Goal: Task Accomplishment & Management: Use online tool/utility

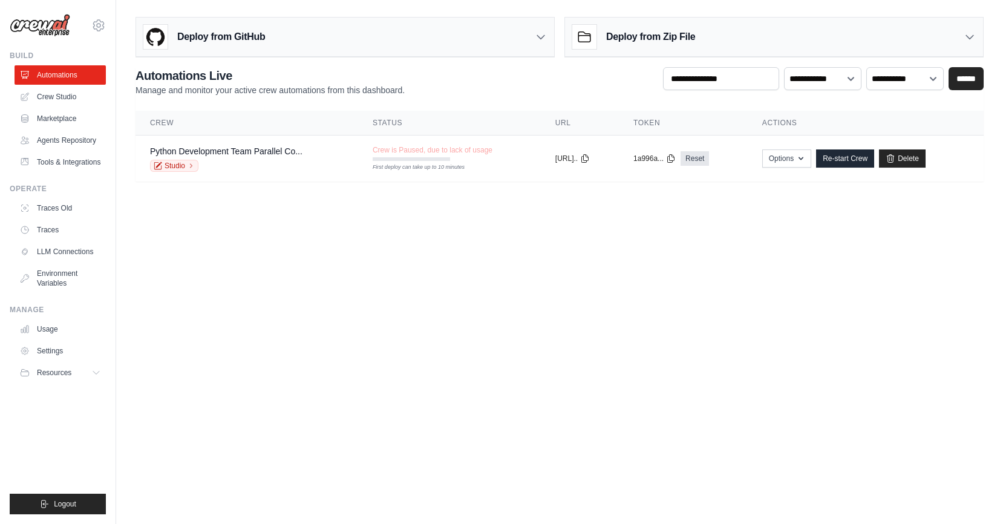
click at [420, 269] on body "[EMAIL_ADDRESS][DOMAIN_NAME] Settings Build Automations" at bounding box center [501, 262] width 1003 height 524
click at [50, 90] on link "Crew Studio" at bounding box center [61, 96] width 91 height 19
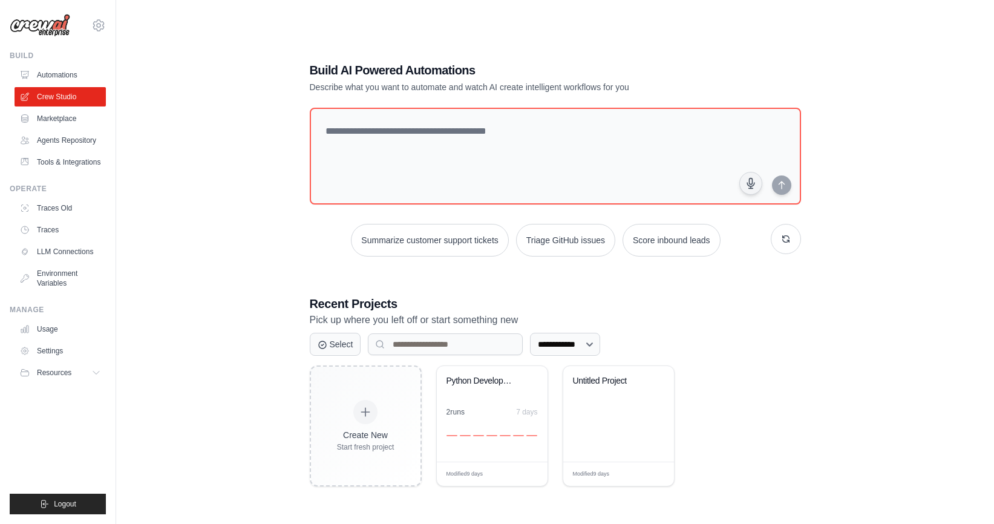
click at [193, 74] on div "**********" at bounding box center [554, 274] width 839 height 524
click at [77, 370] on button "Resources" at bounding box center [61, 372] width 91 height 19
click at [80, 375] on button "Resources" at bounding box center [61, 372] width 91 height 19
click at [182, 346] on div "**********" at bounding box center [554, 274] width 839 height 524
click at [223, 169] on div "**********" at bounding box center [554, 274] width 839 height 524
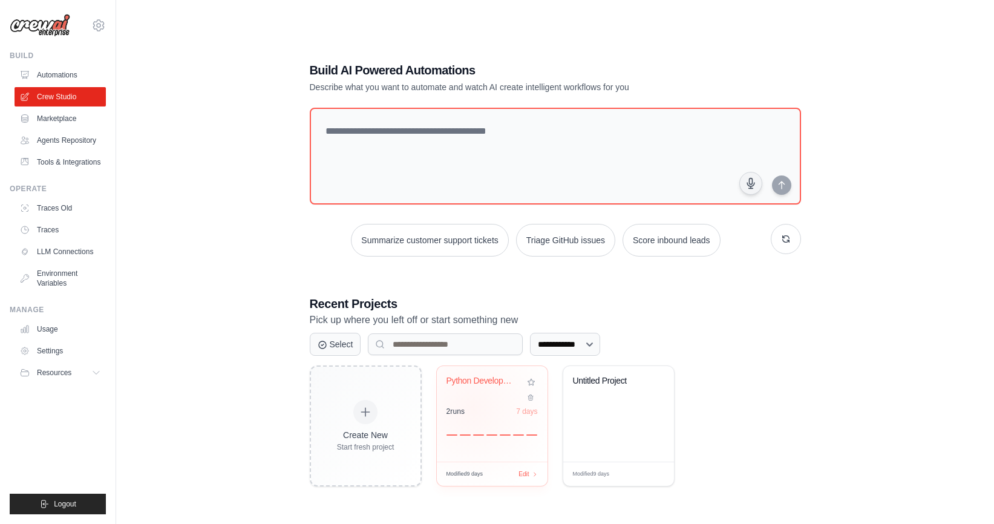
click at [472, 407] on div "2 run s 7 days" at bounding box center [491, 411] width 91 height 10
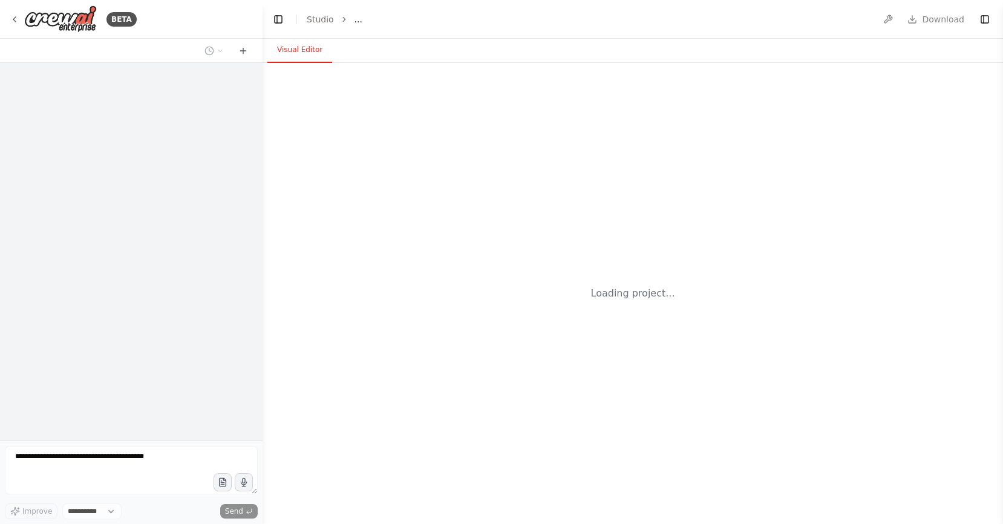
select select "****"
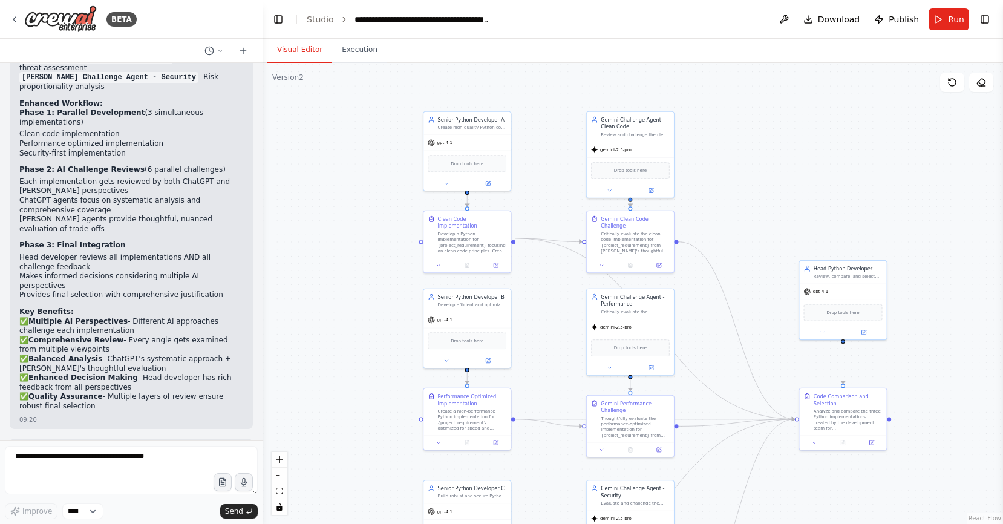
scroll to position [2509, 0]
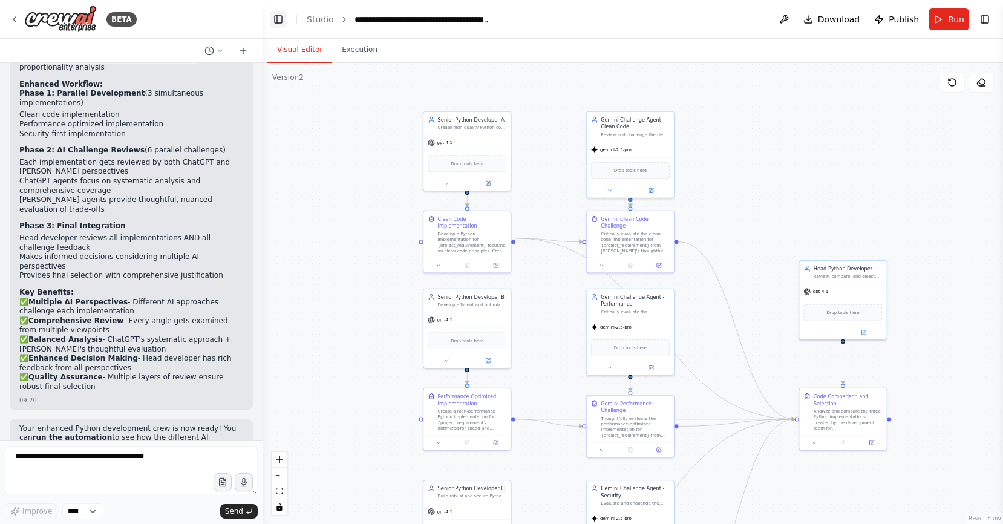
click at [275, 18] on button "Toggle Left Sidebar" at bounding box center [278, 19] width 17 height 17
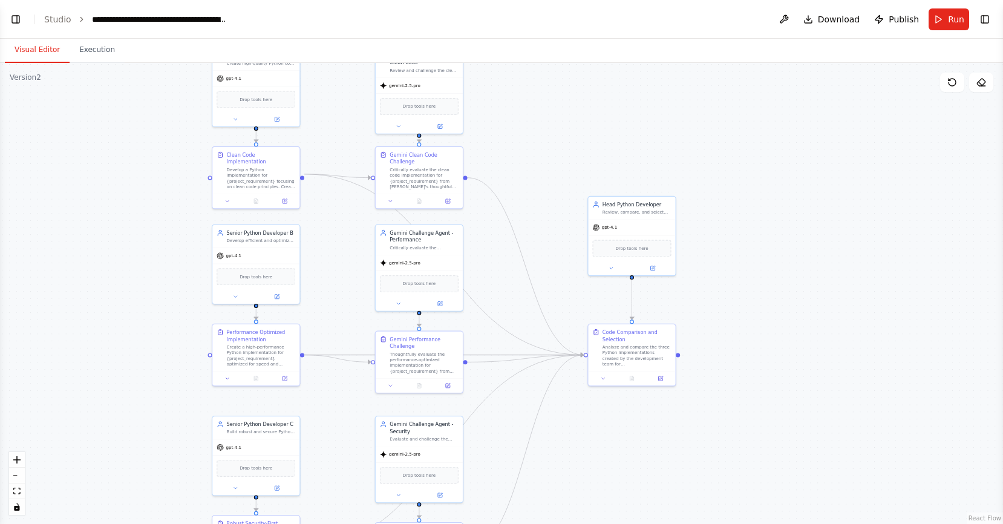
drag, startPoint x: 499, startPoint y: 231, endPoint x: 546, endPoint y: 172, distance: 75.3
click at [546, 172] on div ".deletable-edge-delete-btn { width: 20px; height: 20px; border: 0px solid #ffff…" at bounding box center [501, 293] width 1003 height 461
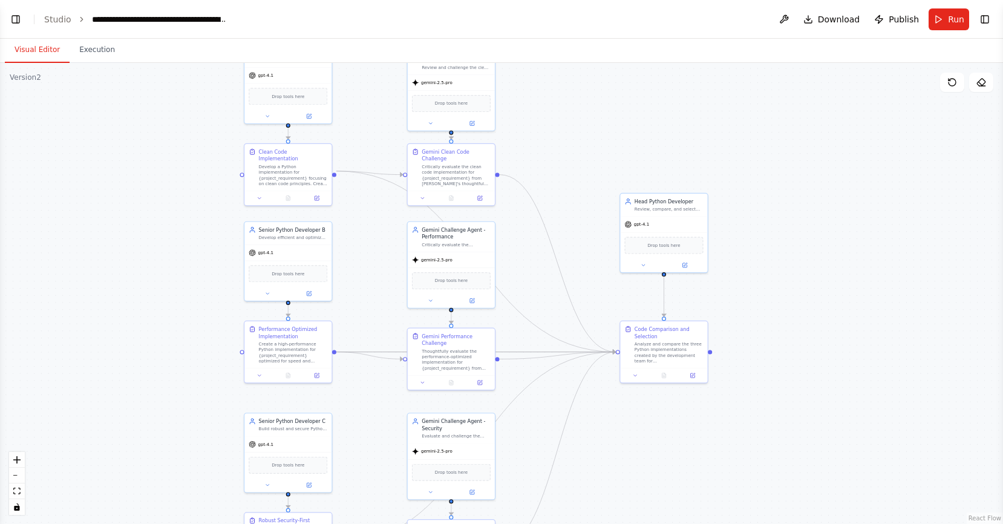
drag, startPoint x: 341, startPoint y: 418, endPoint x: 380, endPoint y: 431, distance: 40.7
click at [380, 431] on div ".deletable-edge-delete-btn { width: 20px; height: 20px; border: 0px solid #ffff…" at bounding box center [501, 293] width 1003 height 461
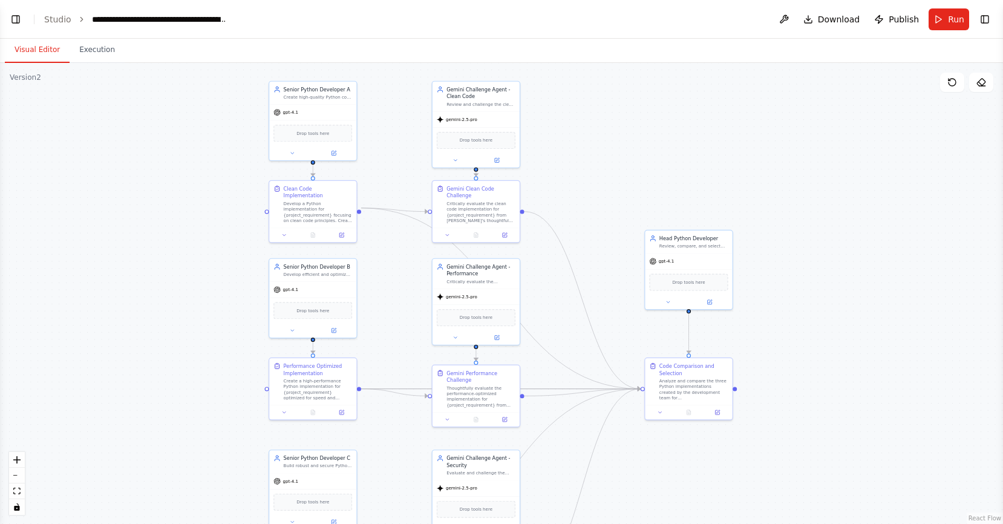
drag, startPoint x: 93, startPoint y: 259, endPoint x: 111, endPoint y: 280, distance: 27.0
click at [111, 280] on div ".deletable-edge-delete-btn { width: 20px; height: 20px; border: 0px solid #ffff…" at bounding box center [501, 293] width 1003 height 461
click at [7, 16] on button "Toggle Left Sidebar" at bounding box center [15, 19] width 17 height 17
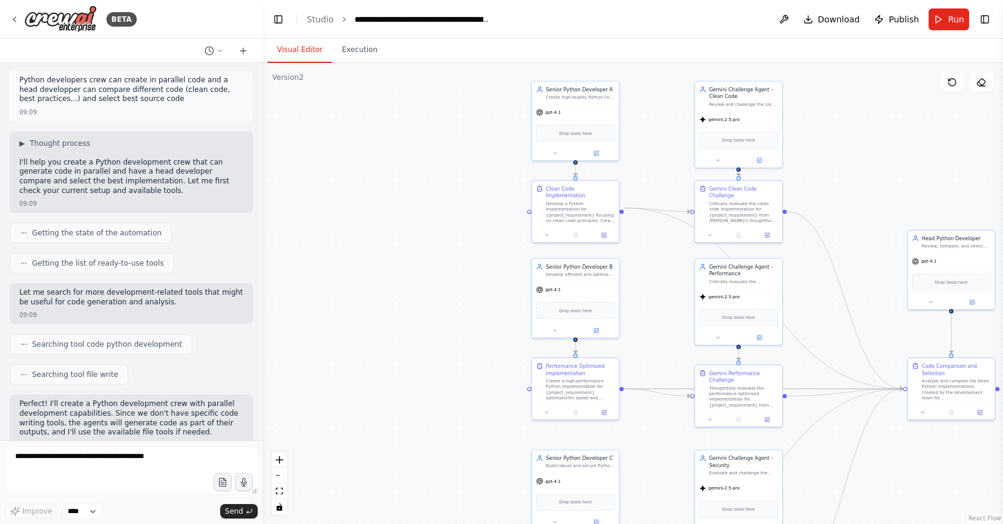
scroll to position [0, 0]
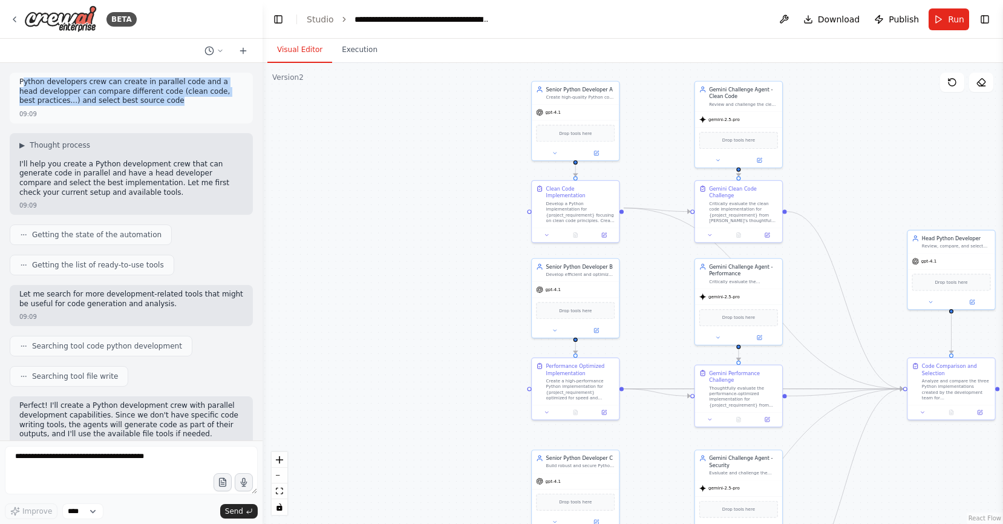
drag, startPoint x: 23, startPoint y: 82, endPoint x: 160, endPoint y: 106, distance: 138.7
click at [160, 106] on div "Python developers crew can create in parallel code and a head developper can co…" at bounding box center [131, 92] width 224 height 31
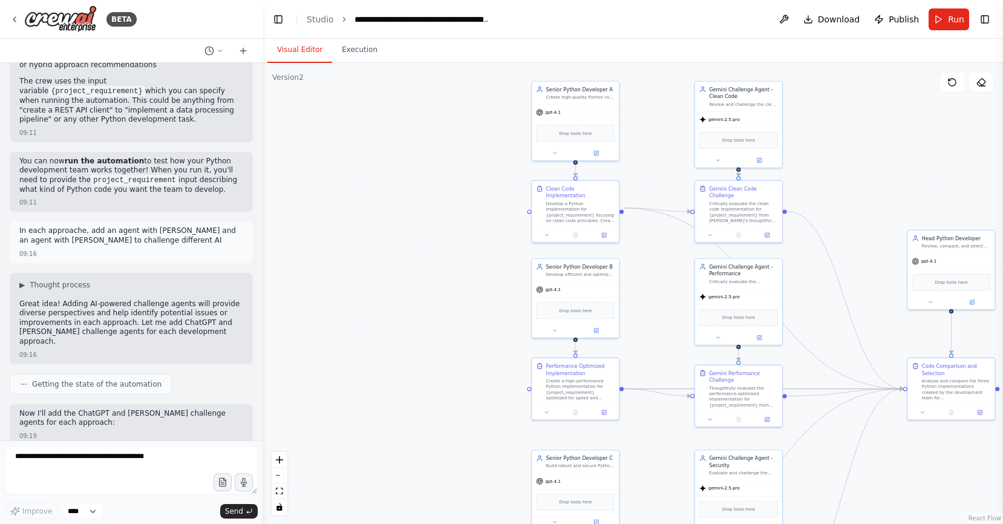
scroll to position [1236, 0]
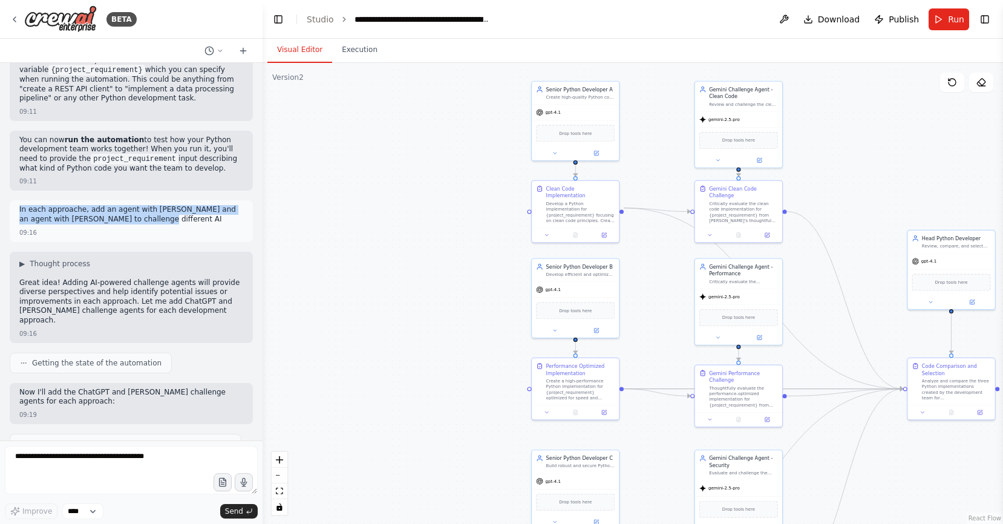
drag, startPoint x: 154, startPoint y: 201, endPoint x: 19, endPoint y: 189, distance: 136.0
click at [19, 205] on p "In each approache, add an agent with ChatGpt and an agent with Claude to challe…" at bounding box center [131, 214] width 224 height 19
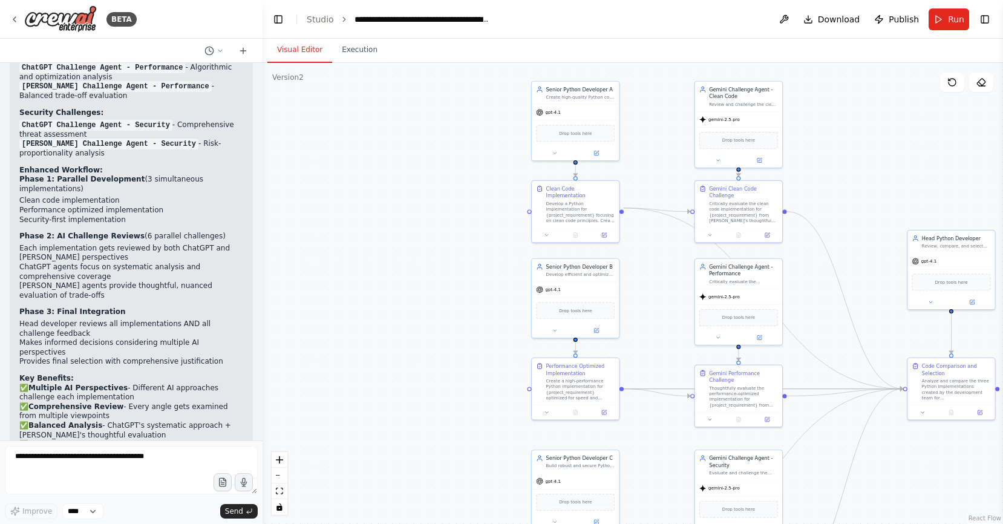
scroll to position [2509, 0]
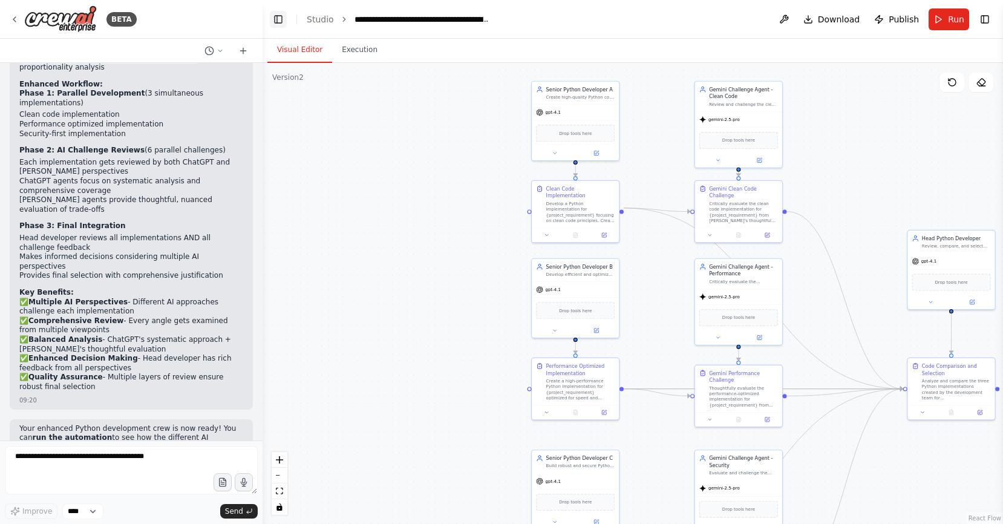
click at [276, 19] on button "Toggle Left Sidebar" at bounding box center [278, 19] width 17 height 17
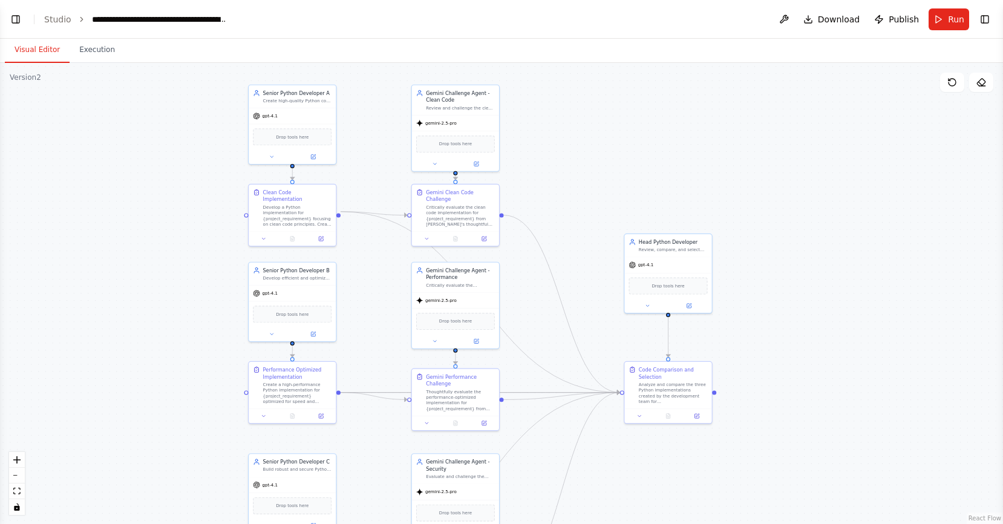
drag, startPoint x: 218, startPoint y: 193, endPoint x: 184, endPoint y: 195, distance: 33.3
click at [184, 195] on div ".deletable-edge-delete-btn { width: 20px; height: 20px; border: 0px solid #ffff…" at bounding box center [501, 293] width 1003 height 461
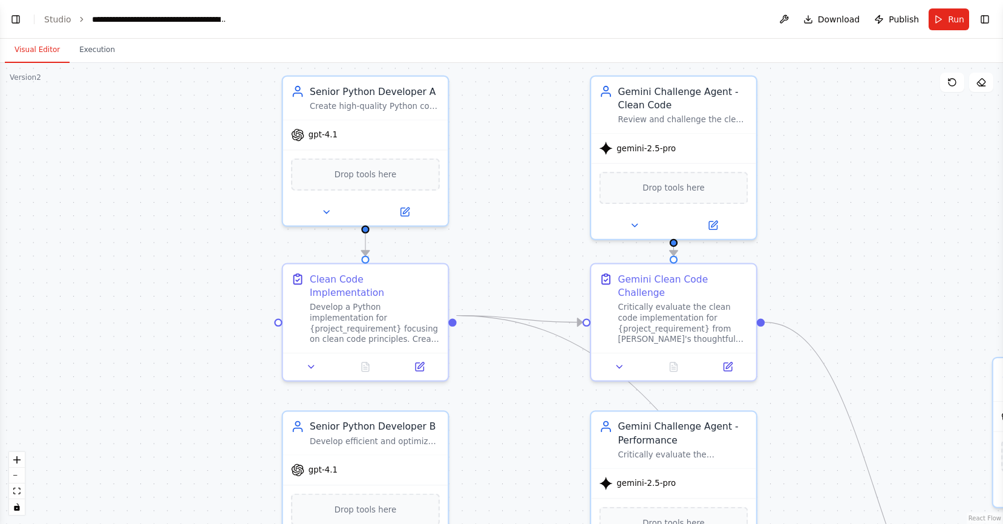
drag, startPoint x: 189, startPoint y: 138, endPoint x: 195, endPoint y: 231, distance: 93.3
click at [195, 231] on div ".deletable-edge-delete-btn { width: 20px; height: 20px; border: 0px solid #ffff…" at bounding box center [501, 293] width 1003 height 461
drag, startPoint x: 194, startPoint y: 235, endPoint x: 202, endPoint y: 189, distance: 47.2
click at [202, 189] on div ".deletable-edge-delete-btn { width: 20px; height: 20px; border: 0px solid #ffff…" at bounding box center [501, 293] width 1003 height 461
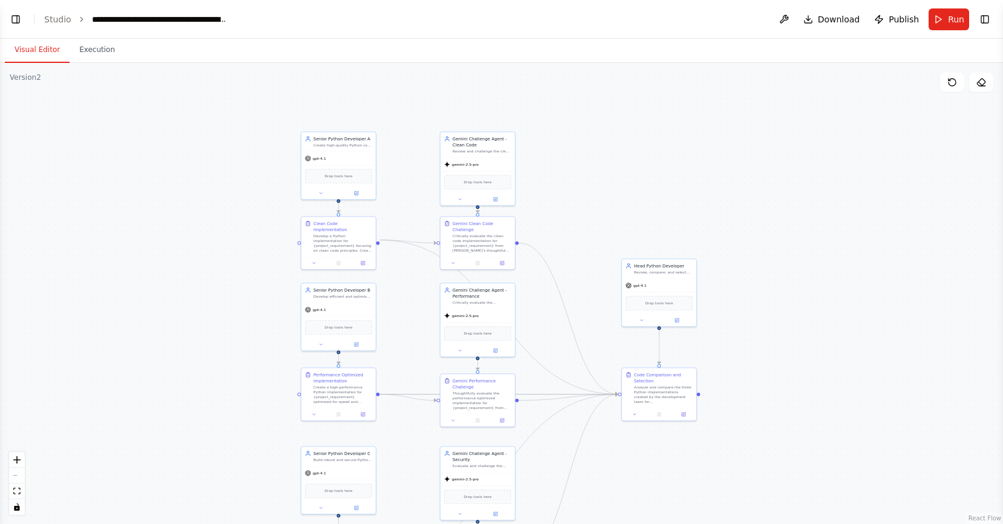
drag, startPoint x: 250, startPoint y: 426, endPoint x: 241, endPoint y: 337, distance: 88.8
click at [241, 343] on div ".deletable-edge-delete-btn { width: 20px; height: 20px; border: 0px solid #ffff…" at bounding box center [501, 293] width 1003 height 461
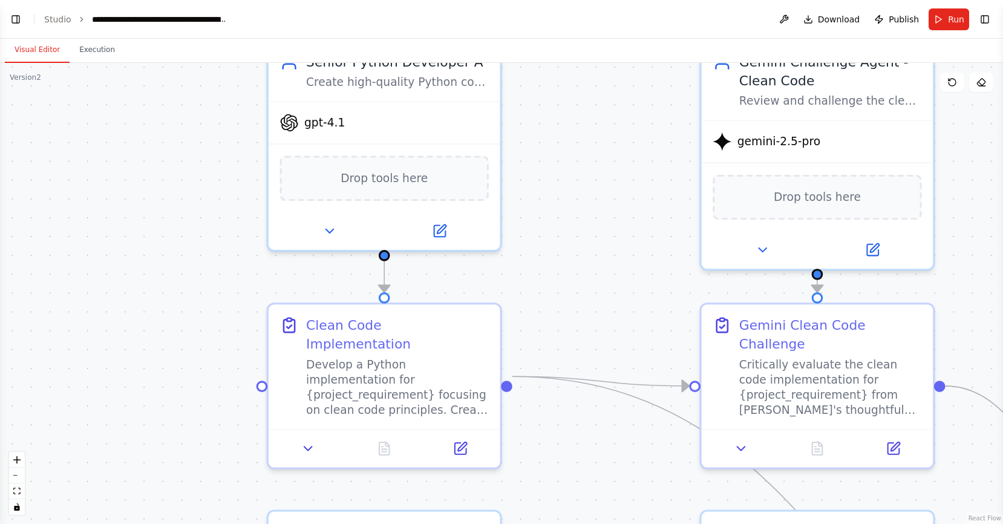
drag, startPoint x: 287, startPoint y: 118, endPoint x: 207, endPoint y: 150, distance: 86.6
click at [207, 150] on div ".deletable-edge-delete-btn { width: 20px; height: 20px; border: 0px solid #ffff…" at bounding box center [501, 293] width 1003 height 461
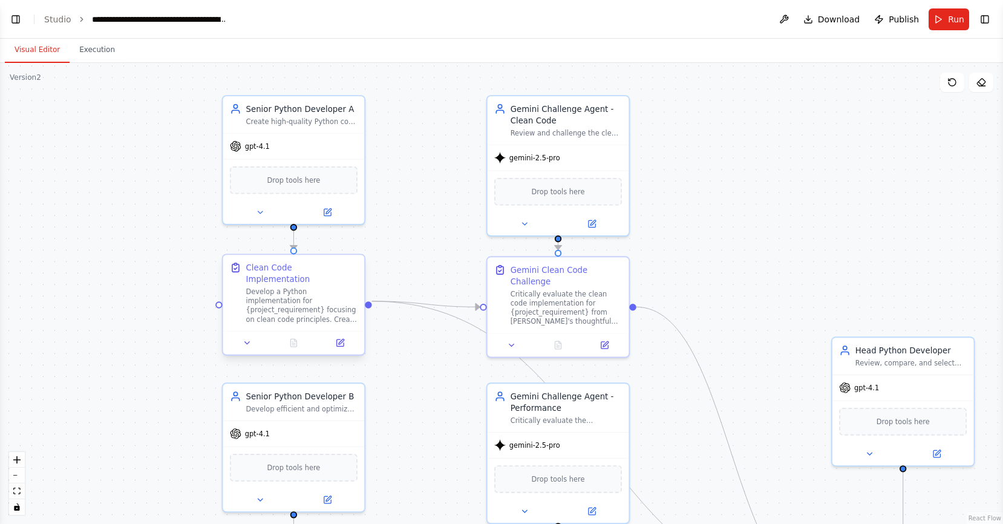
click at [293, 274] on div "Clean Code Implementation Develop a Python implementation for {project_requirem…" at bounding box center [301, 293] width 111 height 62
click at [990, 19] on button "Toggle Right Sidebar" at bounding box center [984, 19] width 17 height 17
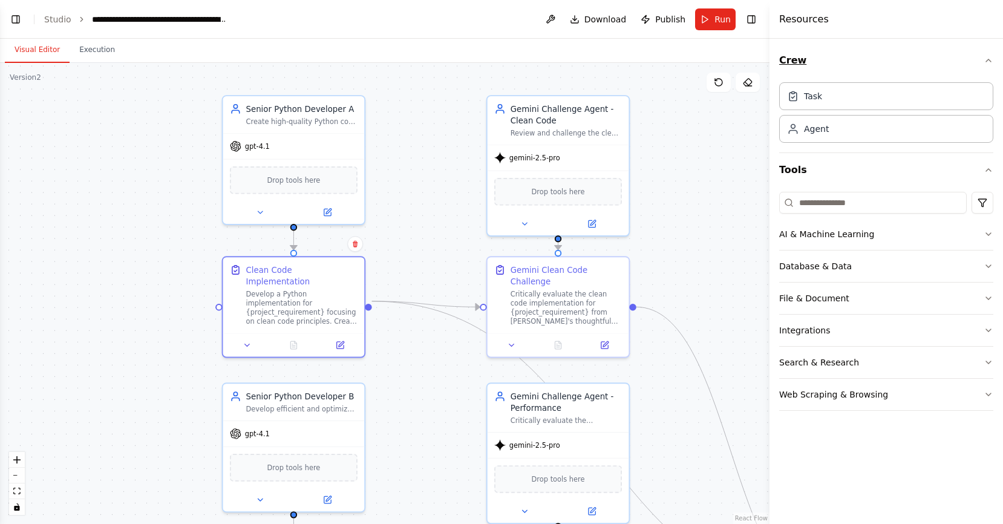
click at [986, 58] on icon "button" at bounding box center [988, 61] width 10 height 10
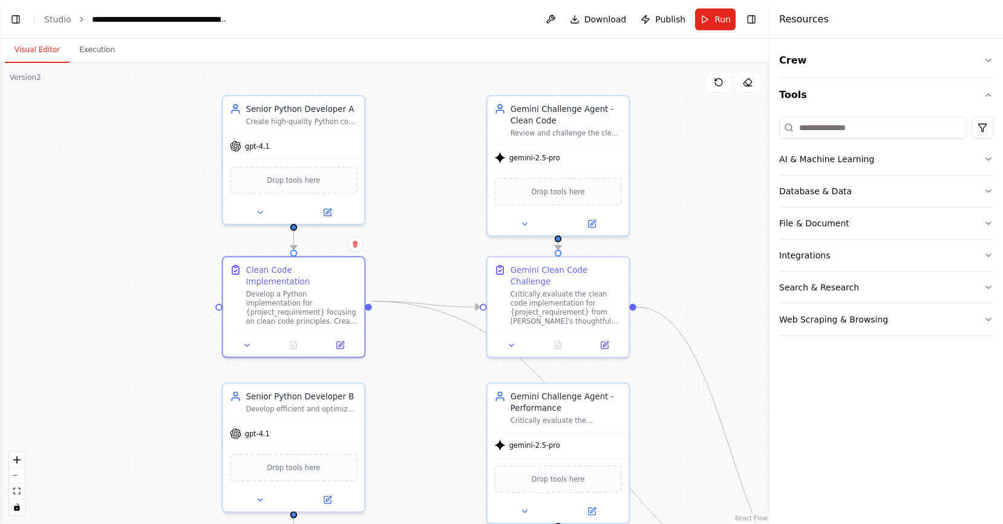
click at [743, 118] on div ".deletable-edge-delete-btn { width: 20px; height: 20px; border: 0px solid #ffff…" at bounding box center [384, 293] width 769 height 461
click at [804, 27] on div "Resources" at bounding box center [885, 19] width 233 height 39
click at [814, 56] on button "Crew" at bounding box center [886, 61] width 214 height 34
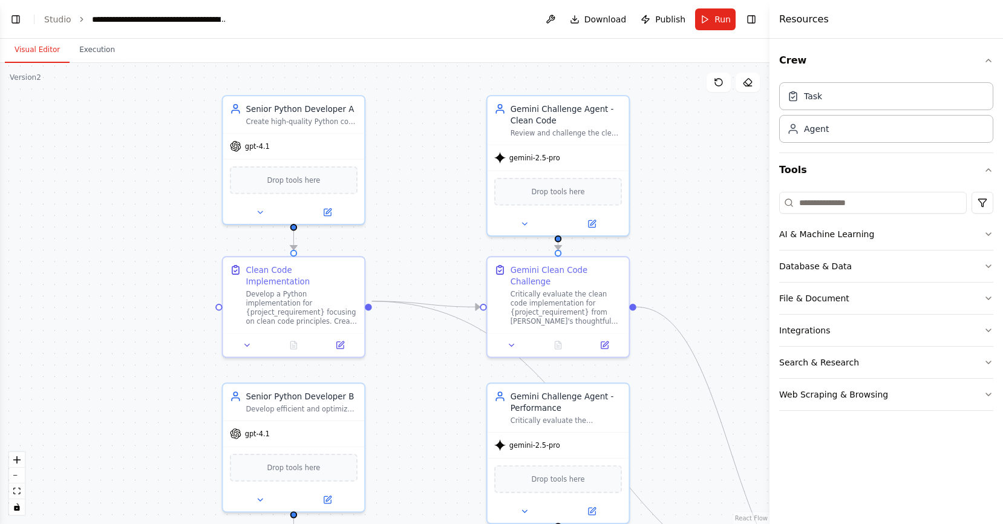
click at [748, 195] on div ".deletable-edge-delete-btn { width: 20px; height: 20px; border: 0px solid #ffff…" at bounding box center [384, 293] width 769 height 461
click at [754, 22] on button "Toggle Right Sidebar" at bounding box center [751, 19] width 17 height 17
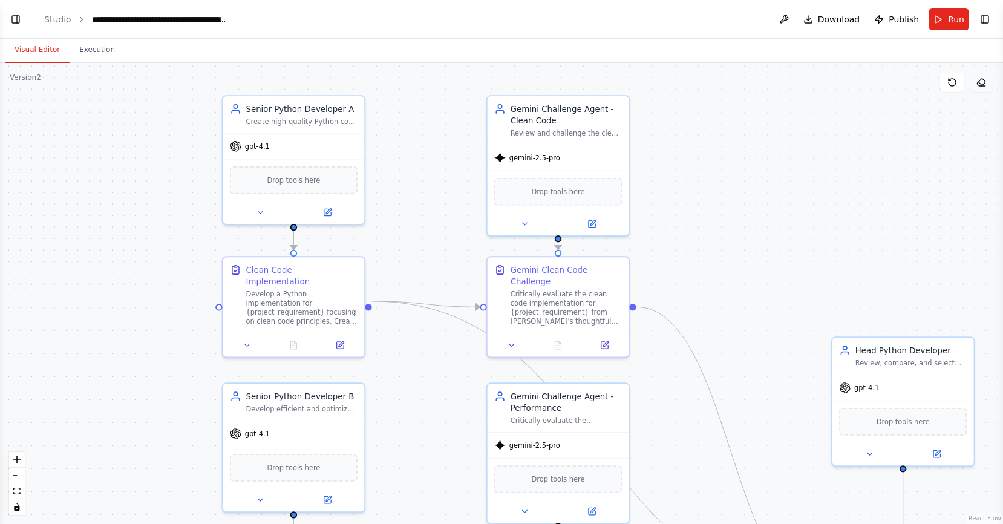
click at [979, 83] on icon at bounding box center [981, 82] width 10 height 10
click at [940, 122] on div ".deletable-edge-delete-btn { width: 20px; height: 20px; border: 0px solid #ffff…" at bounding box center [501, 293] width 1003 height 461
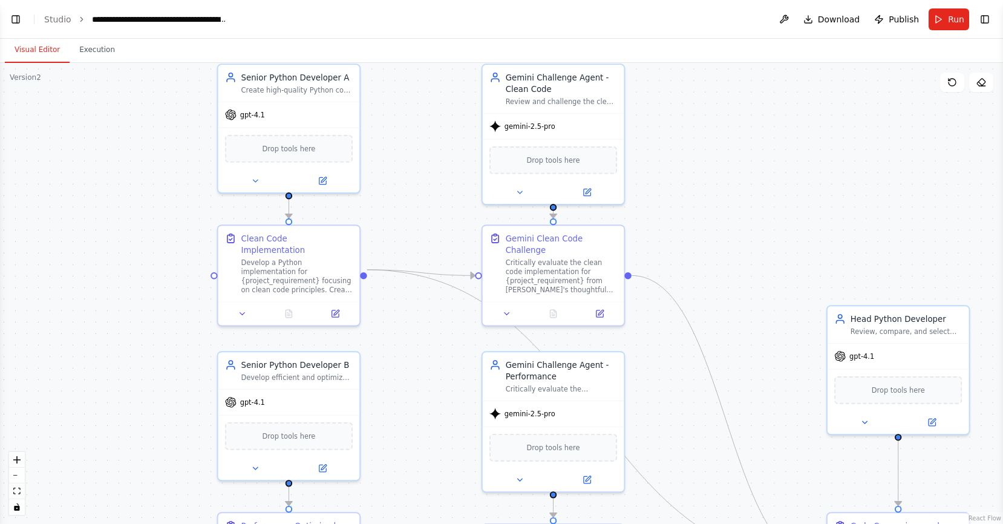
drag, startPoint x: 433, startPoint y: 224, endPoint x: 419, endPoint y: 194, distance: 33.5
click at [429, 194] on div ".deletable-edge-delete-btn { width: 20px; height: 20px; border: 0px solid #ffff…" at bounding box center [501, 293] width 1003 height 461
drag, startPoint x: 174, startPoint y: 260, endPoint x: 174, endPoint y: 284, distance: 24.2
click at [174, 284] on div ".deletable-edge-delete-btn { width: 20px; height: 20px; border: 0px solid #ffff…" at bounding box center [501, 293] width 1003 height 461
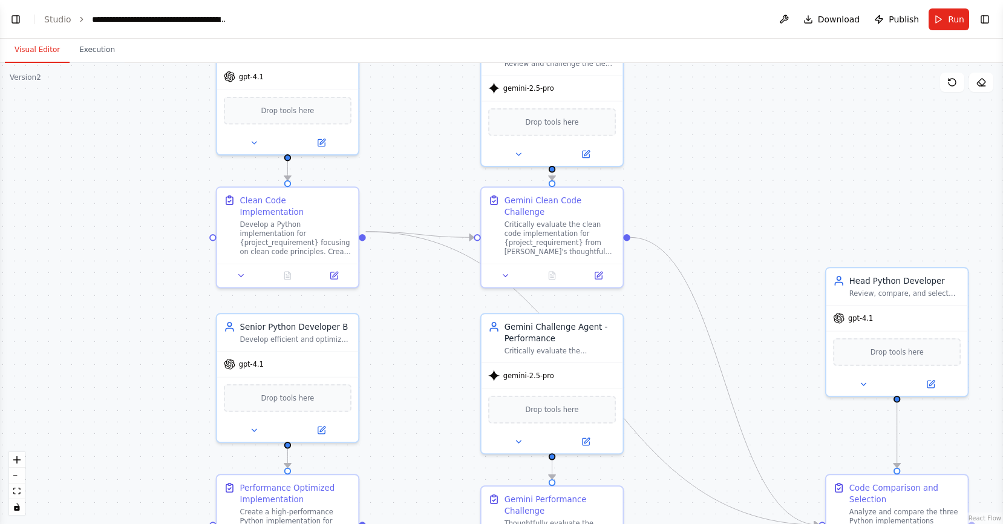
drag, startPoint x: 173, startPoint y: 343, endPoint x: 155, endPoint y: 115, distance: 228.7
click at [155, 115] on div ".deletable-edge-delete-btn { width: 20px; height: 20px; border: 0px solid #ffff…" at bounding box center [501, 293] width 1003 height 461
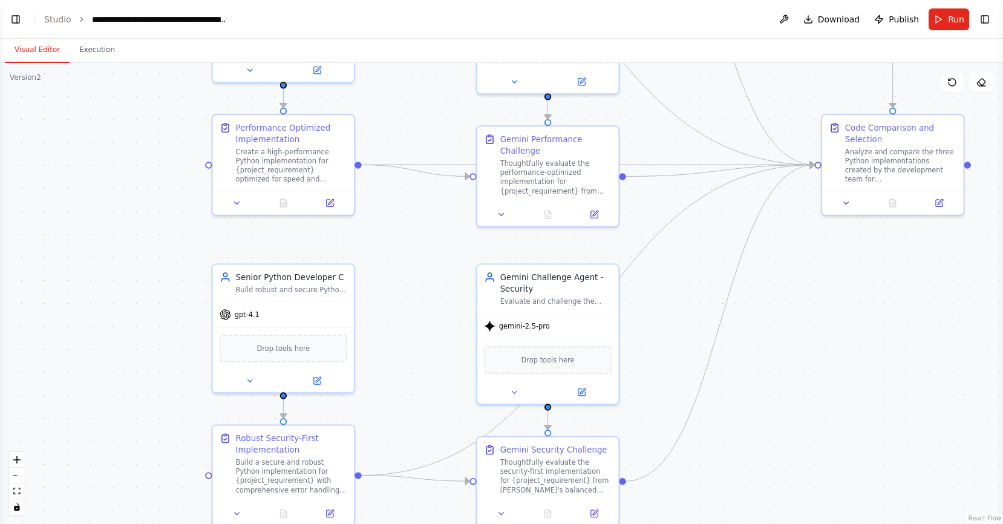
drag, startPoint x: 129, startPoint y: 370, endPoint x: 142, endPoint y: 175, distance: 194.5
click at [142, 175] on div ".deletable-edge-delete-btn { width: 20px; height: 20px; border: 0px solid #ffff…" at bounding box center [501, 293] width 1003 height 461
click at [279, 169] on div "Create a high-performance Python implementation for {project_requirement} optim…" at bounding box center [291, 163] width 111 height 37
click at [298, 162] on div "Create a high-performance Python implementation for {project_requirement} optim…" at bounding box center [291, 163] width 111 height 37
click at [330, 196] on icon at bounding box center [329, 200] width 9 height 9
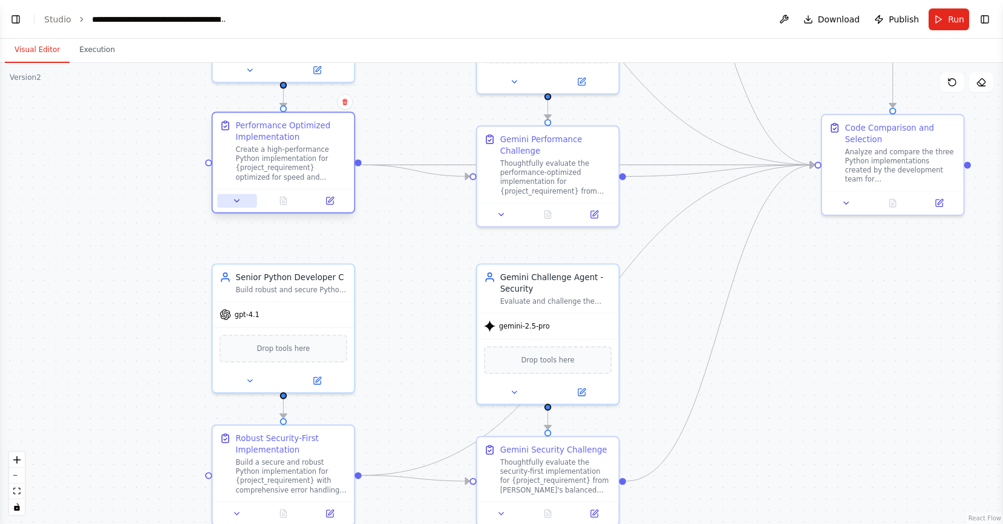
click at [235, 199] on icon at bounding box center [236, 200] width 9 height 9
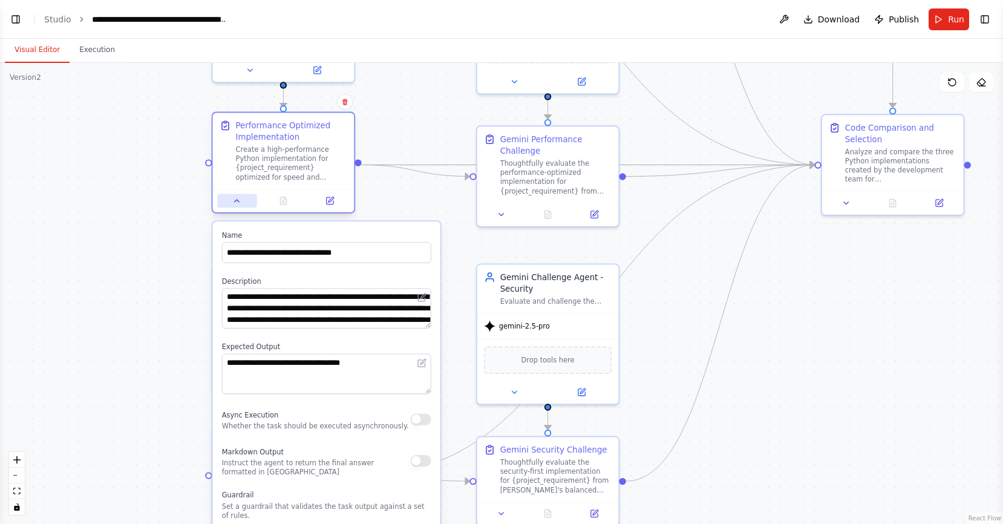
click at [235, 199] on icon at bounding box center [236, 200] width 9 height 9
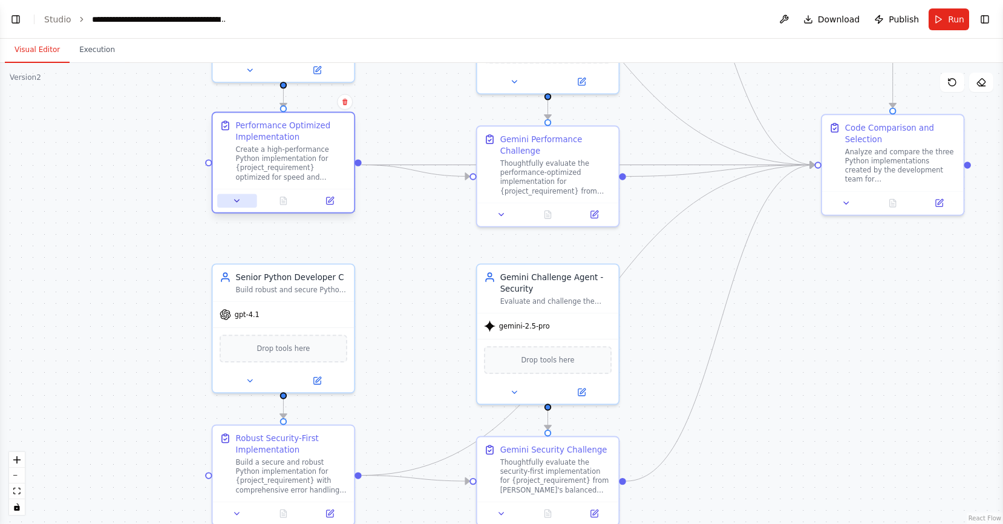
click at [235, 199] on icon at bounding box center [236, 200] width 9 height 9
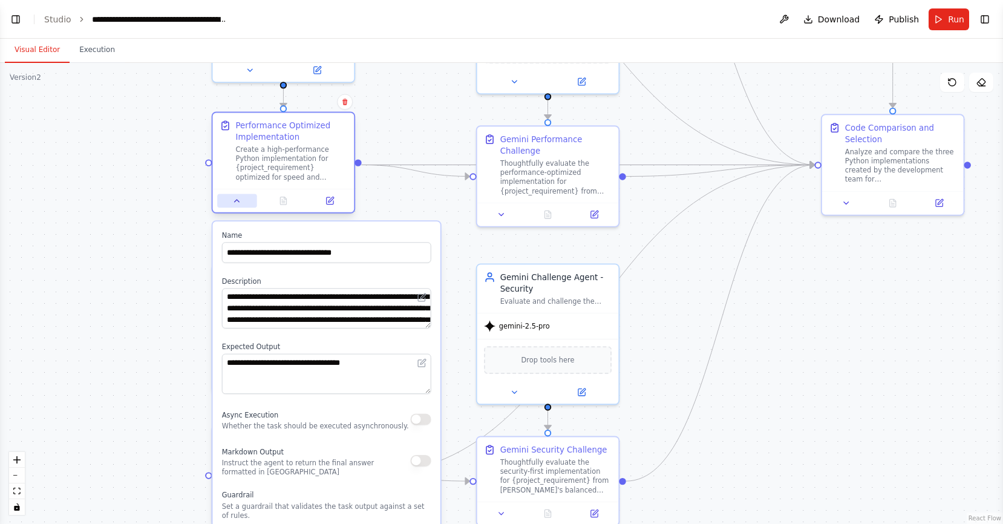
click at [235, 199] on icon at bounding box center [236, 200] width 9 height 9
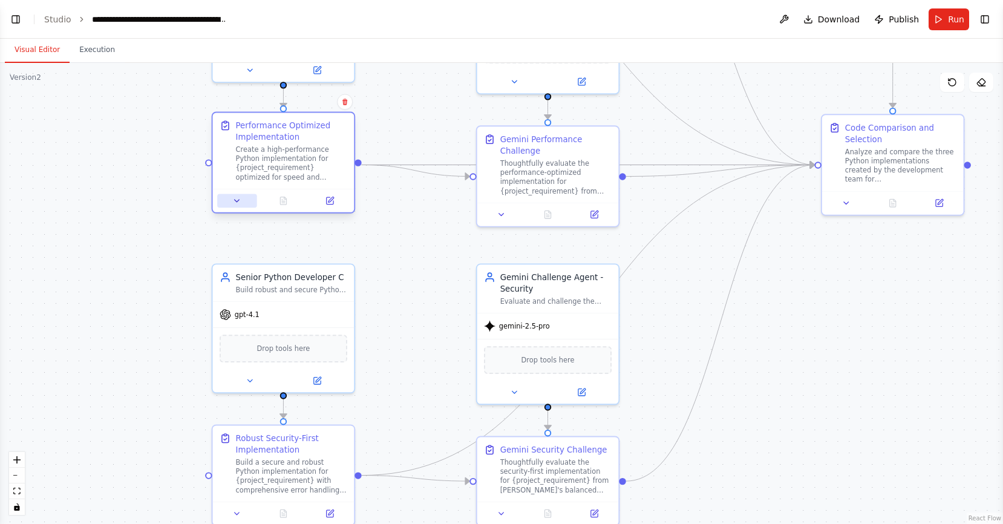
click at [235, 200] on icon at bounding box center [236, 200] width 9 height 9
click at [170, 217] on div ".deletable-edge-delete-btn { width: 20px; height: 20px; border: 0px solid #ffff…" at bounding box center [501, 293] width 1003 height 461
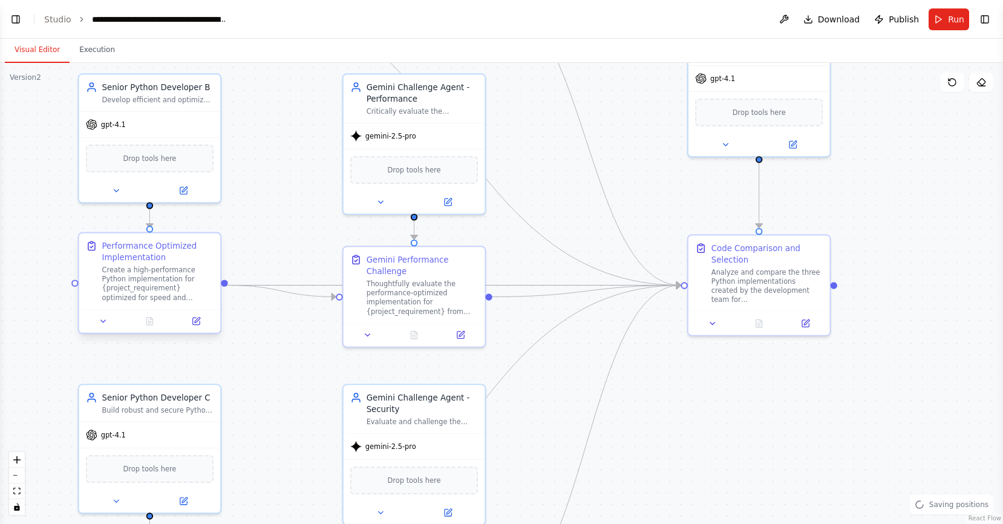
drag, startPoint x: 175, startPoint y: 207, endPoint x: 143, endPoint y: 264, distance: 65.0
click at [42, 327] on div ".deletable-edge-delete-btn { width: 20px; height: 20px; border: 0px solid #ffff…" at bounding box center [501, 293] width 1003 height 461
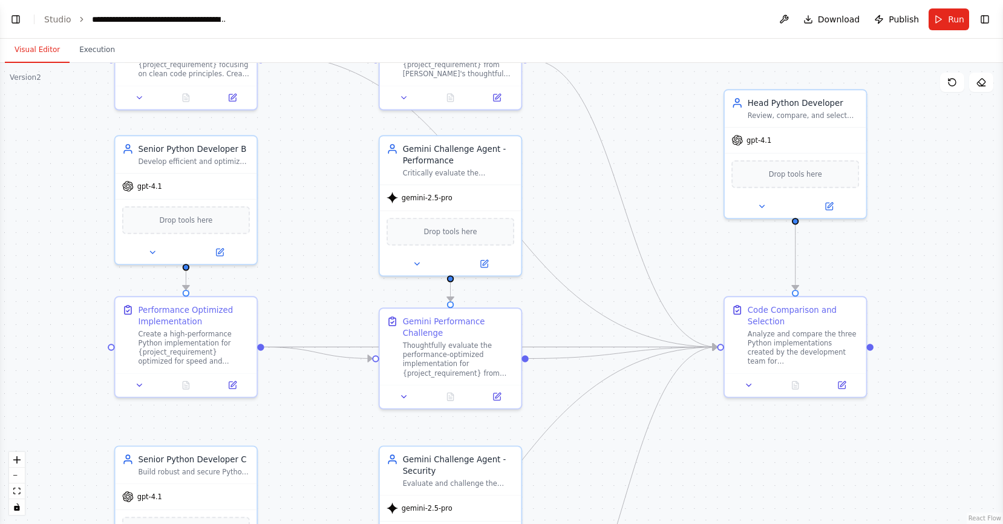
drag, startPoint x: 295, startPoint y: 216, endPoint x: 319, endPoint y: 339, distance: 125.2
click at [319, 339] on div ".deletable-edge-delete-btn { width: 20px; height: 20px; border: 0px solid #ffff…" at bounding box center [501, 293] width 1003 height 461
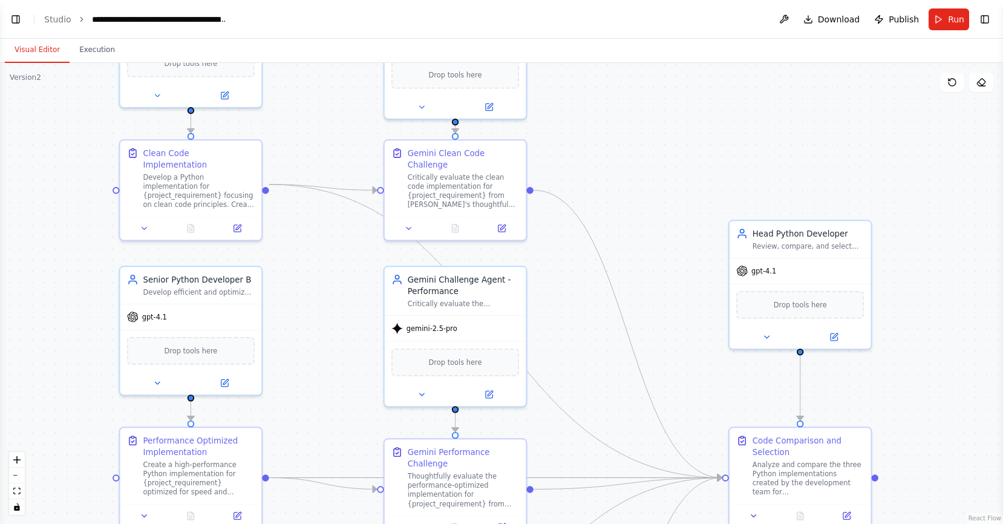
drag, startPoint x: 291, startPoint y: 213, endPoint x: 302, endPoint y: 293, distance: 80.7
click at [302, 293] on div ".deletable-edge-delete-btn { width: 20px; height: 20px; border: 0px solid #ffff…" at bounding box center [501, 293] width 1003 height 461
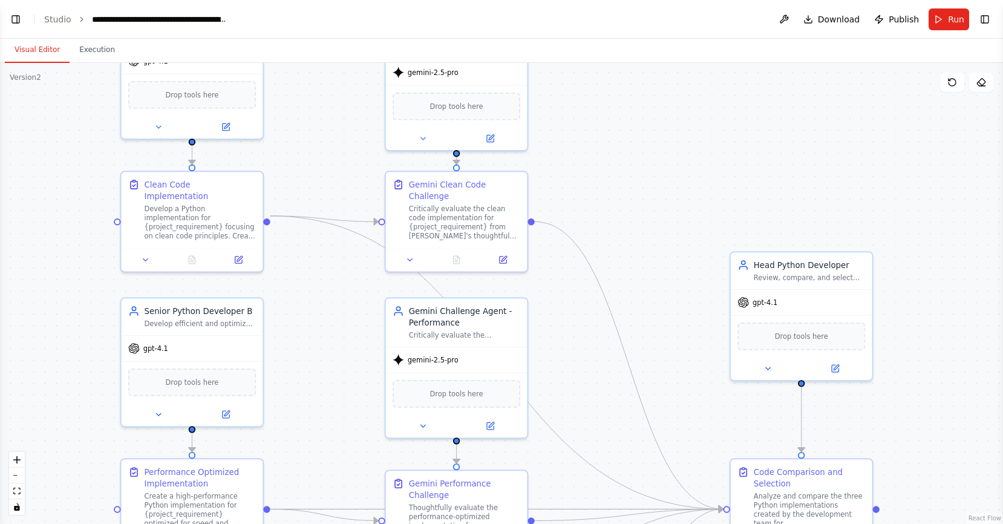
drag, startPoint x: 603, startPoint y: 136, endPoint x: 588, endPoint y: 184, distance: 49.9
click at [604, 174] on div ".deletable-edge-delete-btn { width: 20px; height: 20px; border: 0px solid #ffff…" at bounding box center [501, 293] width 1003 height 461
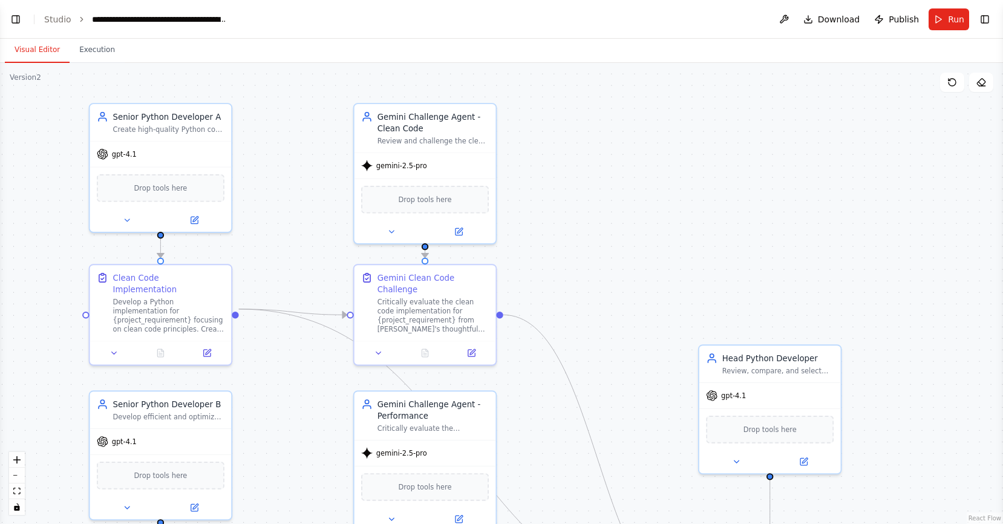
drag, startPoint x: 345, startPoint y: 105, endPoint x: 310, endPoint y: 161, distance: 66.3
click at [310, 161] on div ".deletable-edge-delete-btn { width: 20px; height: 20px; border: 0px solid #ffff…" at bounding box center [501, 293] width 1003 height 461
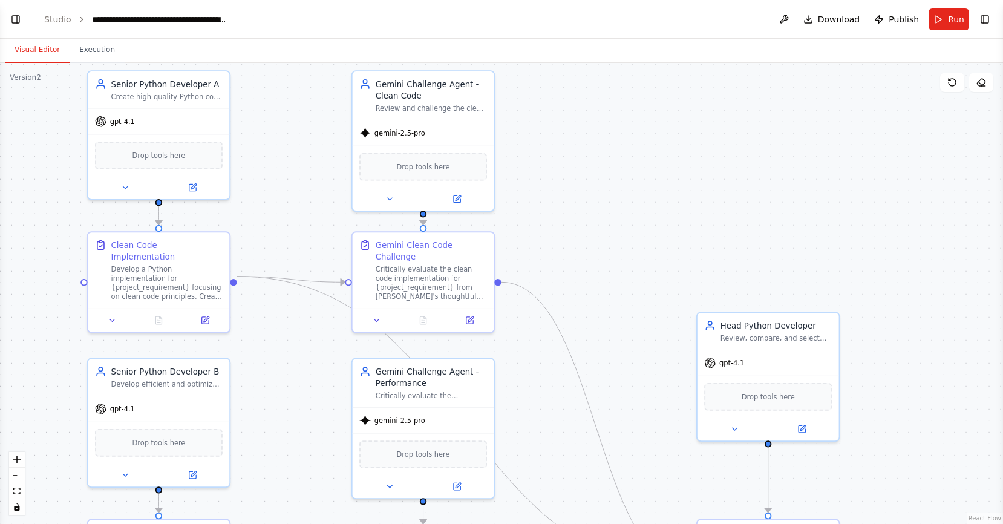
drag, startPoint x: 544, startPoint y: 224, endPoint x: 541, endPoint y: 186, distance: 37.6
click at [546, 194] on div ".deletable-edge-delete-btn { width: 20px; height: 20px; border: 0px solid #ffff…" at bounding box center [501, 293] width 1003 height 461
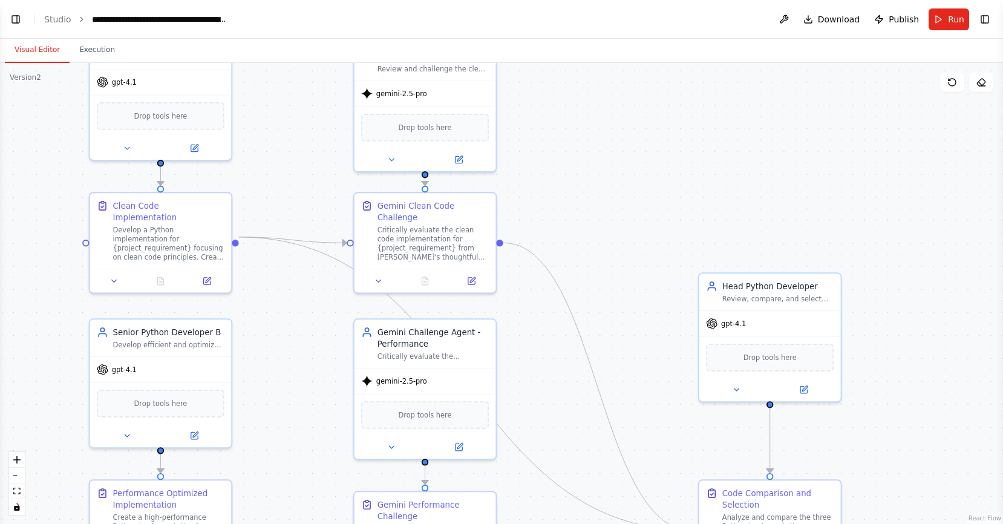
drag, startPoint x: 574, startPoint y: 273, endPoint x: 570, endPoint y: 46, distance: 227.4
click at [570, 46] on div "Visual Editor Execution Version 2 Show Tools Hide Agents .deletable-edge-delete…" at bounding box center [501, 281] width 1003 height 485
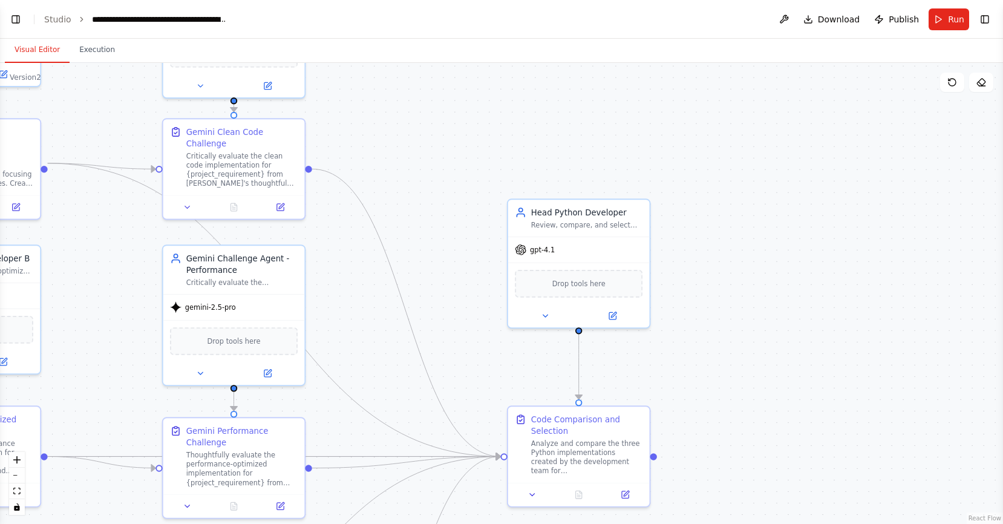
drag, startPoint x: 641, startPoint y: 215, endPoint x: 452, endPoint y: 315, distance: 214.0
click at [446, 324] on div ".deletable-edge-delete-btn { width: 20px; height: 20px; border: 0px solid #ffff…" at bounding box center [501, 293] width 1003 height 461
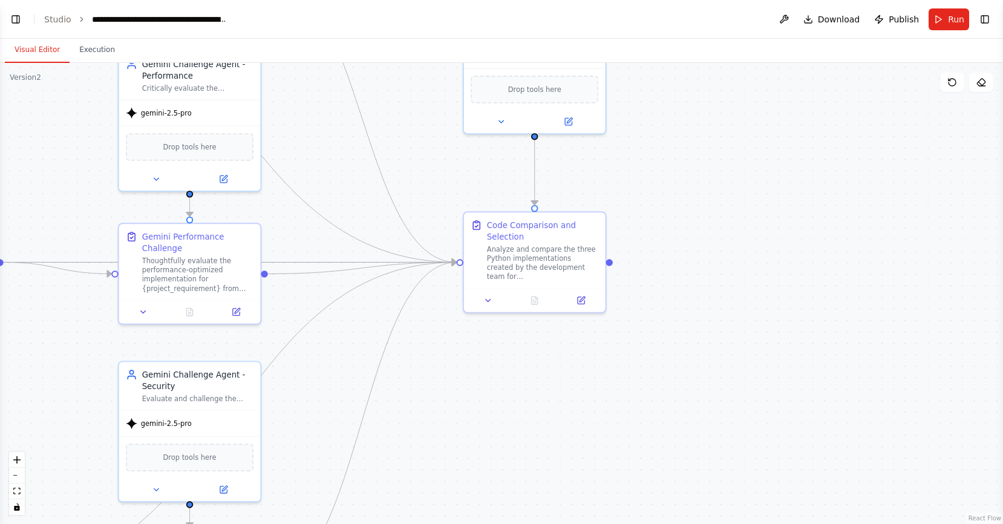
drag, startPoint x: 725, startPoint y: 369, endPoint x: 695, endPoint y: 201, distance: 170.8
click at [695, 201] on div ".deletable-edge-delete-btn { width: 20px; height: 20px; border: 0px solid #ffff…" at bounding box center [501, 293] width 1003 height 461
click at [481, 308] on div at bounding box center [535, 298] width 142 height 24
click at [484, 303] on button at bounding box center [487, 298] width 39 height 14
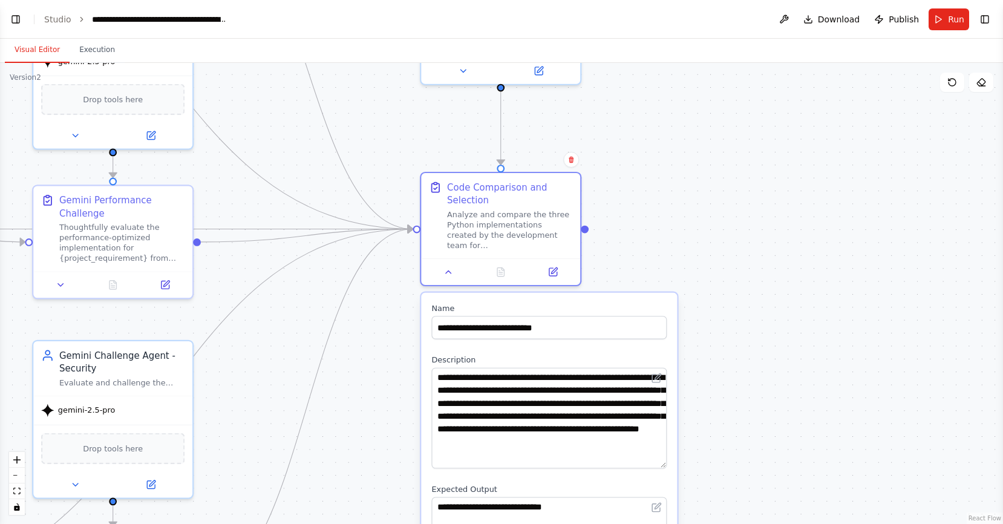
drag, startPoint x: 661, startPoint y: 408, endPoint x: 663, endPoint y: 463, distance: 55.1
click at [663, 464] on textarea "**********" at bounding box center [548, 418] width 235 height 101
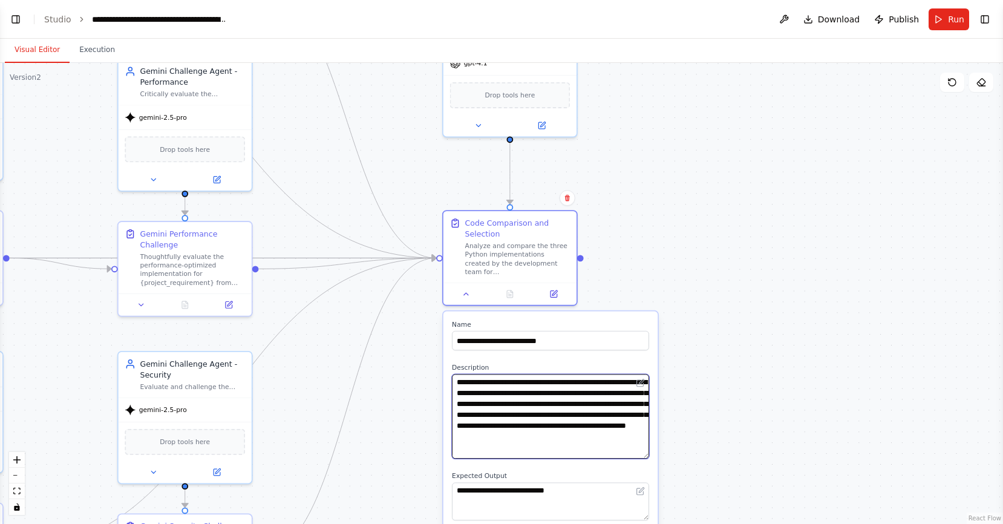
scroll to position [8, 0]
drag, startPoint x: 554, startPoint y: 419, endPoint x: 556, endPoint y: 458, distance: 39.4
click at [556, 458] on textarea "**********" at bounding box center [550, 416] width 197 height 85
click at [553, 452] on textarea "**********" at bounding box center [550, 416] width 197 height 85
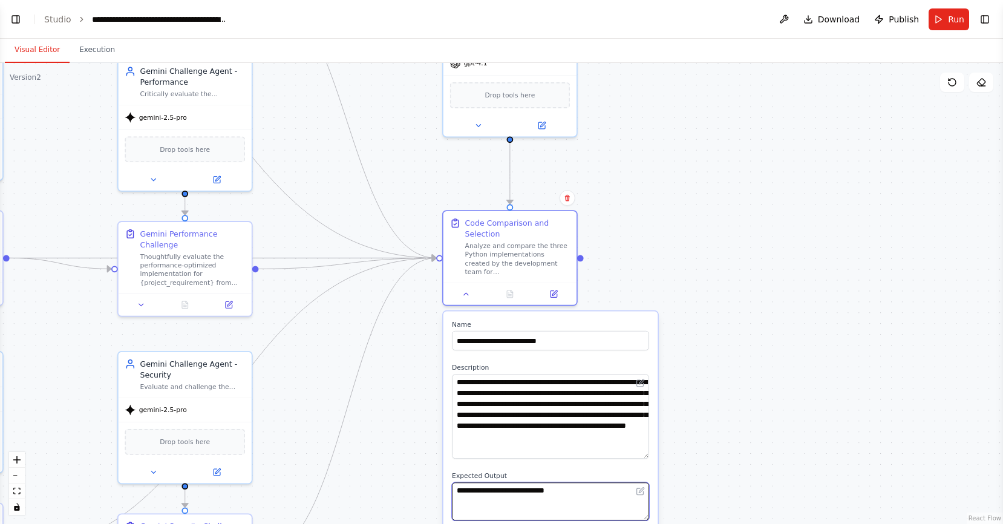
click at [504, 489] on textarea "**********" at bounding box center [550, 501] width 197 height 38
click at [469, 290] on icon at bounding box center [466, 291] width 8 height 8
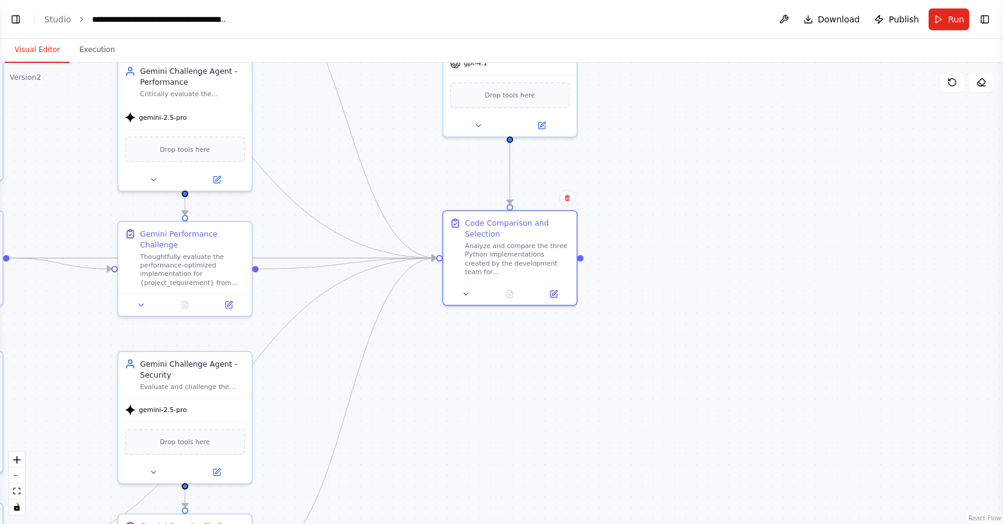
click at [728, 253] on div ".deletable-edge-delete-btn { width: 20px; height: 20px; border: 0px solid #ffff…" at bounding box center [501, 293] width 1003 height 461
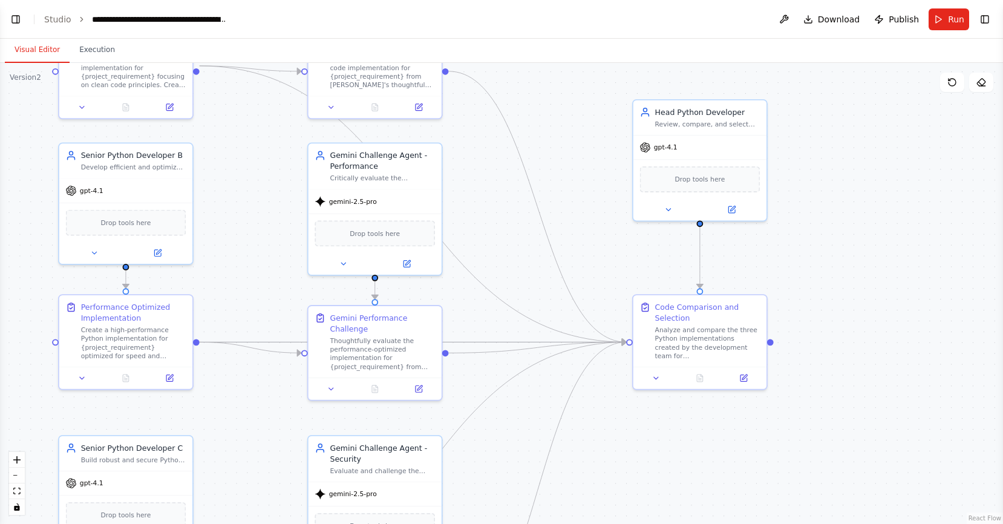
drag, startPoint x: 679, startPoint y: 279, endPoint x: 838, endPoint y: 342, distance: 171.3
click at [861, 359] on div ".deletable-edge-delete-btn { width: 20px; height: 20px; border: 0px solid #ffff…" at bounding box center [501, 293] width 1003 height 461
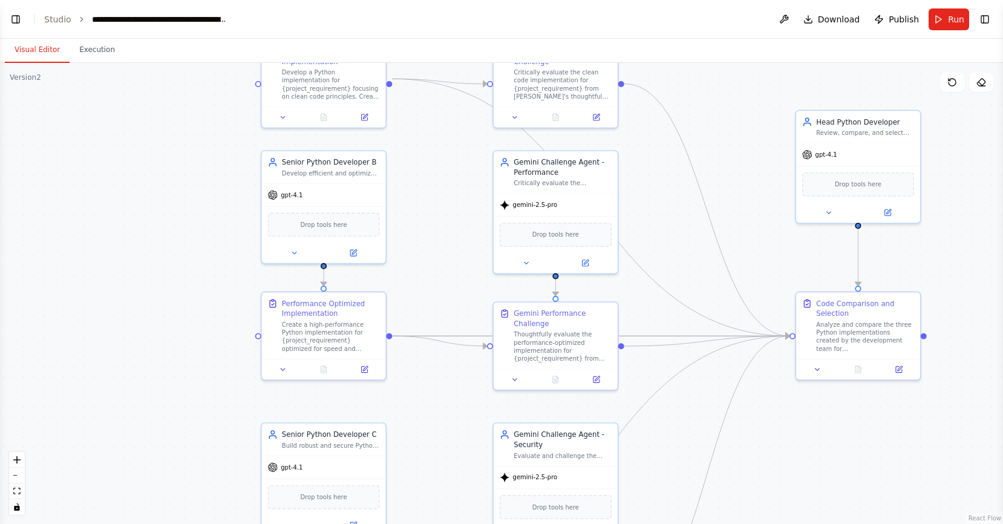
drag, startPoint x: 570, startPoint y: 234, endPoint x: 734, endPoint y: 237, distance: 163.9
click at [734, 237] on div ".deletable-edge-delete-btn { width: 20px; height: 20px; border: 0px solid #ffff…" at bounding box center [501, 293] width 1003 height 461
click at [940, 25] on button "Run" at bounding box center [948, 19] width 41 height 22
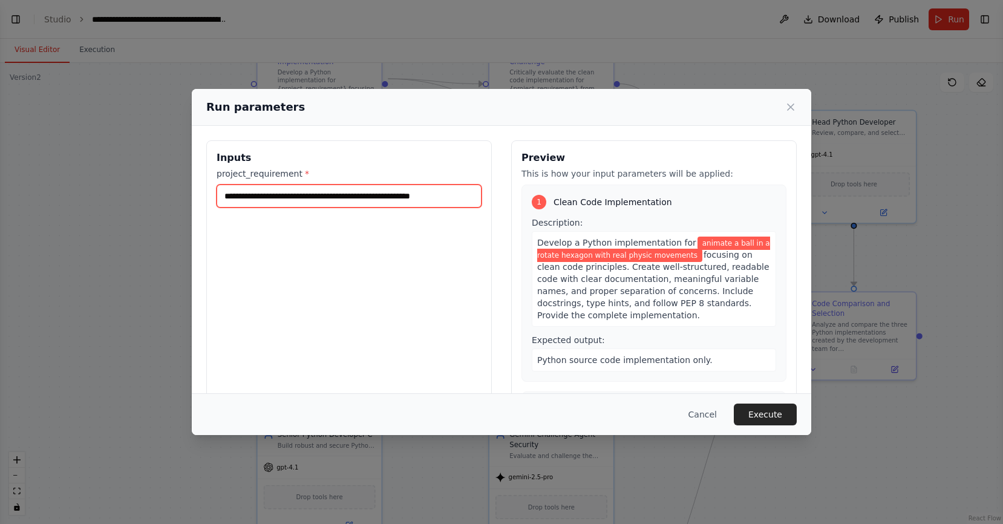
drag, startPoint x: 308, startPoint y: 204, endPoint x: 260, endPoint y: 191, distance: 49.4
click at [307, 204] on input "**********" at bounding box center [349, 195] width 265 height 23
click at [259, 191] on input "**********" at bounding box center [349, 195] width 265 height 23
drag, startPoint x: 219, startPoint y: 172, endPoint x: 279, endPoint y: 172, distance: 60.5
click at [279, 172] on label "project_requirement *" at bounding box center [349, 174] width 265 height 12
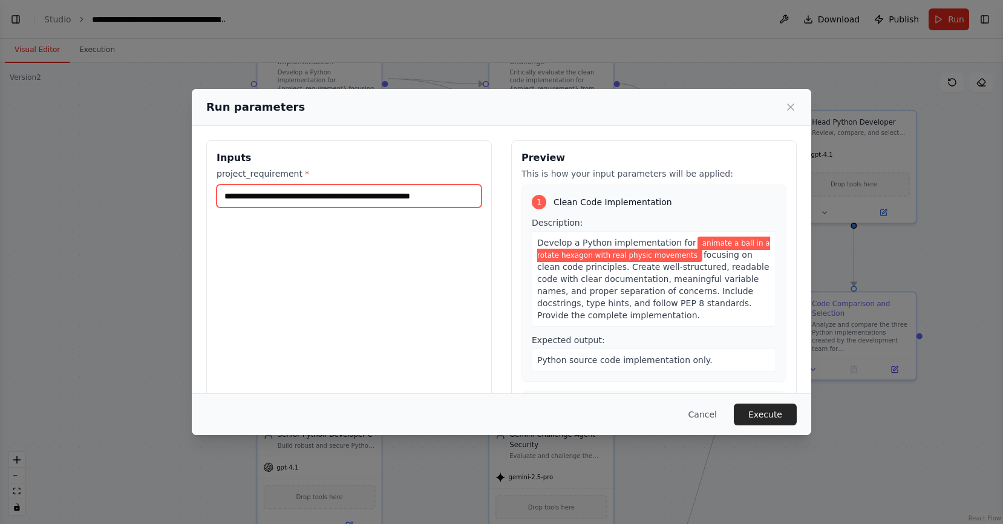
click at [279, 184] on input "**********" at bounding box center [349, 195] width 265 height 23
drag, startPoint x: 292, startPoint y: 173, endPoint x: 187, endPoint y: 170, distance: 104.7
click at [187, 170] on div "**********" at bounding box center [501, 262] width 1003 height 524
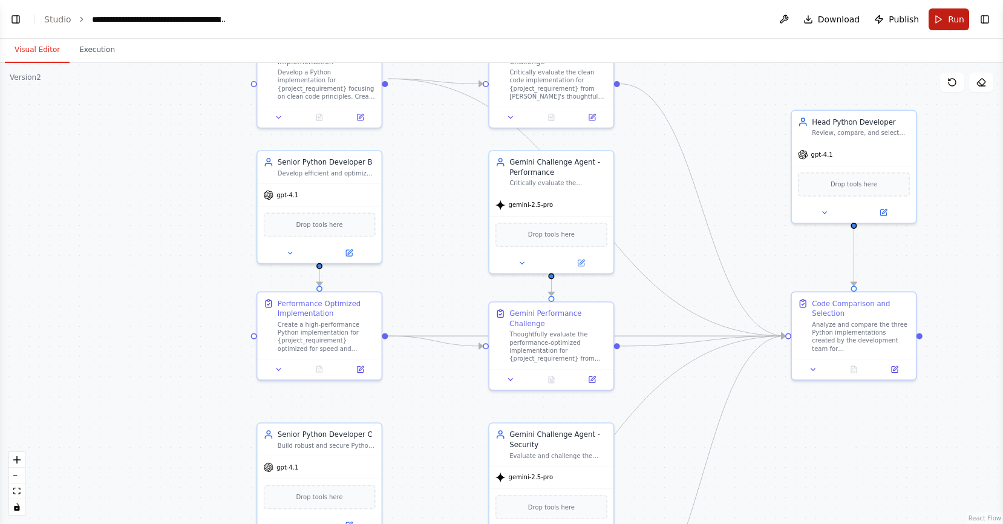
click at [961, 24] on span "Run" at bounding box center [956, 19] width 16 height 12
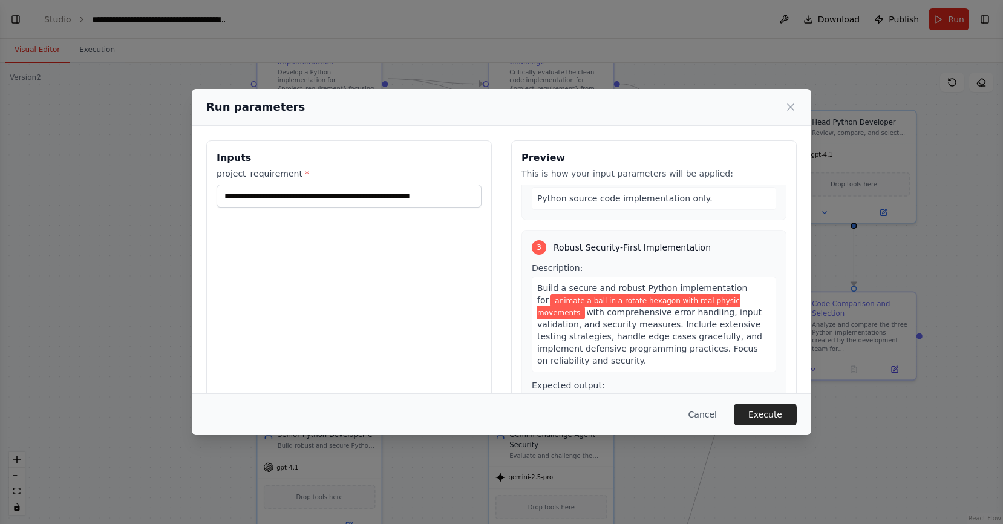
scroll to position [0, 0]
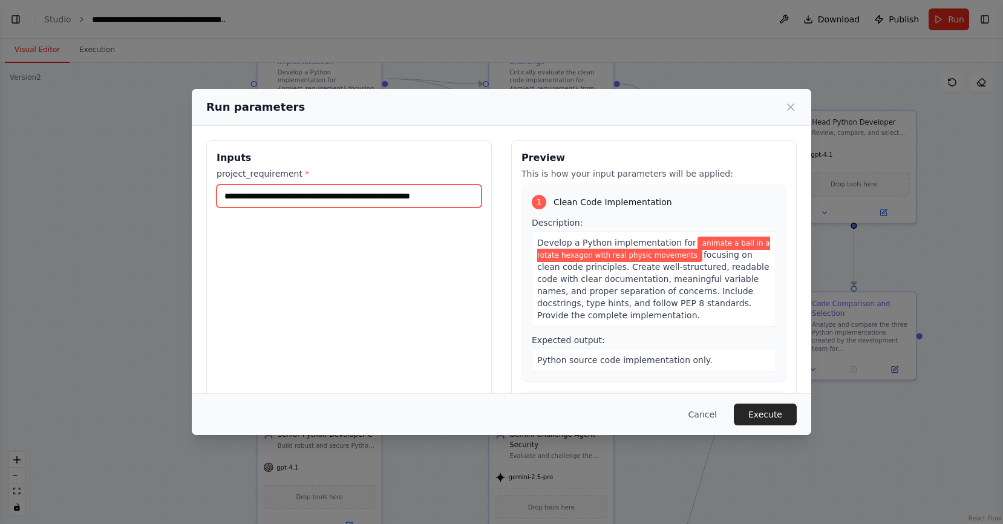
drag, startPoint x: 223, startPoint y: 200, endPoint x: 458, endPoint y: 194, distance: 235.3
click at [458, 194] on input "**********" at bounding box center [349, 195] width 265 height 23
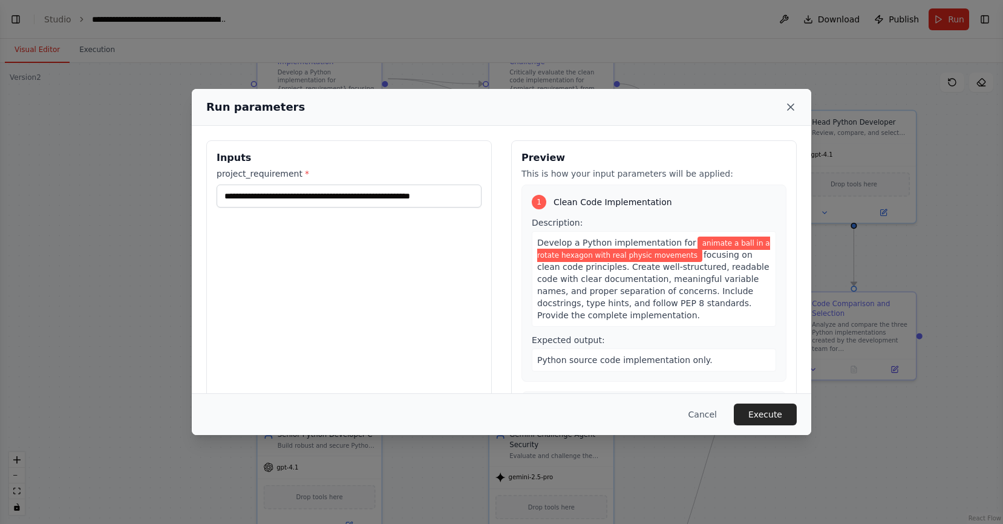
click at [784, 105] on icon at bounding box center [790, 107] width 12 height 12
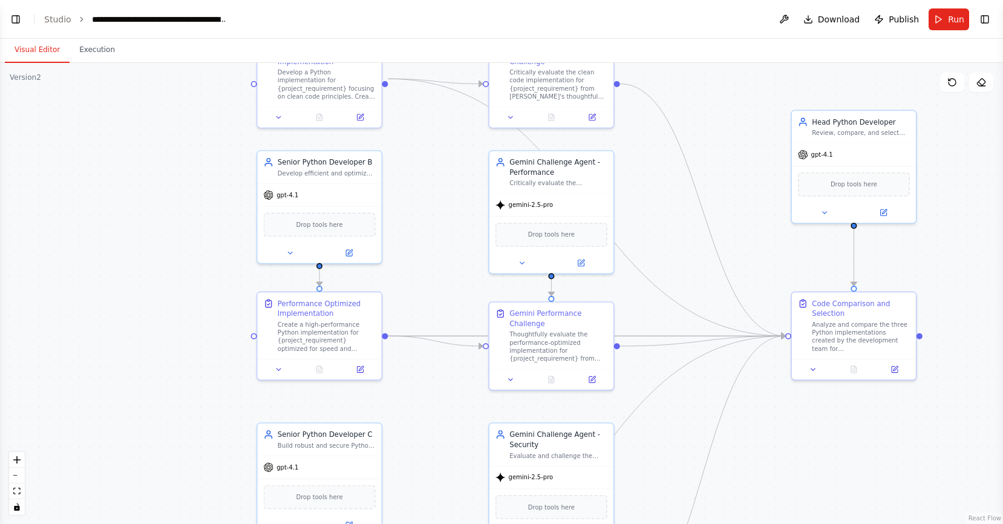
drag, startPoint x: 743, startPoint y: 112, endPoint x: 744, endPoint y: 126, distance: 13.4
click at [744, 126] on div ".deletable-edge-delete-btn { width: 20px; height: 20px; border: 0px solid #ffff…" at bounding box center [501, 293] width 1003 height 461
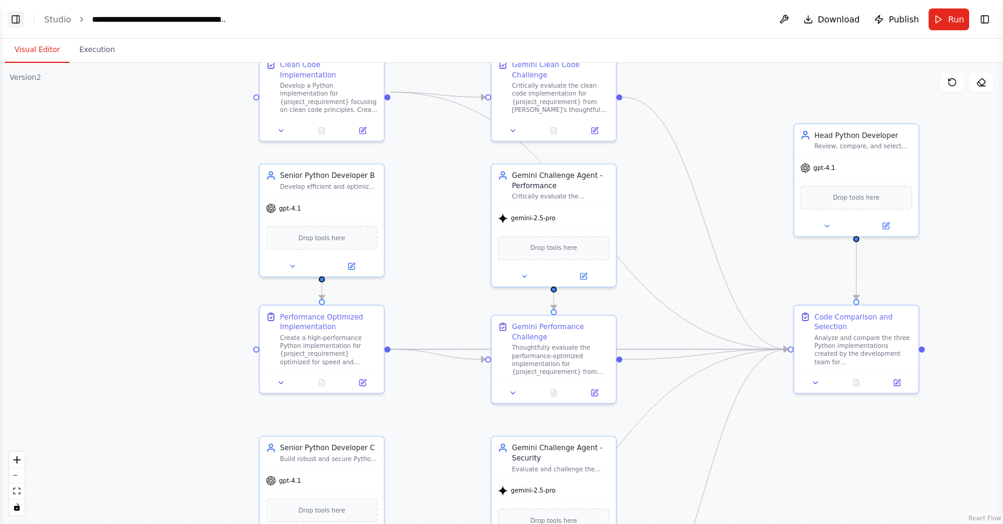
click at [17, 24] on button "Toggle Left Sidebar" at bounding box center [15, 19] width 17 height 17
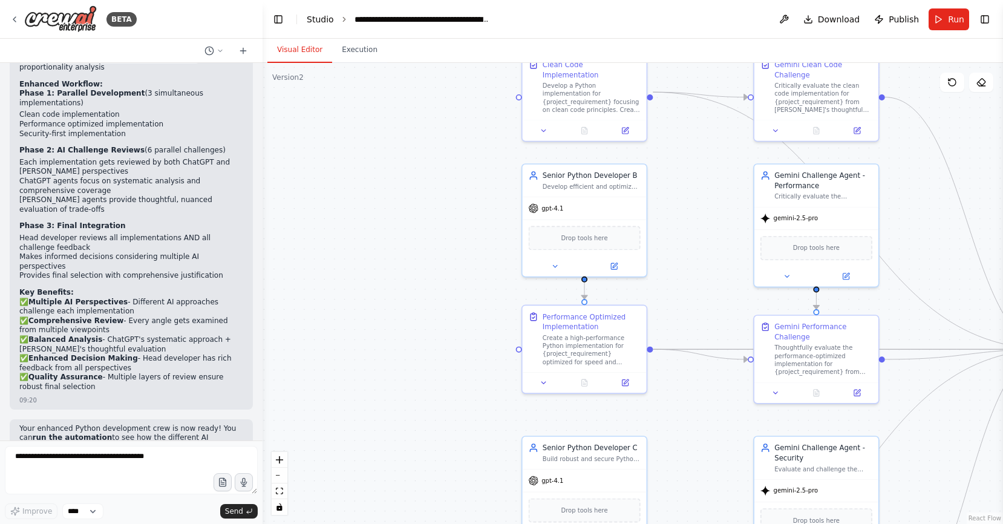
click at [319, 18] on link "Studio" at bounding box center [320, 20] width 27 height 10
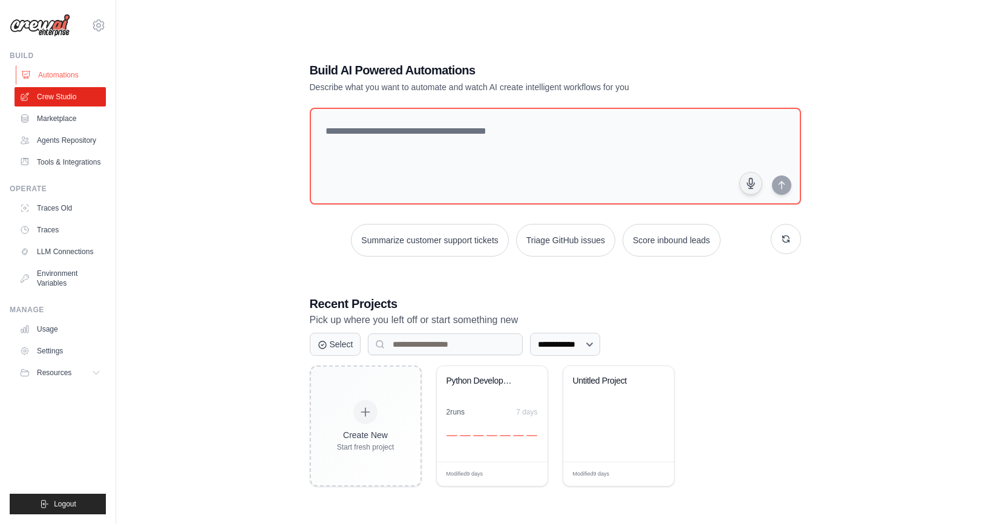
click at [65, 73] on link "Automations" at bounding box center [61, 74] width 91 height 19
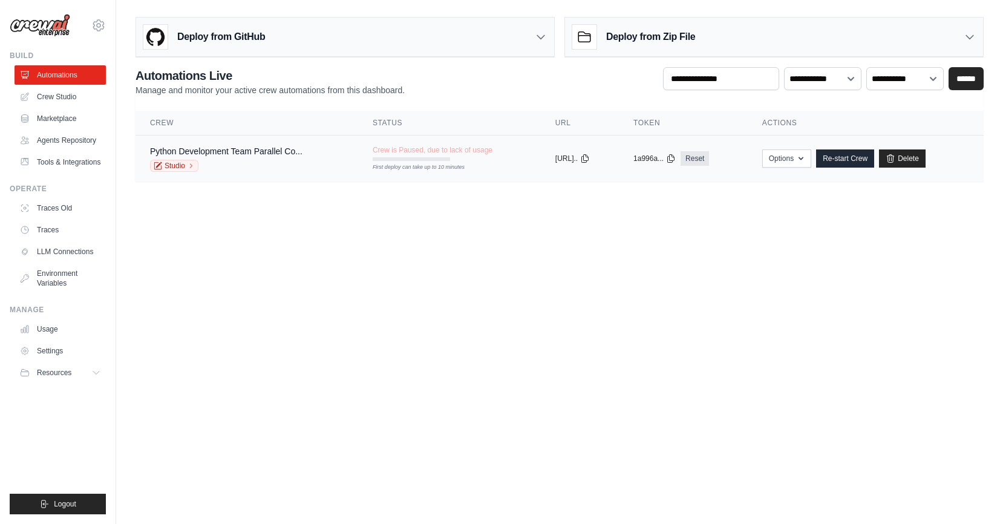
click at [241, 157] on div "Python Development Team Parallel Co... Studio" at bounding box center [226, 158] width 152 height 27
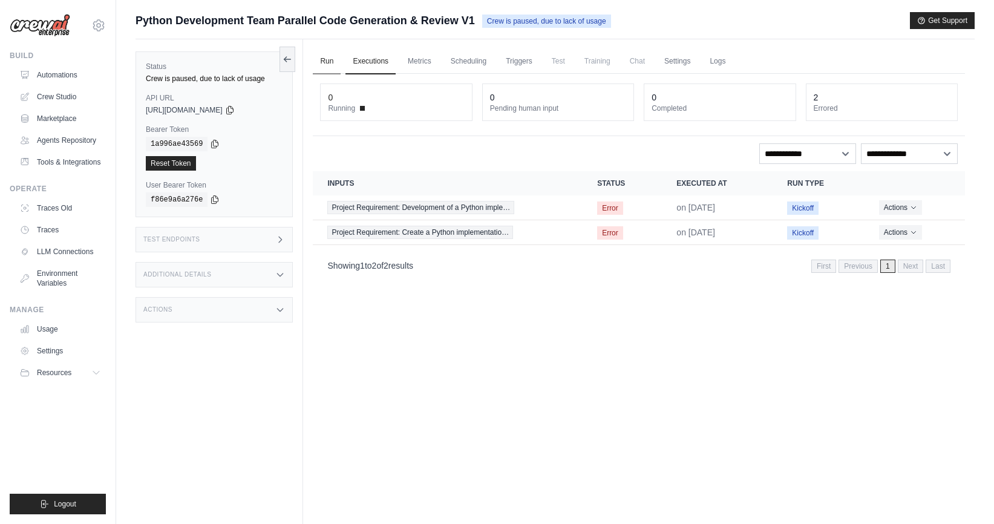
click at [327, 64] on link "Run" at bounding box center [327, 61] width 28 height 25
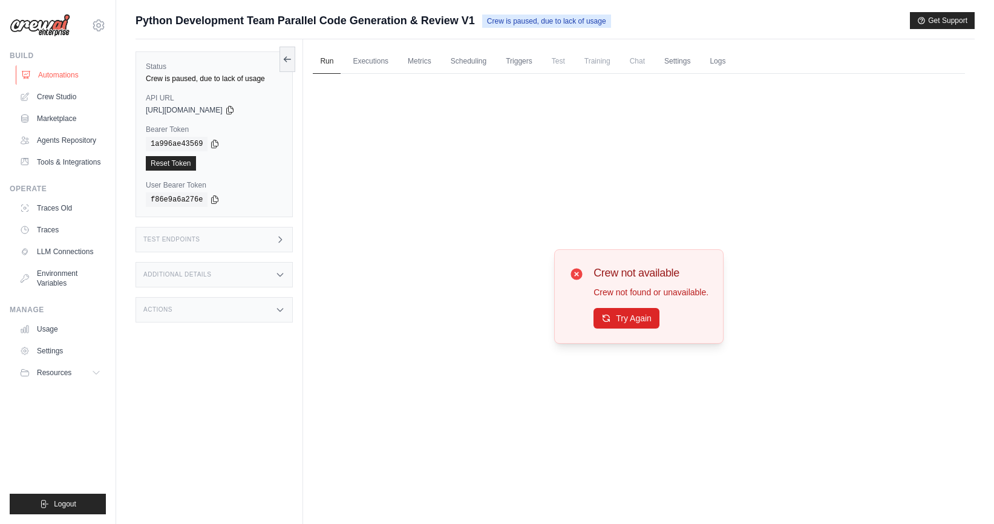
click at [42, 75] on link "Automations" at bounding box center [61, 74] width 91 height 19
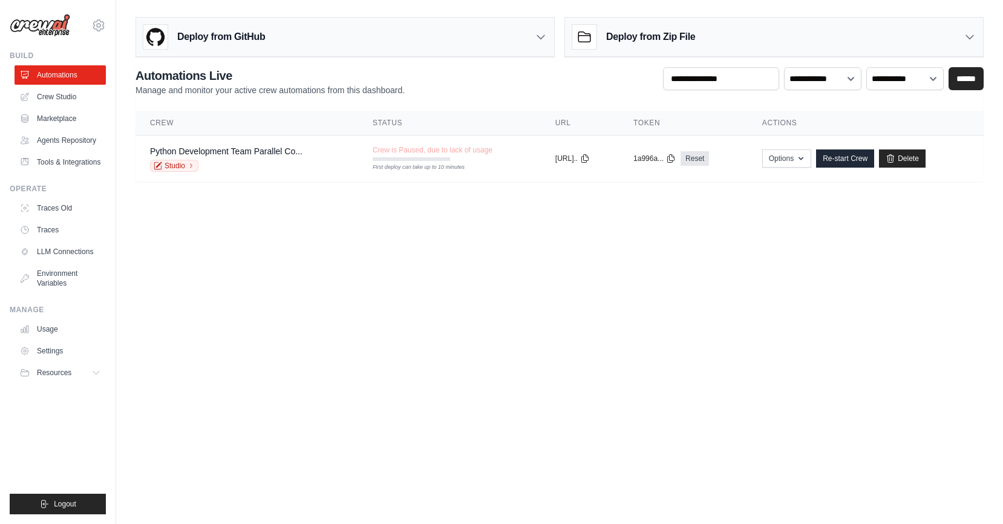
click at [301, 233] on body "kalogr@gmail.com Settings Build Automations" at bounding box center [501, 262] width 1003 height 524
click at [241, 162] on div "Studio" at bounding box center [226, 166] width 152 height 12
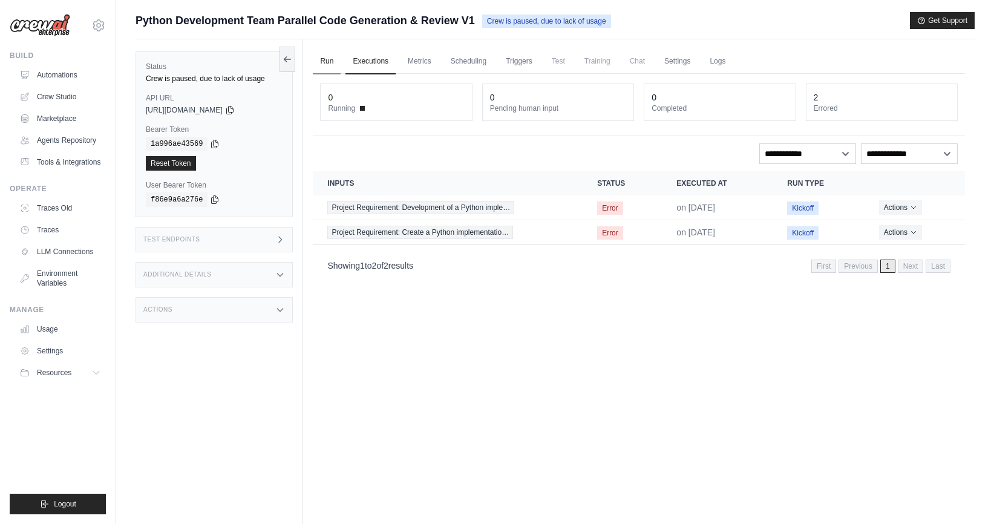
click at [331, 62] on link "Run" at bounding box center [327, 61] width 28 height 25
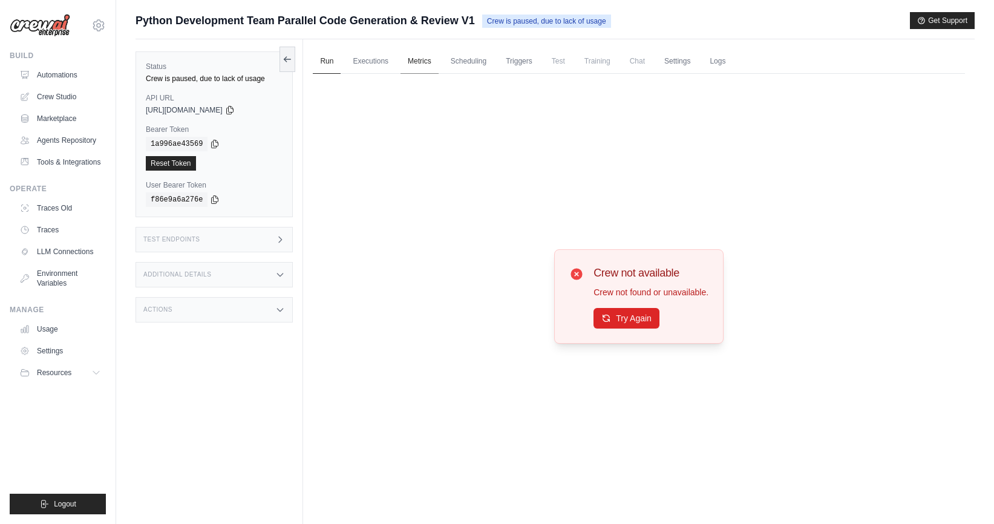
click at [417, 68] on link "Metrics" at bounding box center [419, 61] width 38 height 25
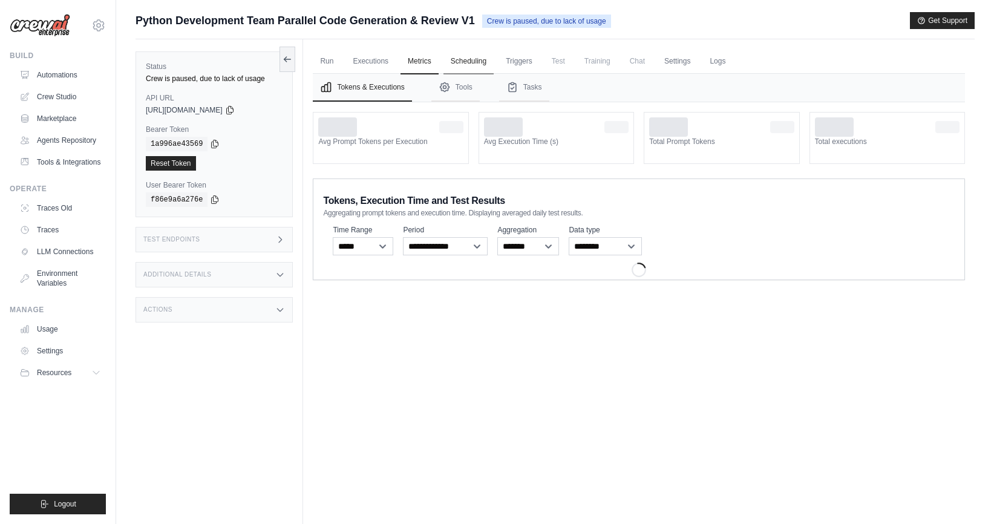
click at [464, 63] on link "Scheduling" at bounding box center [468, 61] width 50 height 25
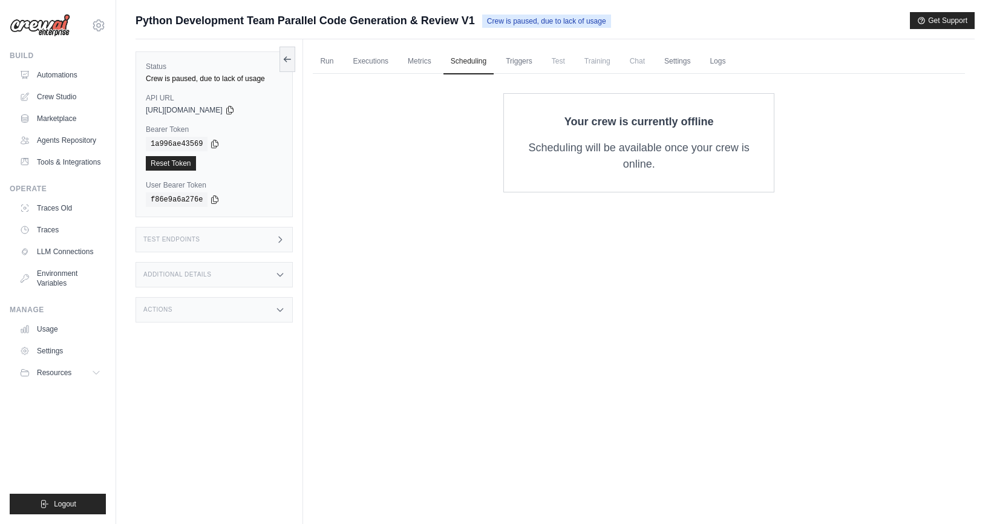
drag, startPoint x: 640, startPoint y: 177, endPoint x: 646, endPoint y: 180, distance: 6.8
click at [646, 180] on div "Your crew is currently offline Scheduling will be available once your crew is o…" at bounding box center [638, 142] width 271 height 99
click at [224, 243] on div "Test Endpoints" at bounding box center [213, 239] width 157 height 25
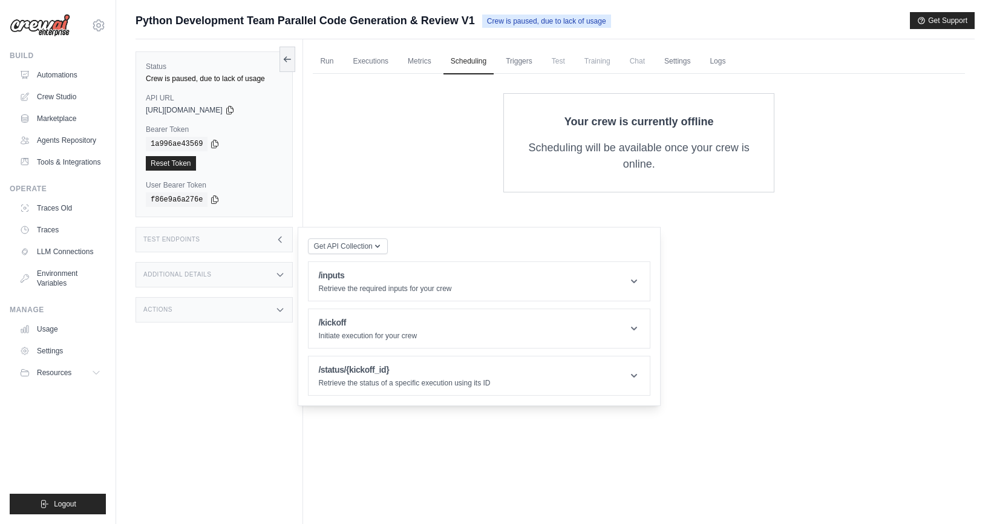
drag, startPoint x: 224, startPoint y: 243, endPoint x: 213, endPoint y: 272, distance: 30.8
click at [224, 243] on div "Test Endpoints" at bounding box center [213, 239] width 157 height 25
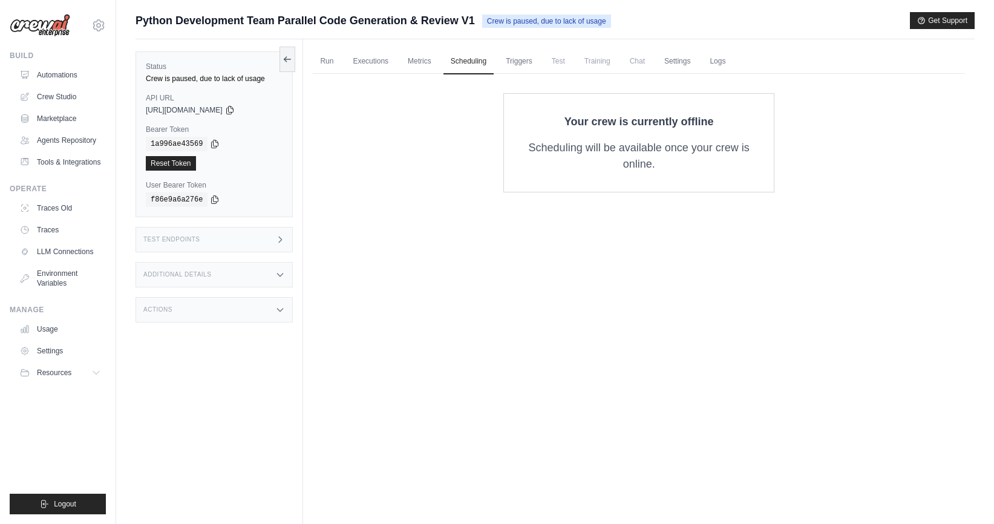
click at [213, 272] on div "Additional Details" at bounding box center [213, 274] width 157 height 25
click at [211, 308] on div "Actions" at bounding box center [213, 309] width 157 height 25
drag, startPoint x: 155, startPoint y: 73, endPoint x: 198, endPoint y: 73, distance: 42.3
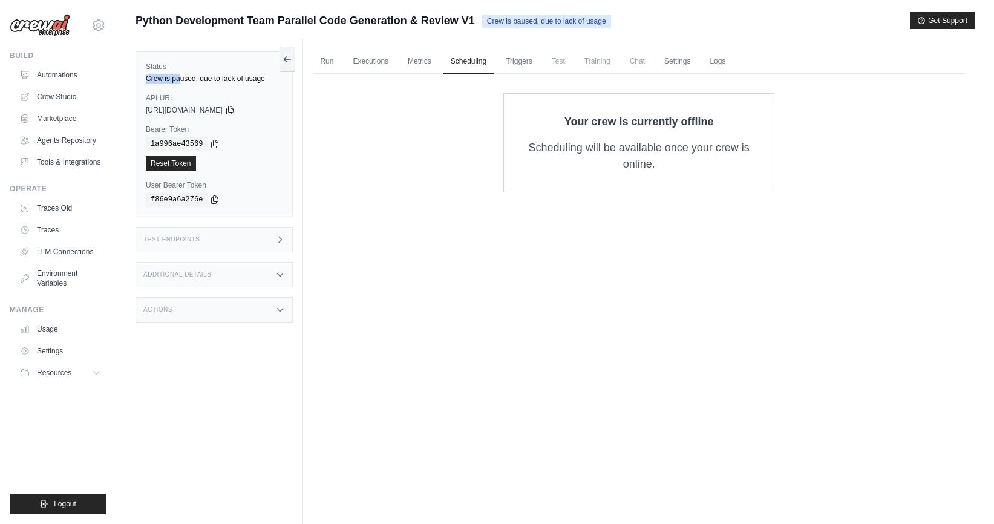
click at [189, 74] on div "Crew is paused, due to lack of usage" at bounding box center [214, 79] width 137 height 10
click at [290, 60] on icon at bounding box center [287, 59] width 10 height 10
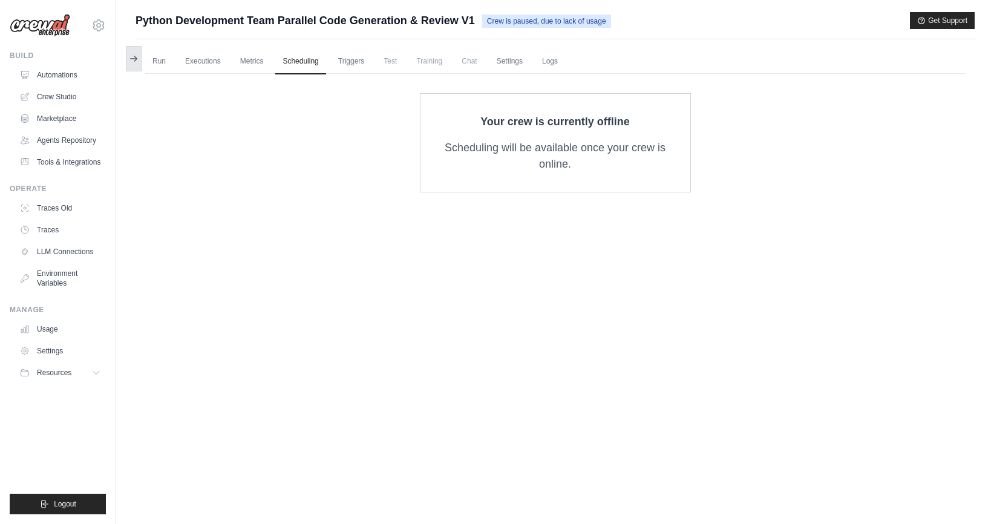
click at [132, 60] on icon at bounding box center [134, 59] width 10 height 10
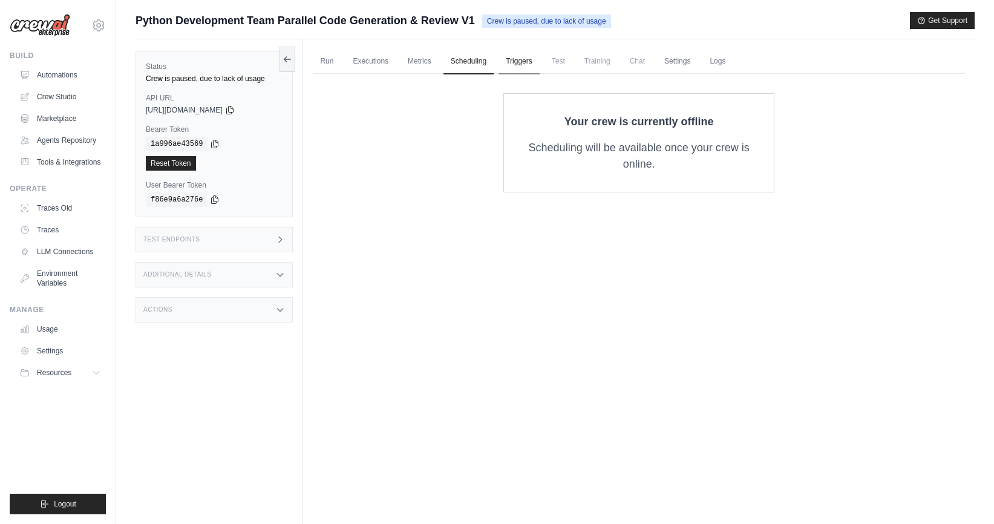
click at [524, 62] on link "Triggers" at bounding box center [518, 61] width 41 height 25
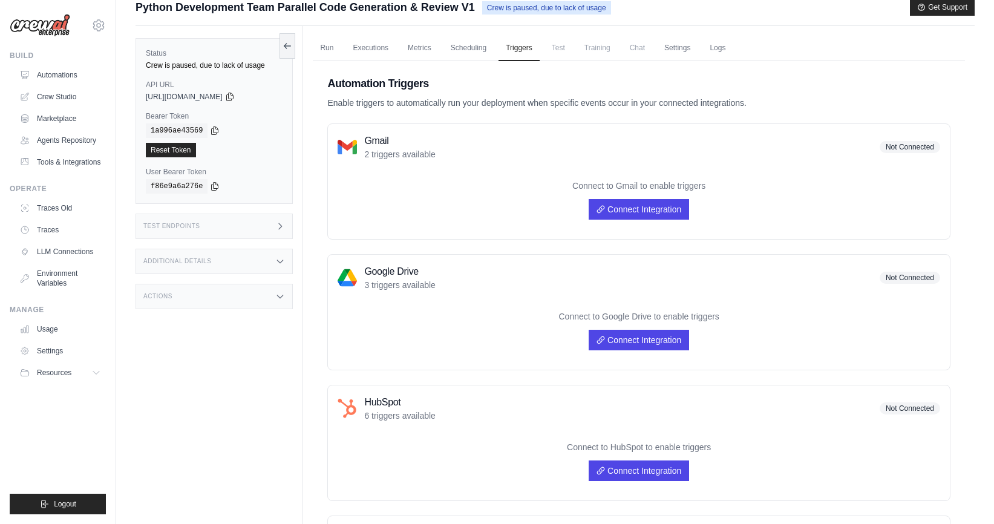
scroll to position [12, 0]
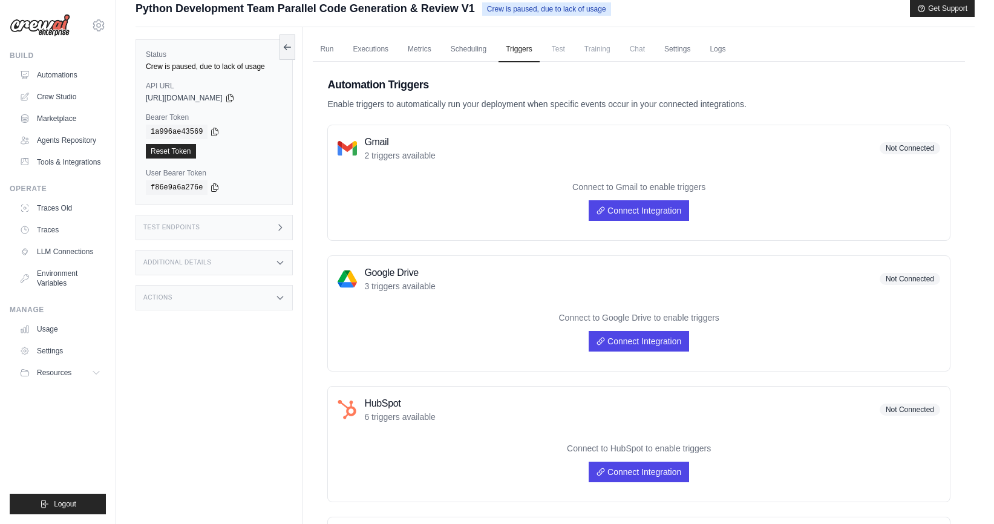
click at [553, 50] on span "Test" at bounding box center [558, 49] width 28 height 24
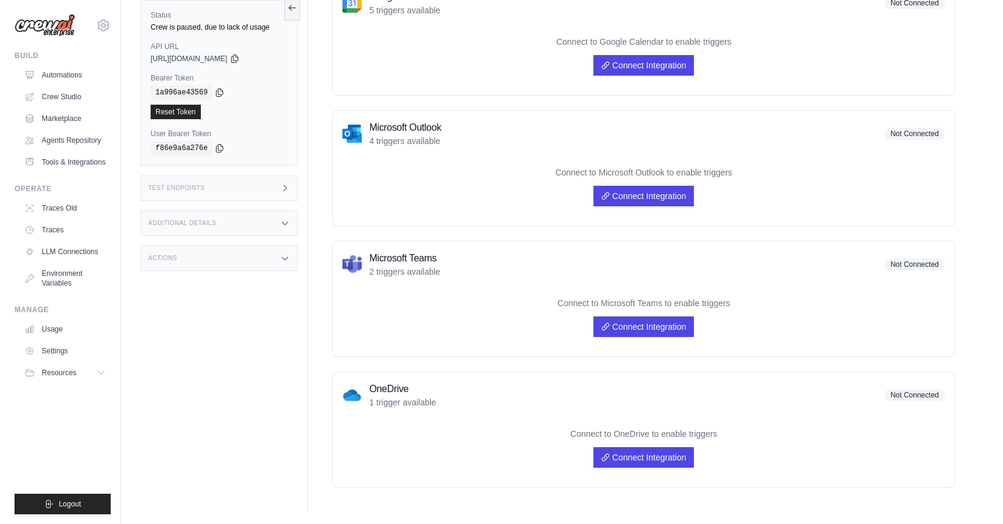
scroll to position [0, 0]
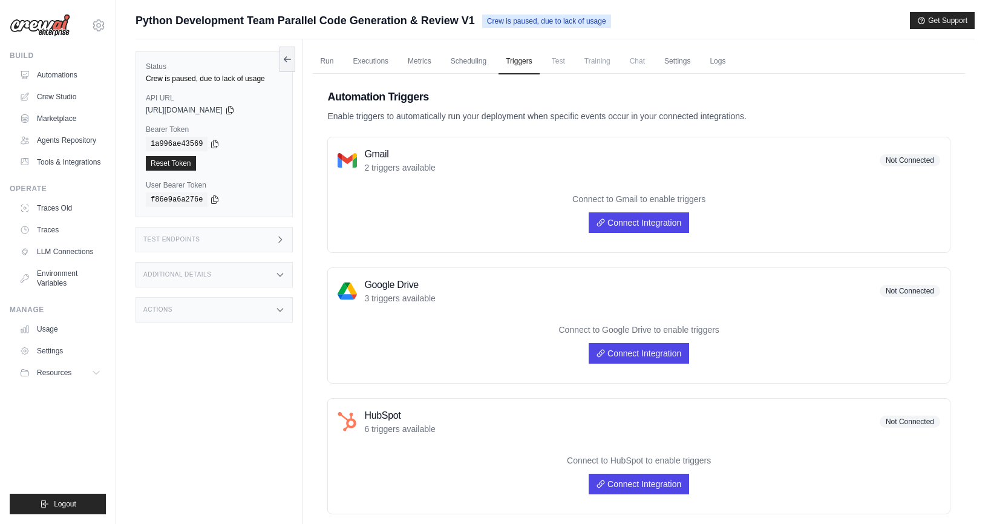
click at [554, 66] on span "Test" at bounding box center [558, 61] width 28 height 24
click at [559, 64] on span "Test" at bounding box center [558, 61] width 28 height 24
click at [591, 60] on span "Training" at bounding box center [597, 61] width 41 height 24
click at [603, 60] on span "Training" at bounding box center [597, 61] width 41 height 24
click at [631, 61] on span "Chat" at bounding box center [637, 61] width 30 height 24
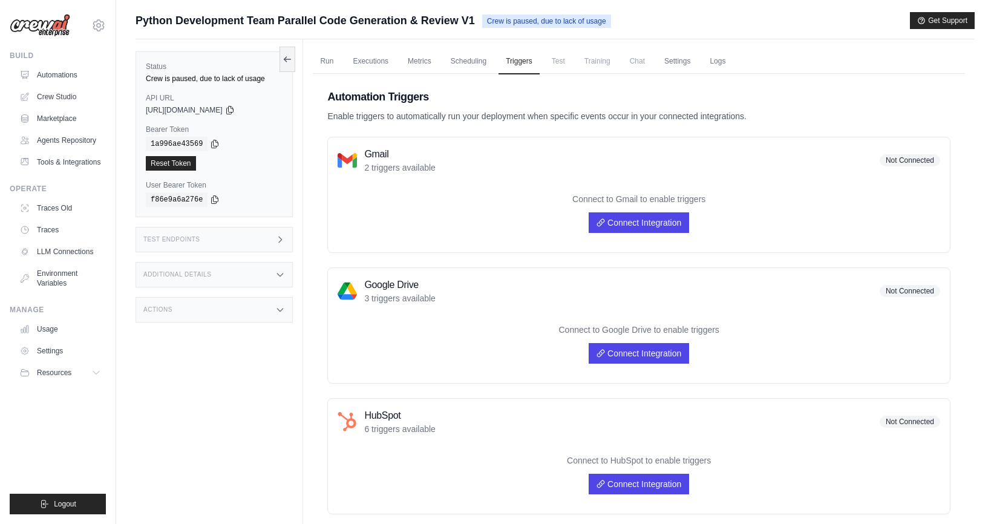
click at [570, 63] on span "Test" at bounding box center [558, 61] width 28 height 24
click at [628, 62] on span "Chat" at bounding box center [637, 61] width 30 height 24
drag, startPoint x: 632, startPoint y: 58, endPoint x: 642, endPoint y: 57, distance: 10.4
click at [651, 68] on span "Chat" at bounding box center [637, 61] width 30 height 24
drag, startPoint x: 613, startPoint y: 56, endPoint x: 639, endPoint y: 57, distance: 25.4
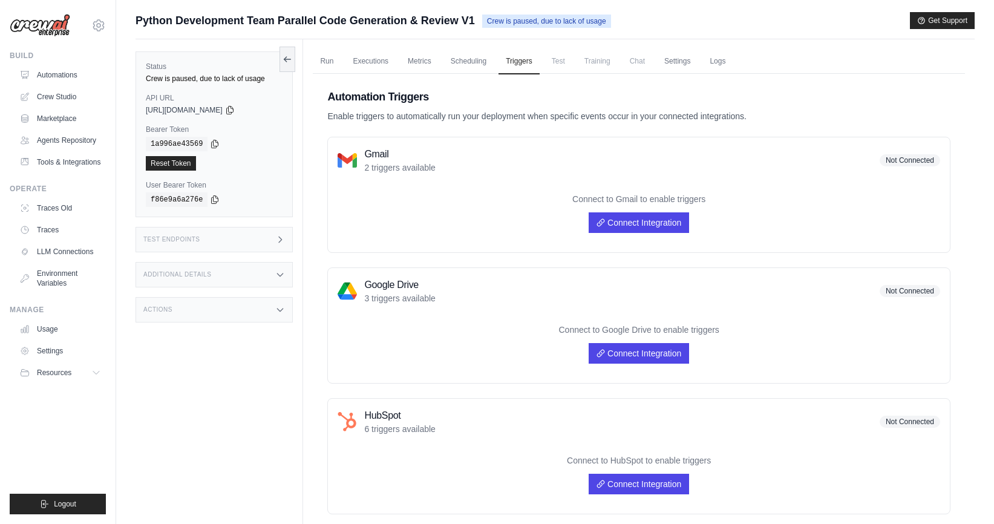
click at [631, 61] on span "Chat" at bounding box center [637, 61] width 30 height 24
drag, startPoint x: 635, startPoint y: 60, endPoint x: 626, endPoint y: 59, distance: 9.1
click at [644, 60] on span "Chat" at bounding box center [637, 61] width 30 height 24
drag, startPoint x: 622, startPoint y: 60, endPoint x: 633, endPoint y: 60, distance: 10.3
click at [632, 60] on span "Chat" at bounding box center [637, 61] width 30 height 24
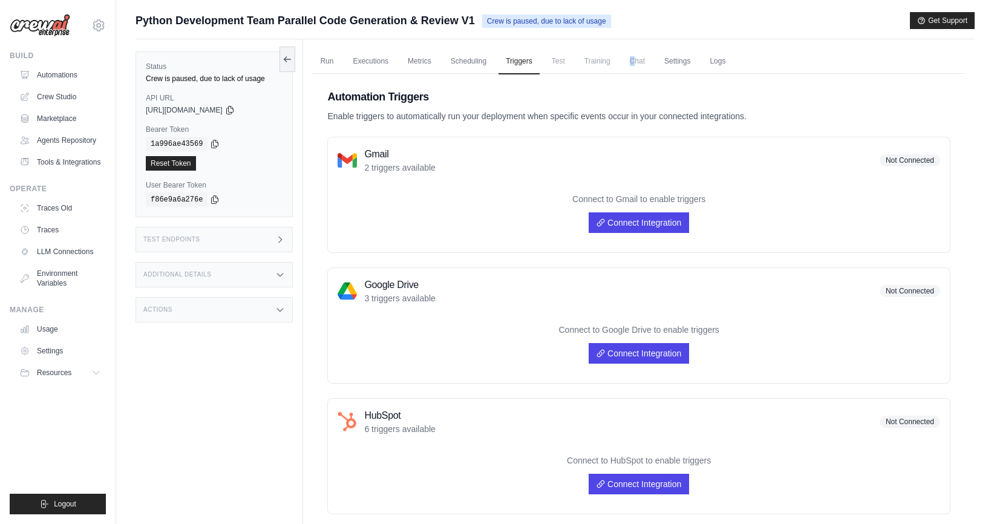
click at [634, 63] on span "Chat" at bounding box center [637, 61] width 30 height 24
click at [638, 62] on span "Chat" at bounding box center [637, 61] width 30 height 24
click at [636, 64] on span "Chat" at bounding box center [637, 61] width 30 height 24
click at [803, 102] on h2 "Automation Triggers" at bounding box center [638, 96] width 623 height 17
click at [720, 60] on link "Logs" at bounding box center [717, 61] width 30 height 25
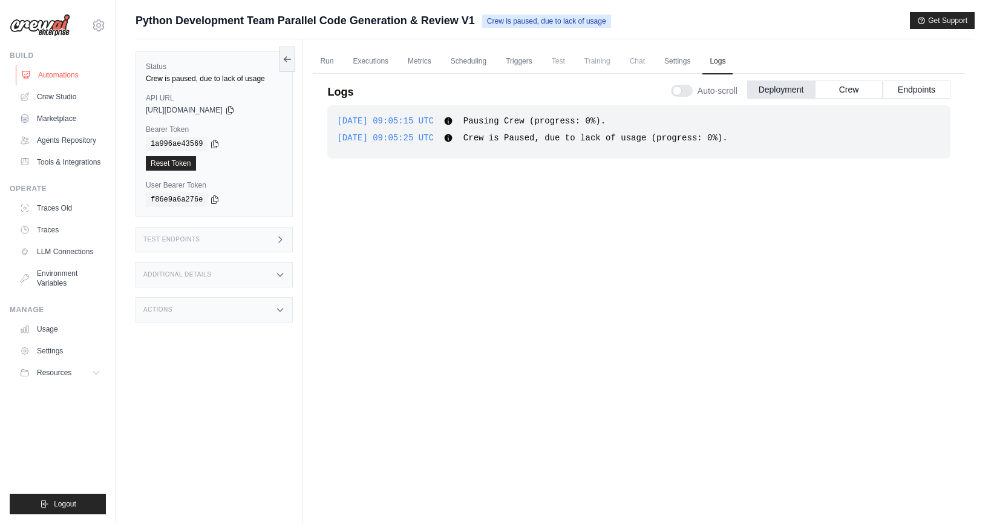
click at [67, 76] on link "Automations" at bounding box center [61, 74] width 91 height 19
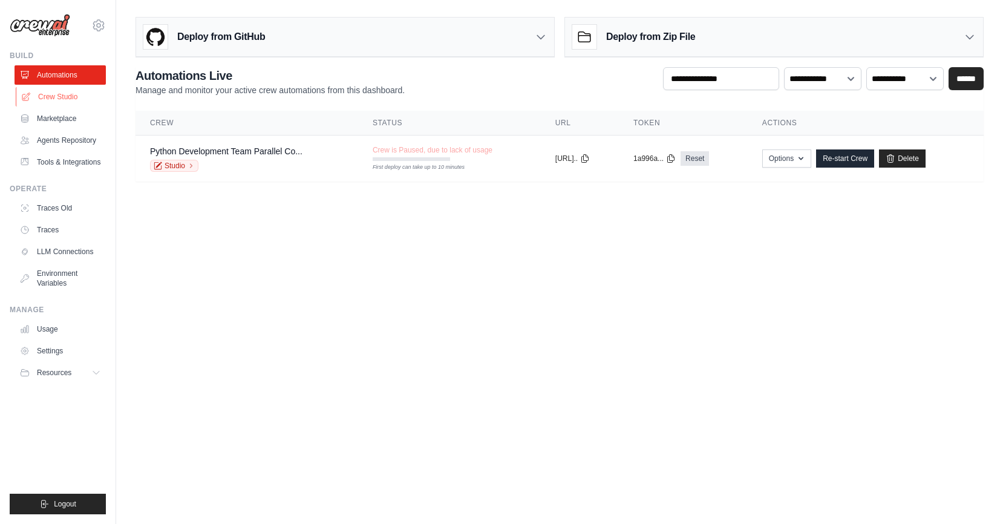
click at [64, 102] on link "Crew Studio" at bounding box center [61, 96] width 91 height 19
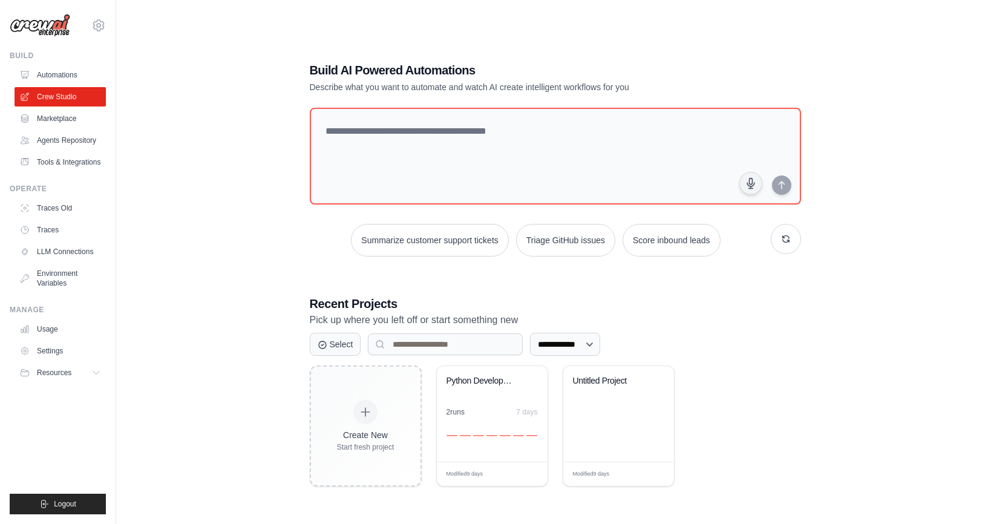
click at [163, 226] on div "**********" at bounding box center [554, 274] width 839 height 524
click at [488, 408] on div "2 run s 7 days" at bounding box center [491, 411] width 91 height 10
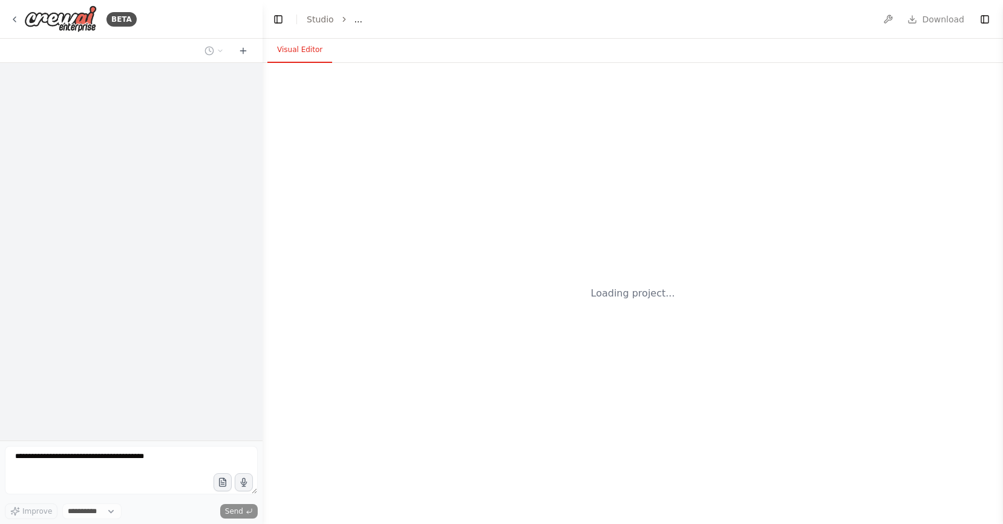
select select "****"
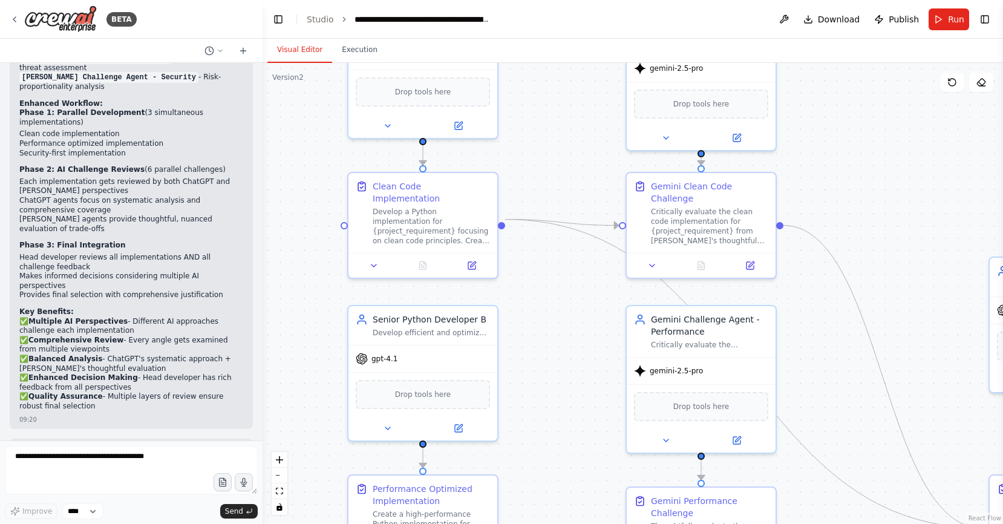
scroll to position [2509, 0]
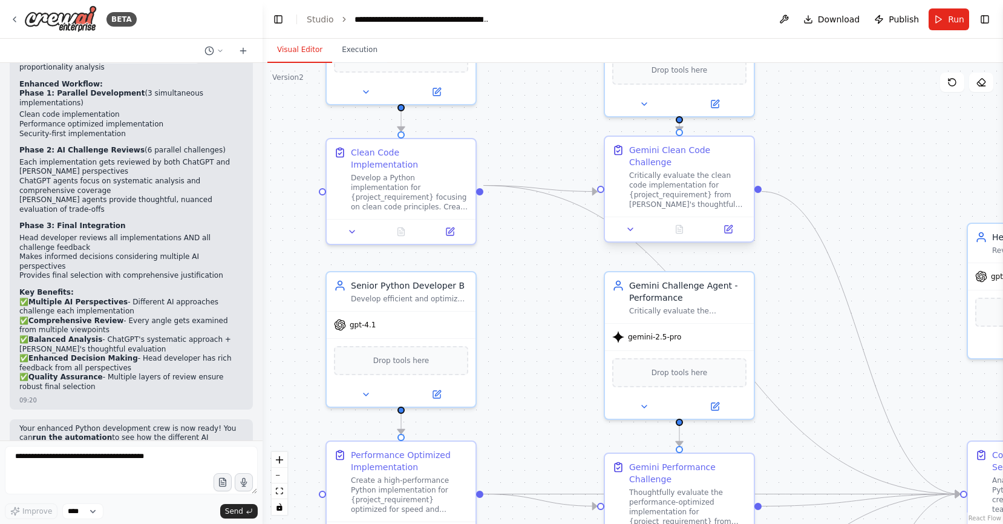
drag, startPoint x: 781, startPoint y: 227, endPoint x: 759, endPoint y: 194, distance: 40.3
click at [759, 194] on div ".deletable-edge-delete-btn { width: 20px; height: 20px; border: 0px solid #ffff…" at bounding box center [632, 293] width 740 height 461
drag, startPoint x: 758, startPoint y: 191, endPoint x: 321, endPoint y: 190, distance: 437.9
click at [321, 190] on div ".deletable-edge-delete-btn { width: 20px; height: 20px; border: 0px solid #ffff…" at bounding box center [632, 293] width 740 height 461
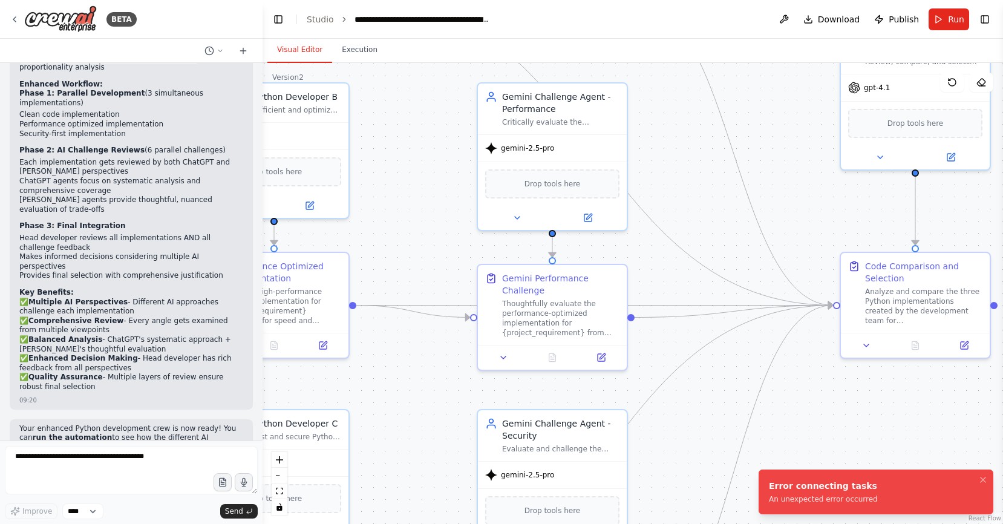
drag, startPoint x: 828, startPoint y: 350, endPoint x: 705, endPoint y: 173, distance: 215.6
click at [705, 173] on div ".deletable-edge-delete-btn { width: 20px; height: 20px; border: 0px solid #ffff…" at bounding box center [632, 293] width 740 height 461
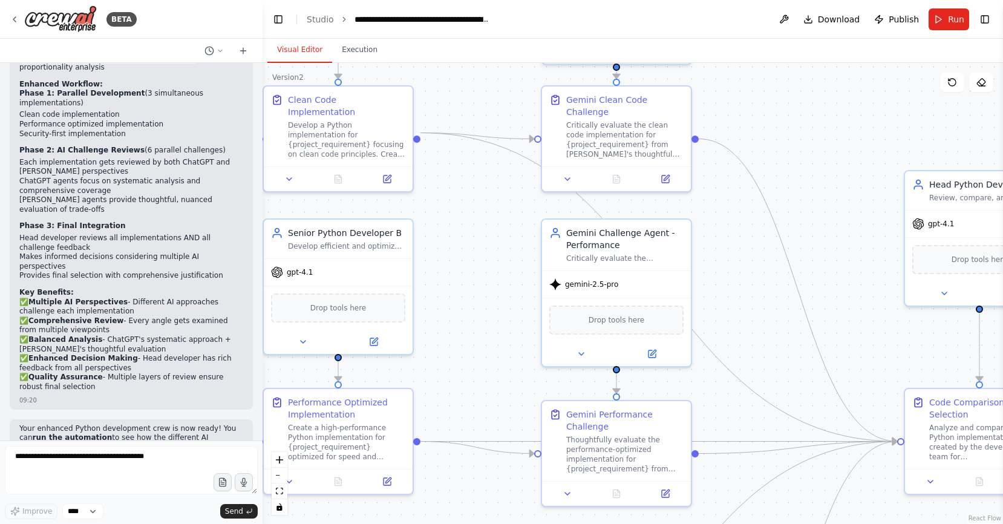
drag, startPoint x: 685, startPoint y: 140, endPoint x: 749, endPoint y: 276, distance: 150.4
click at [749, 276] on div ".deletable-edge-delete-btn { width: 20px; height: 20px; border: 0px solid #ffff…" at bounding box center [632, 293] width 740 height 461
click at [585, 200] on icon "Edge from 07837dd2-14e2-4fd6-bb26-e938802f30aa to 8e89eae1-f313-41c9-983a-a3eb1…" at bounding box center [658, 287] width 477 height 308
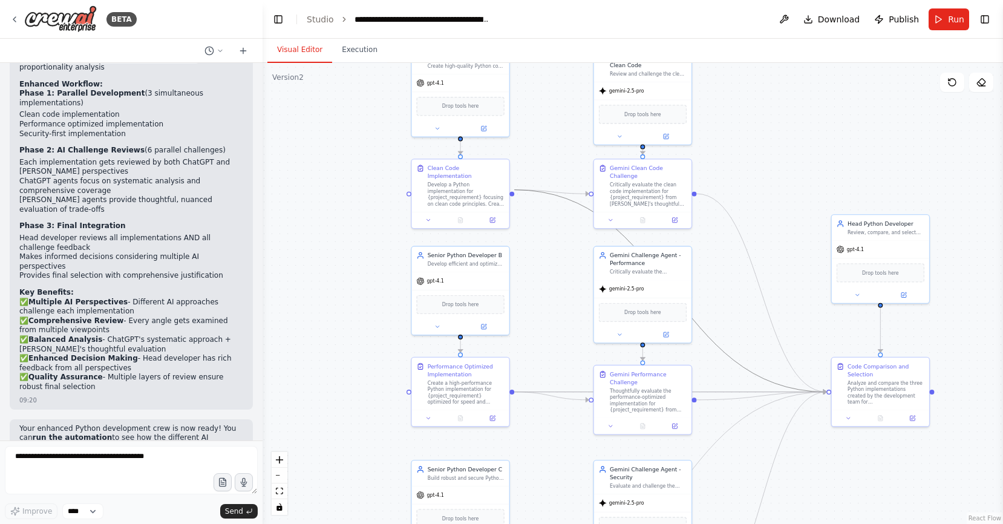
drag, startPoint x: 689, startPoint y: 188, endPoint x: 744, endPoint y: 197, distance: 55.2
click at [744, 197] on div ".deletable-edge-delete-btn { width: 20px; height: 20px; border: 0px solid #ffff…" at bounding box center [632, 293] width 740 height 461
click at [809, 103] on div ".deletable-edge-delete-btn { width: 20px; height: 20px; border: 0px solid #ffff…" at bounding box center [632, 293] width 740 height 461
click at [20, 20] on div "BETA" at bounding box center [73, 18] width 127 height 27
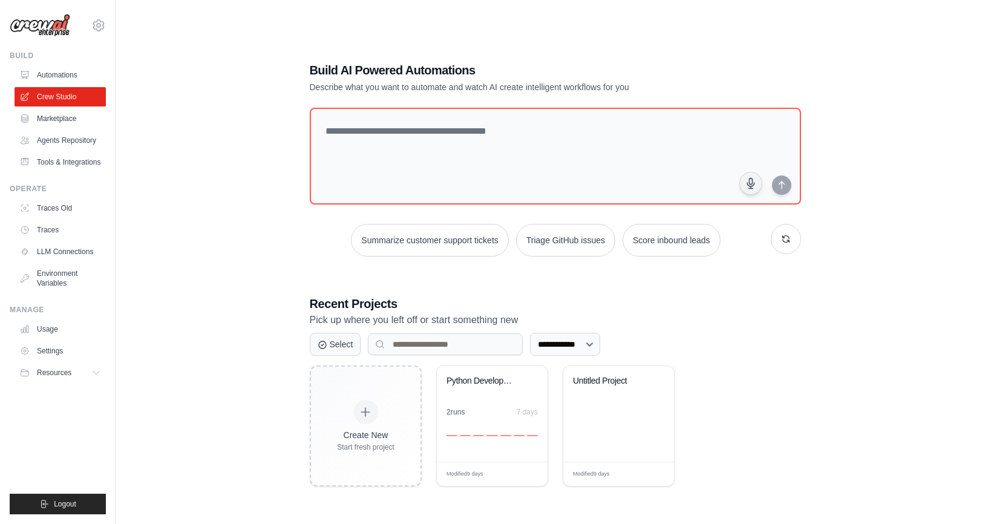
drag, startPoint x: 149, startPoint y: 30, endPoint x: 147, endPoint y: 1, distance: 29.1
click at [149, 29] on div "**********" at bounding box center [554, 274] width 839 height 524
click at [194, 56] on div "**********" at bounding box center [554, 274] width 839 height 524
click at [77, 373] on button "Resources" at bounding box center [61, 372] width 91 height 19
click at [49, 325] on link "Usage" at bounding box center [61, 328] width 91 height 19
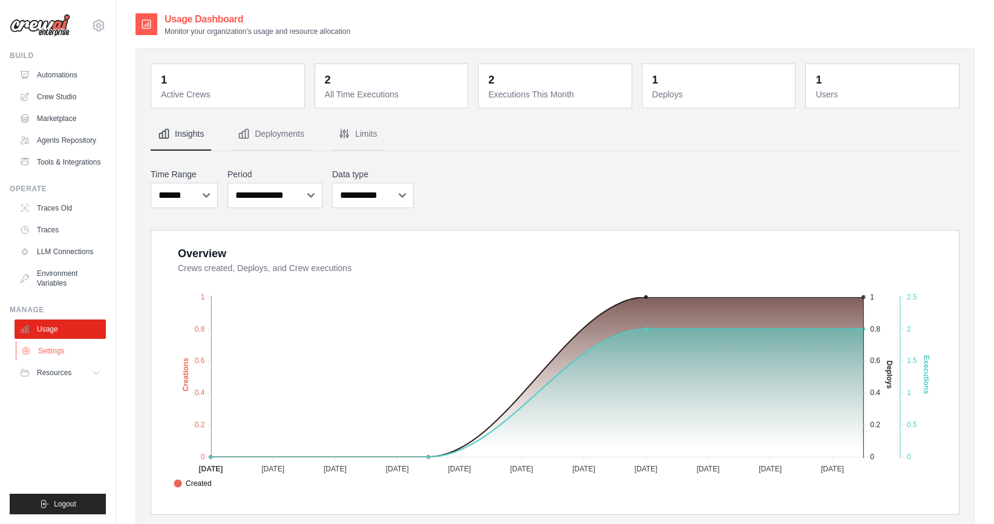
click at [53, 347] on link "Settings" at bounding box center [61, 350] width 91 height 19
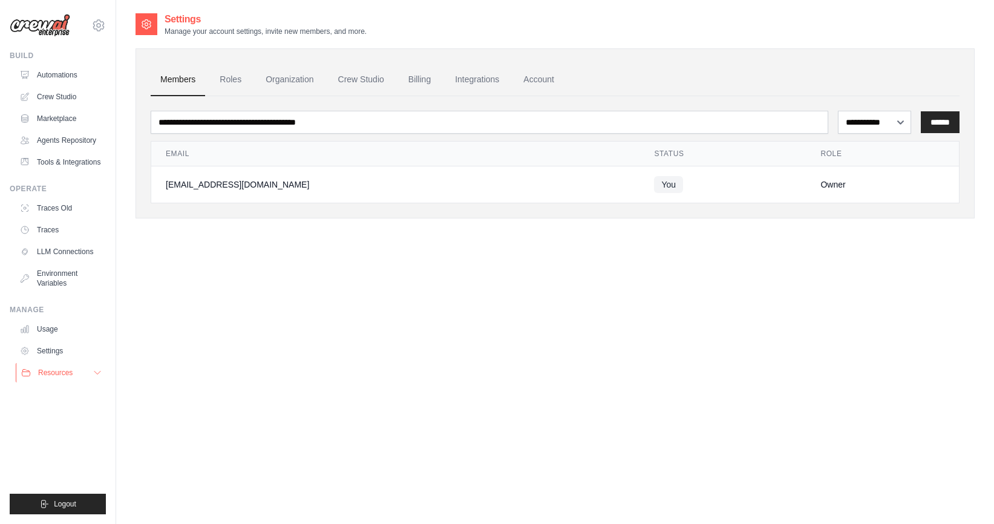
click at [49, 368] on span "Resources" at bounding box center [55, 373] width 34 height 10
click at [64, 95] on link "Crew Studio" at bounding box center [61, 96] width 91 height 19
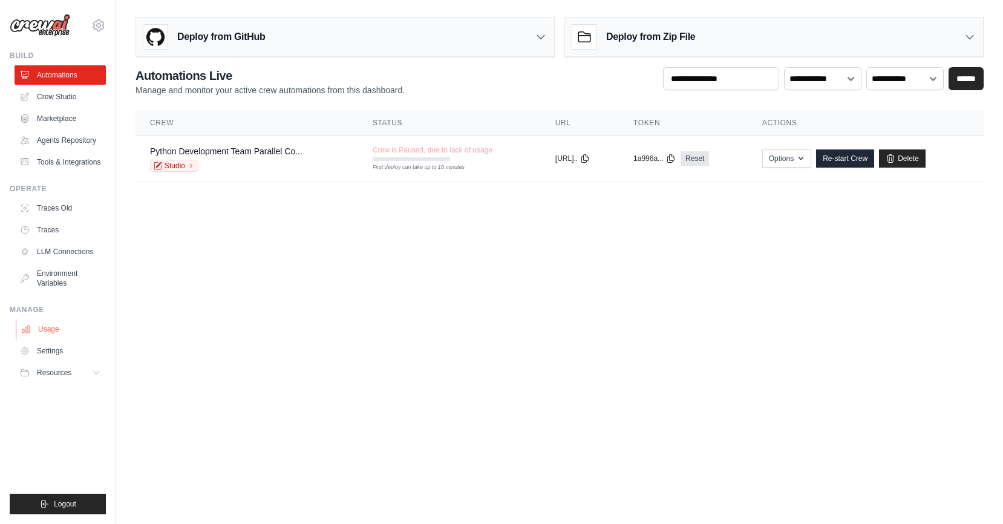
click at [66, 330] on link "Usage" at bounding box center [61, 328] width 91 height 19
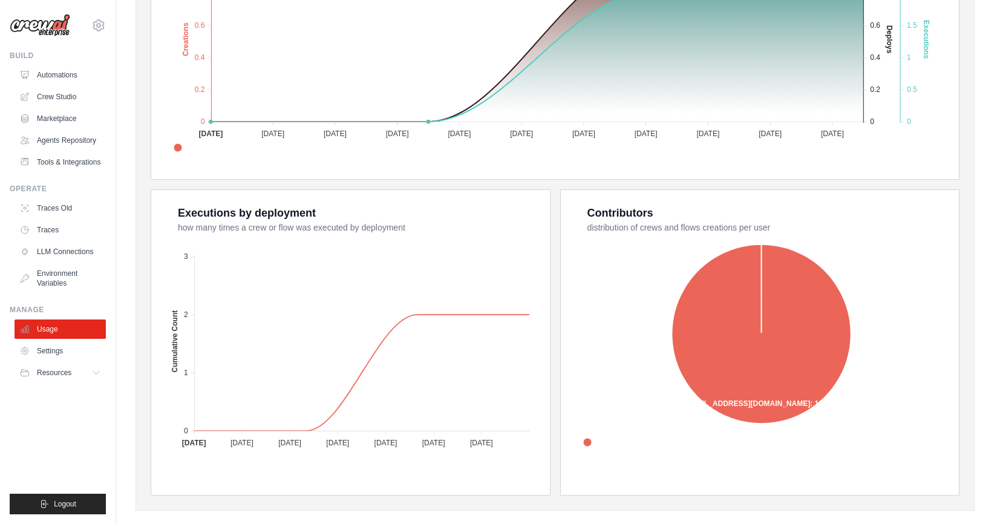
scroll to position [353, 0]
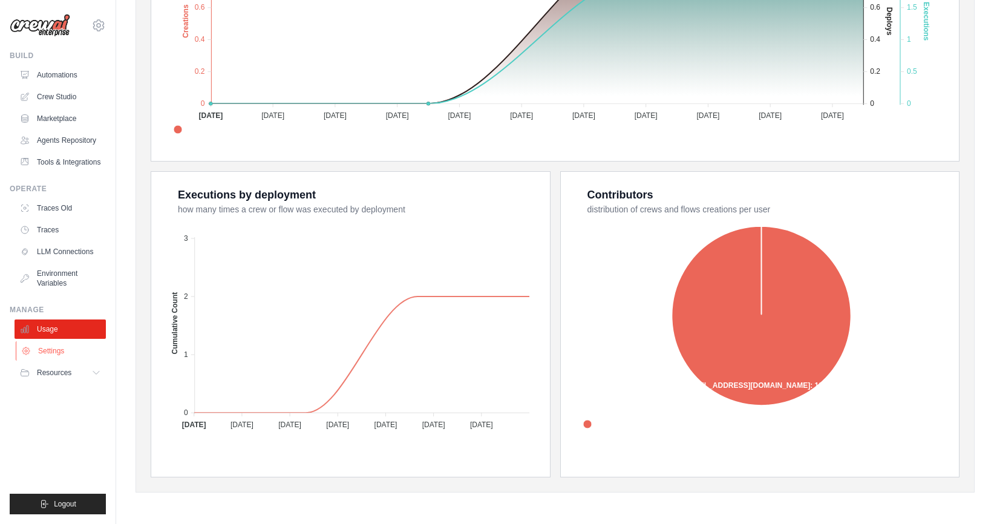
click at [62, 351] on link "Settings" at bounding box center [61, 350] width 91 height 19
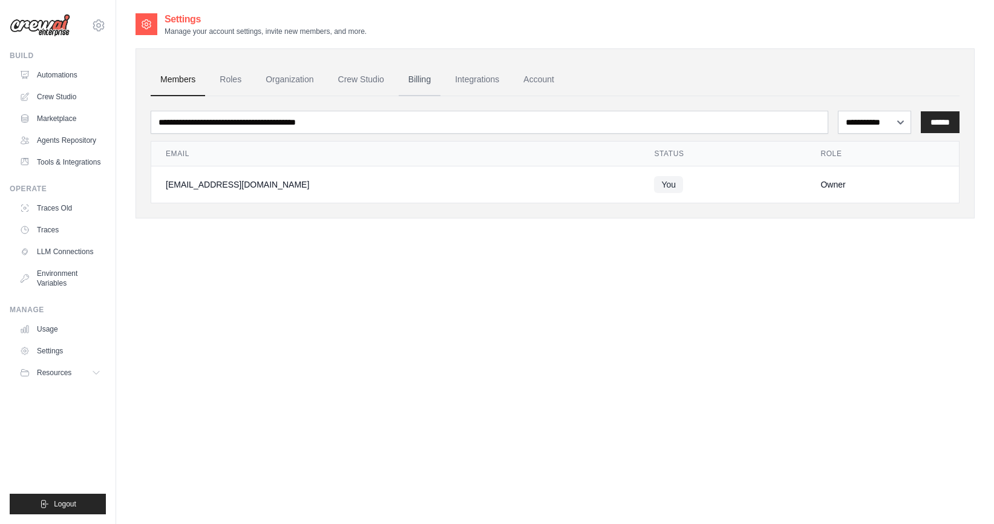
click at [426, 75] on link "Billing" at bounding box center [420, 80] width 42 height 33
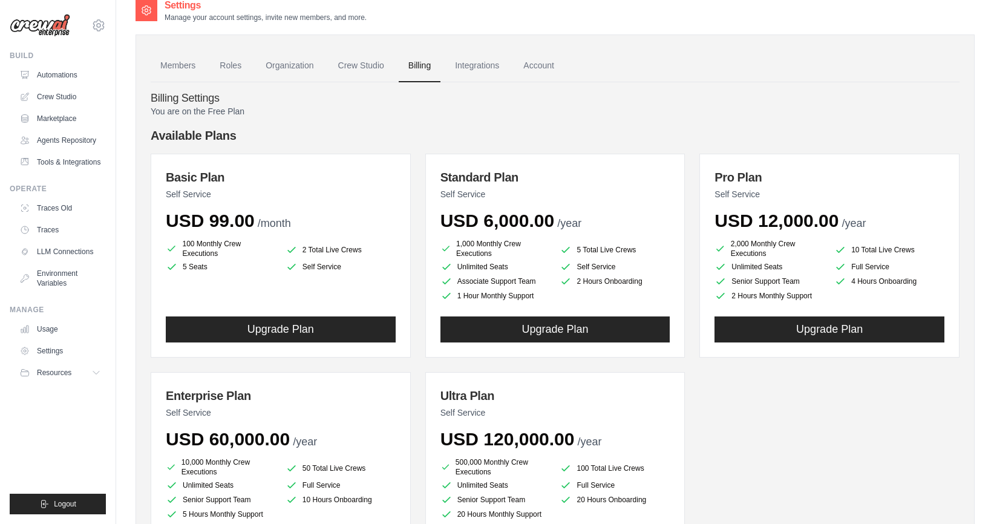
scroll to position [15, 0]
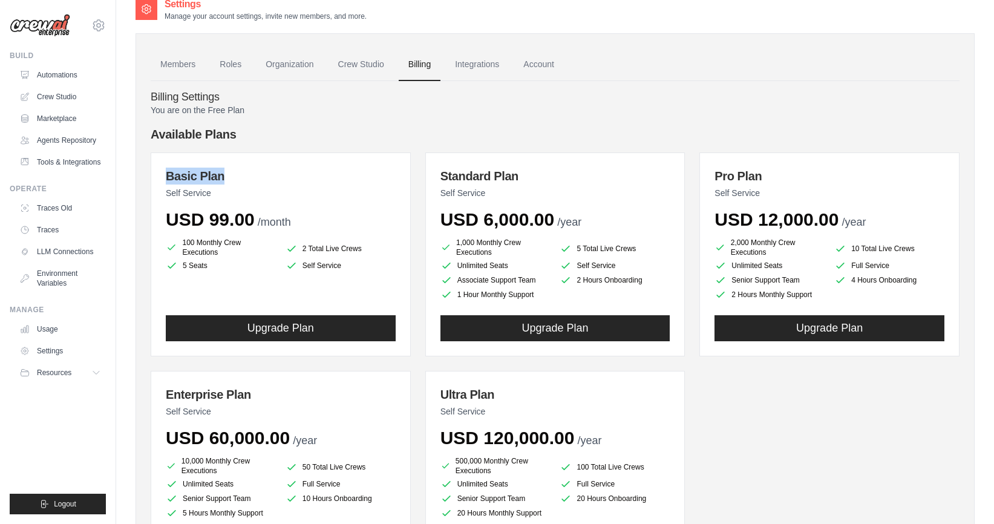
drag, startPoint x: 163, startPoint y: 169, endPoint x: 244, endPoint y: 175, distance: 80.7
click at [243, 175] on div "Basic Plan Self Service USD 99.00 /month 100 Monthly Crew Executions 2 Total Li…" at bounding box center [281, 254] width 260 height 204
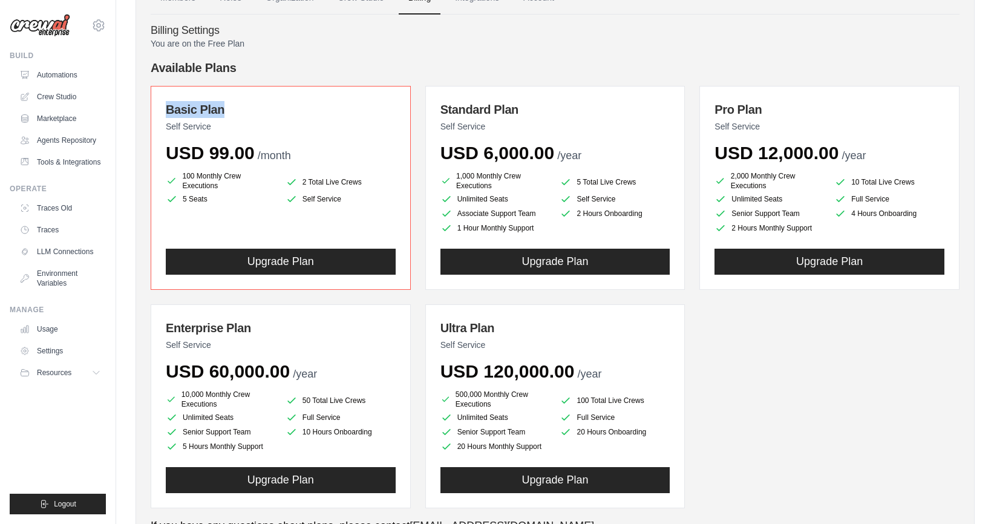
scroll to position [0, 0]
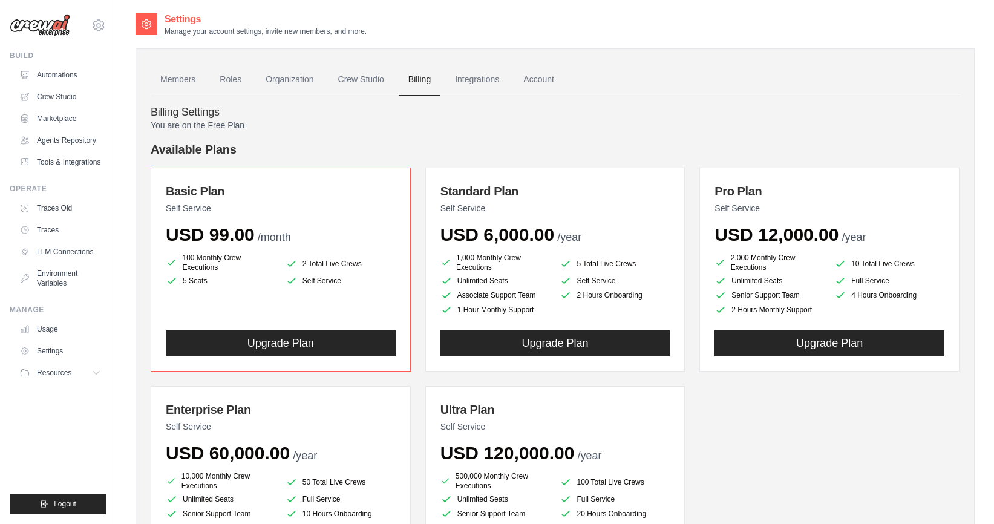
click at [348, 130] on p "You are on the Free Plan" at bounding box center [555, 125] width 809 height 12
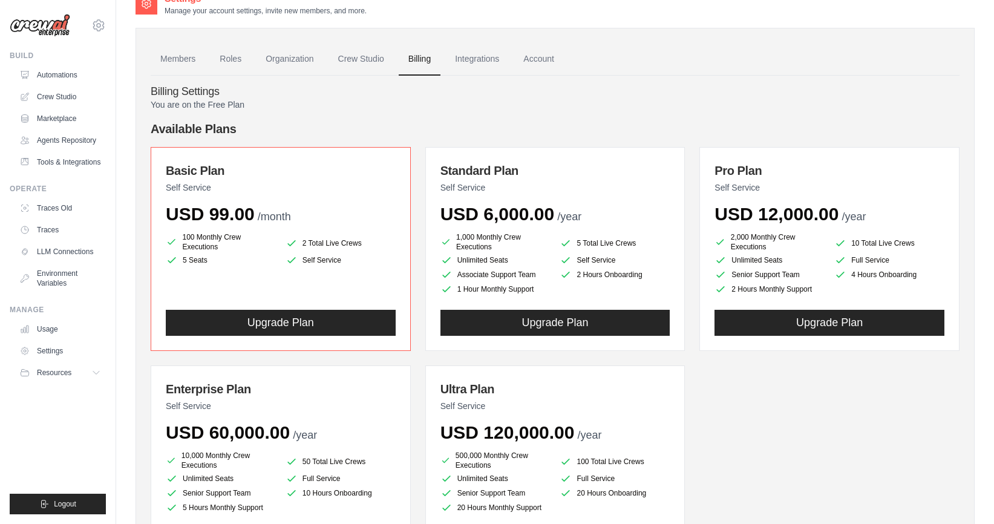
scroll to position [105, 0]
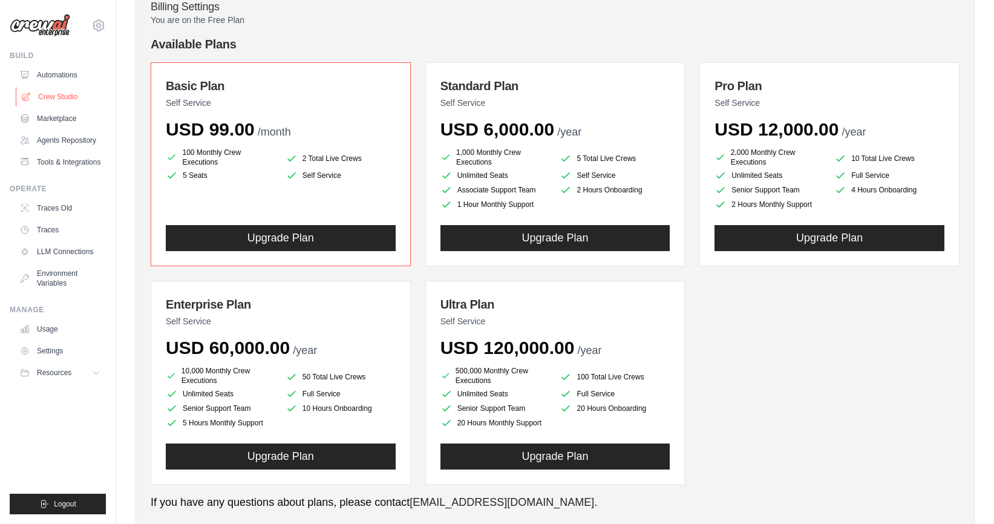
click at [55, 91] on link "Crew Studio" at bounding box center [61, 96] width 91 height 19
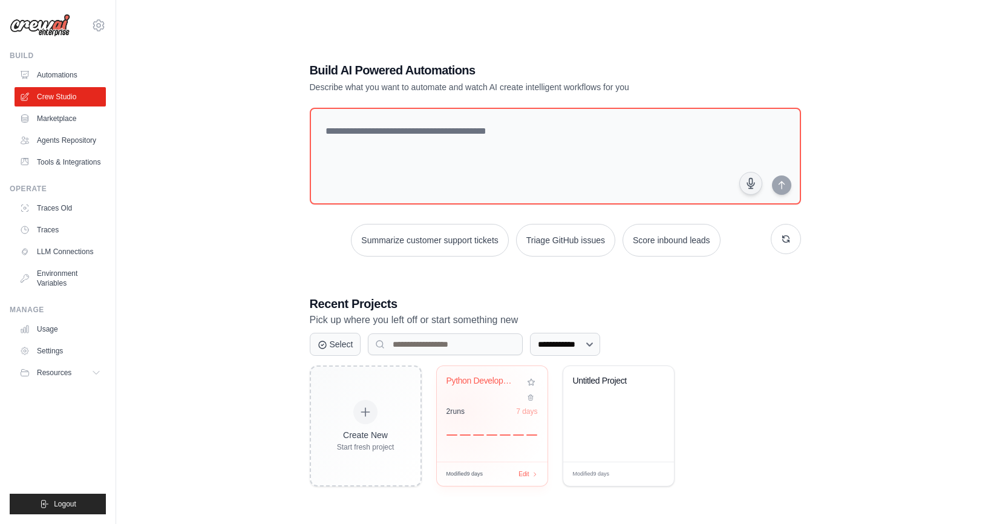
click at [460, 411] on div "2 run s" at bounding box center [455, 411] width 19 height 10
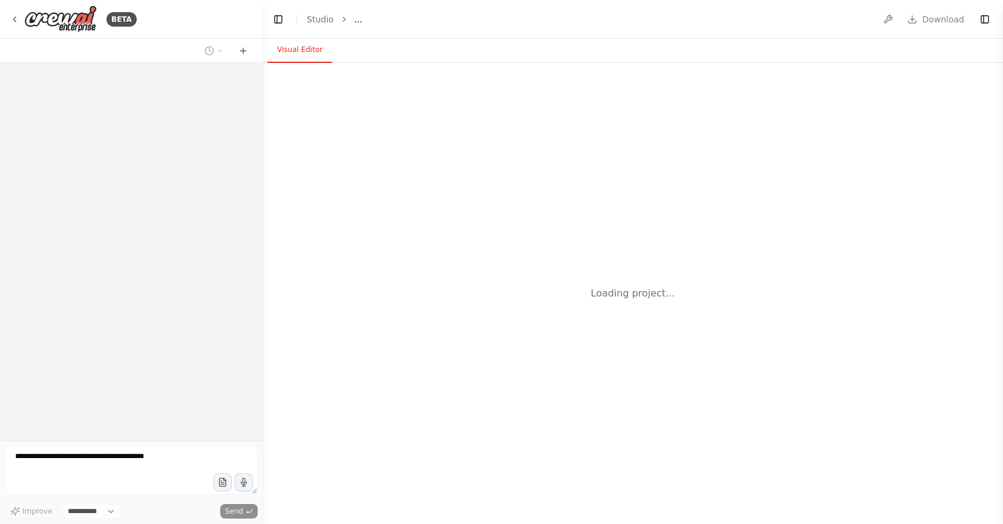
select select "****"
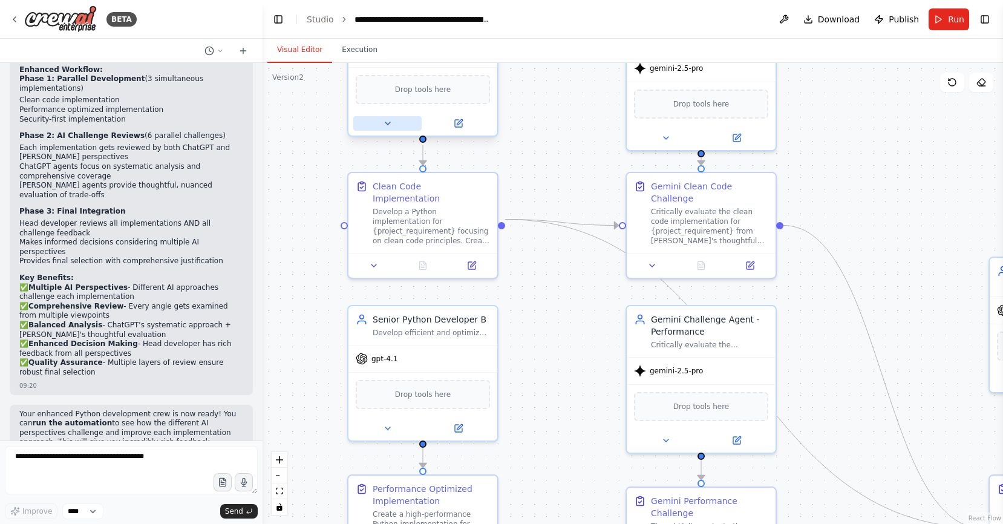
scroll to position [2509, 0]
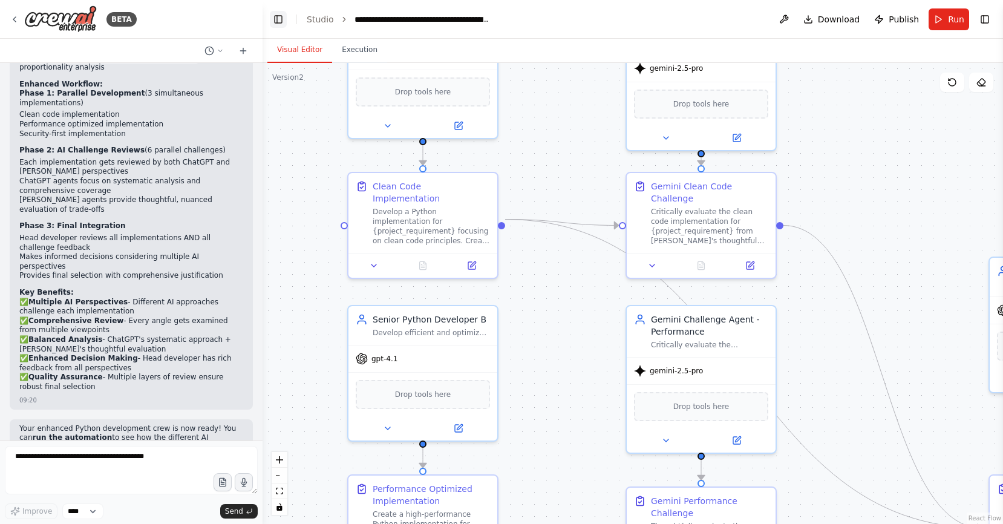
click at [273, 22] on button "Toggle Left Sidebar" at bounding box center [278, 19] width 17 height 17
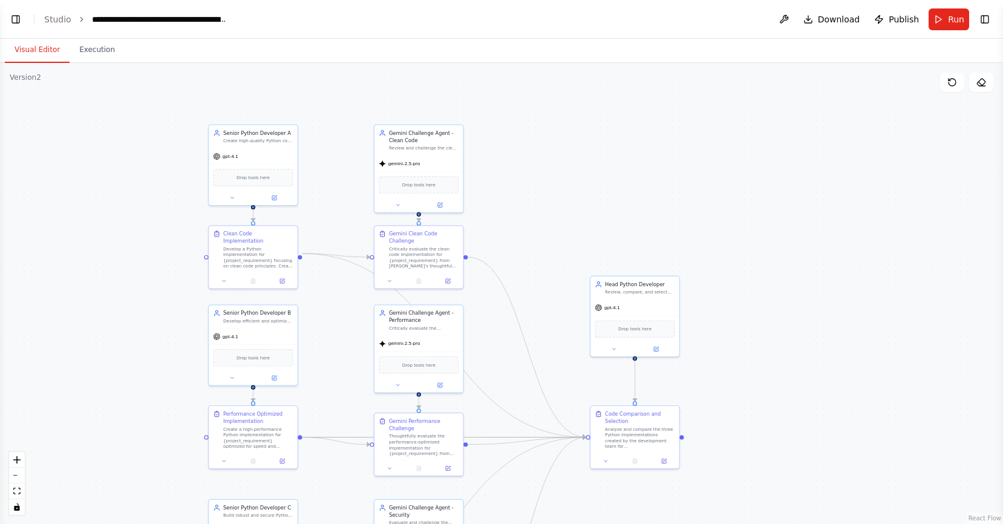
drag, startPoint x: 562, startPoint y: 160, endPoint x: 591, endPoint y: 184, distance: 38.2
click at [591, 184] on div ".deletable-edge-delete-btn { width: 20px; height: 20px; border: 0px solid #ffff…" at bounding box center [501, 293] width 1003 height 461
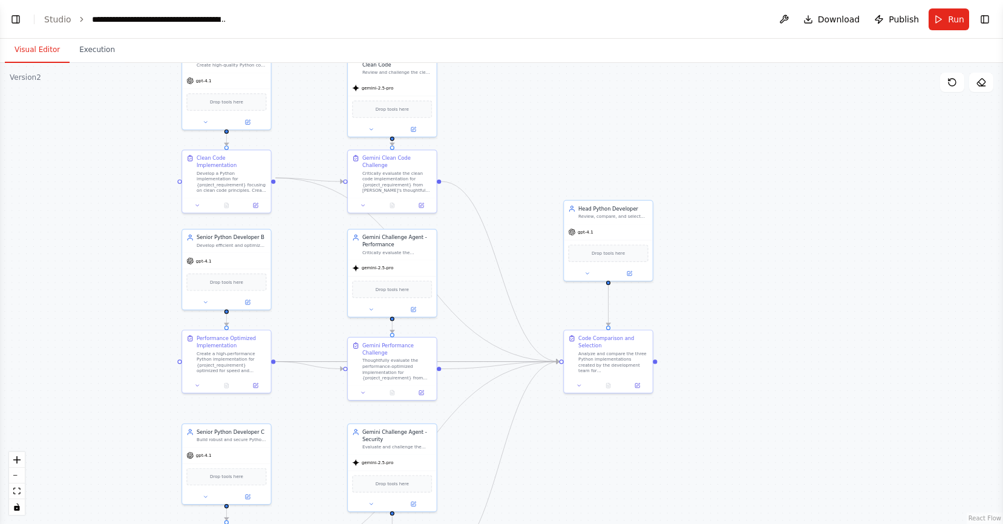
drag, startPoint x: 766, startPoint y: 290, endPoint x: 750, endPoint y: 212, distance: 79.6
click at [750, 212] on div ".deletable-edge-delete-btn { width: 20px; height: 20px; border: 0px solid #ffff…" at bounding box center [501, 293] width 1003 height 461
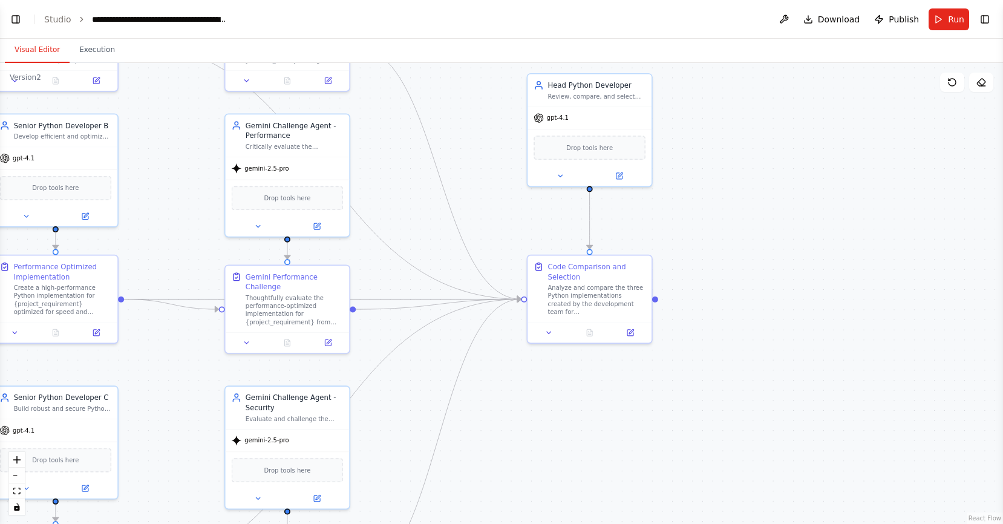
drag, startPoint x: 737, startPoint y: 305, endPoint x: 664, endPoint y: 298, distance: 73.5
click at [669, 298] on div ".deletable-edge-delete-btn { width: 20px; height: 20px; border: 0px solid #ffff…" at bounding box center [501, 293] width 1003 height 461
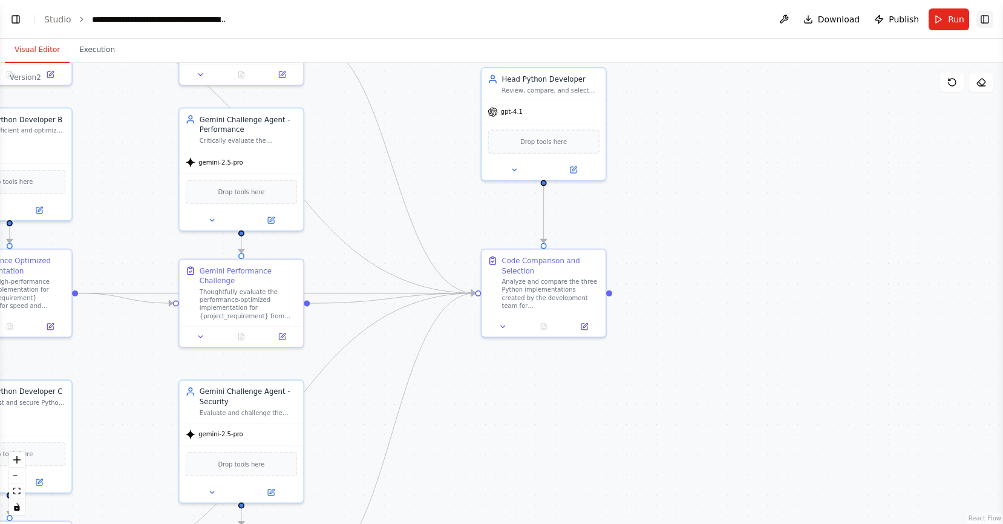
click at [986, 14] on button "Toggle Right Sidebar" at bounding box center [984, 19] width 17 height 17
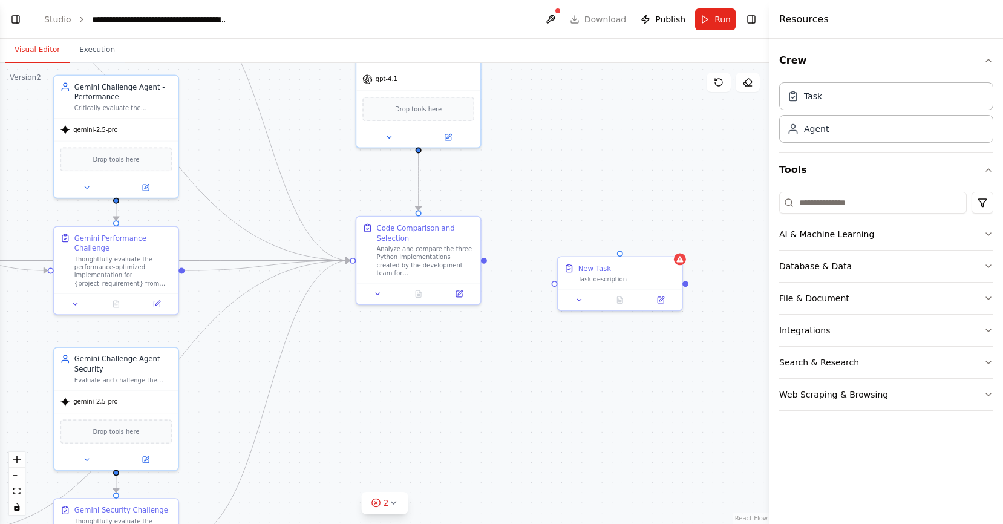
drag, startPoint x: 657, startPoint y: 366, endPoint x: 529, endPoint y: 302, distance: 143.6
click at [521, 315] on div ".deletable-edge-delete-btn { width: 20px; height: 20px; border: 0px solid #ffff…" at bounding box center [384, 293] width 769 height 461
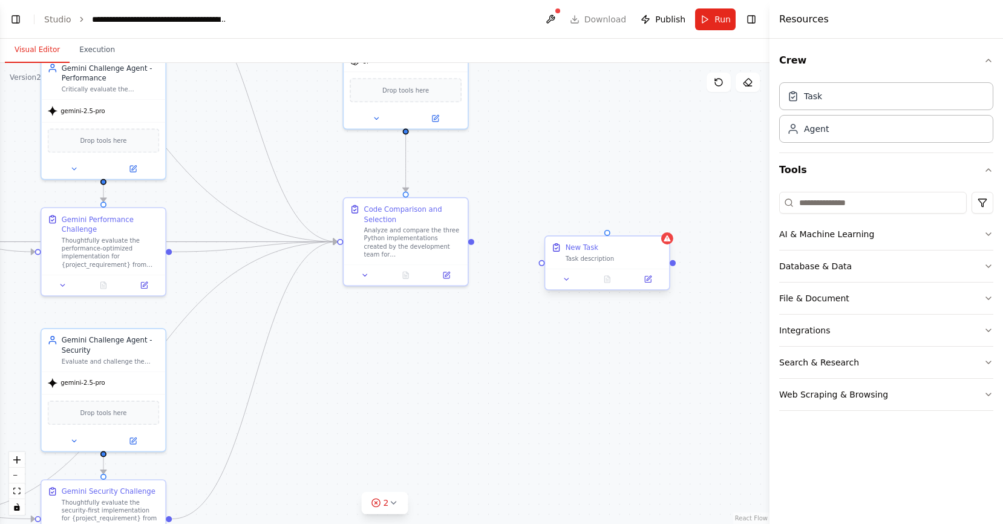
click at [604, 252] on div "New Task" at bounding box center [614, 248] width 98 height 10
drag, startPoint x: 732, startPoint y: 206, endPoint x: 599, endPoint y: 172, distance: 137.1
click at [601, 143] on div "Drop tools here" at bounding box center [627, 158] width 124 height 37
drag, startPoint x: 614, startPoint y: 201, endPoint x: 602, endPoint y: 241, distance: 41.1
click at [379, 238] on div "Senior Python Developer A Create high-quality Python code for {project_requirem…" at bounding box center [58, 46] width 640 height 384
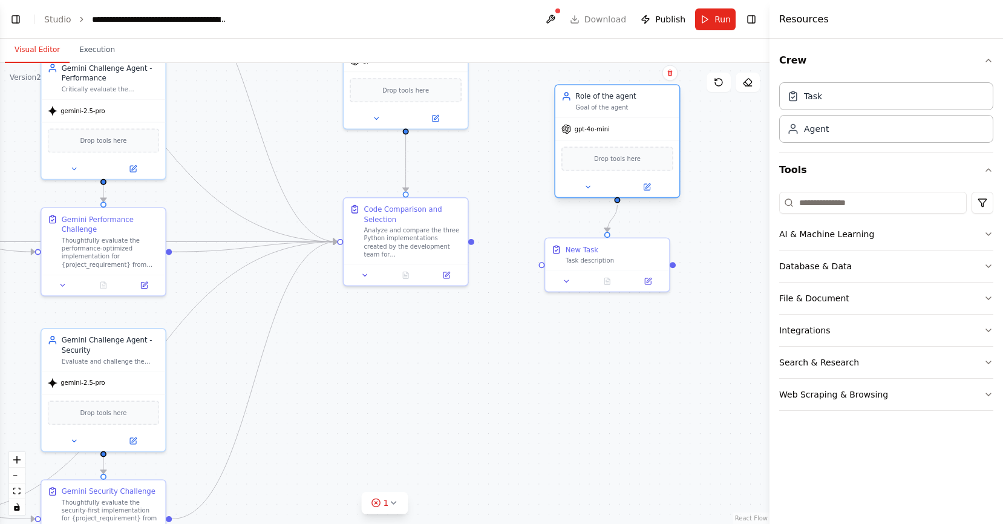
drag, startPoint x: 623, startPoint y: 139, endPoint x: 610, endPoint y: 143, distance: 13.8
click at [610, 143] on div "Drop tools here" at bounding box center [617, 158] width 124 height 37
click at [876, 361] on button "Search & Research" at bounding box center [886, 362] width 214 height 31
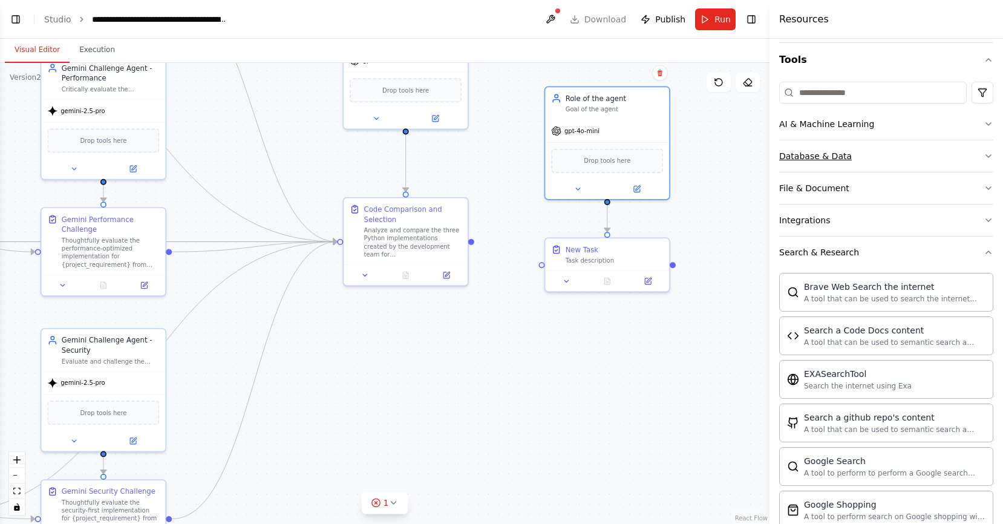
scroll to position [76, 0]
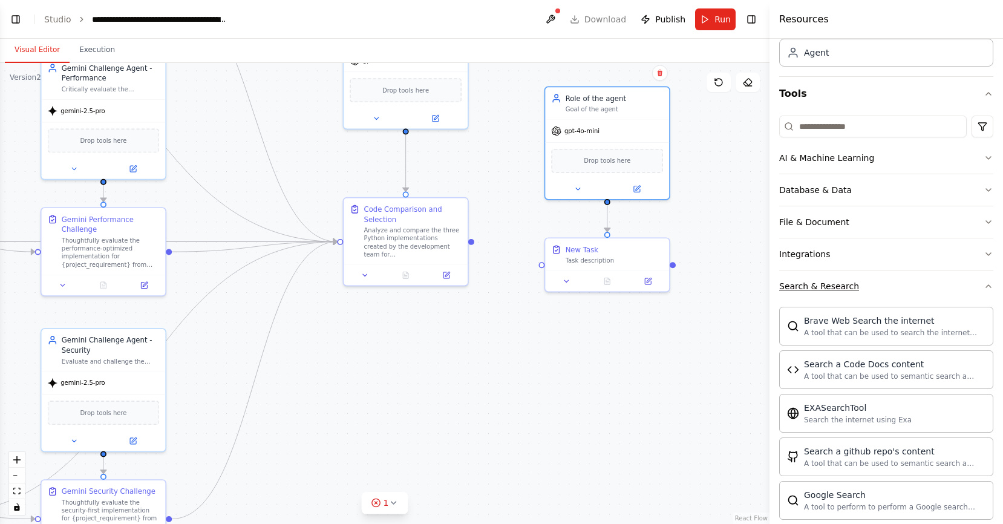
click at [881, 287] on button "Search & Research" at bounding box center [886, 285] width 214 height 31
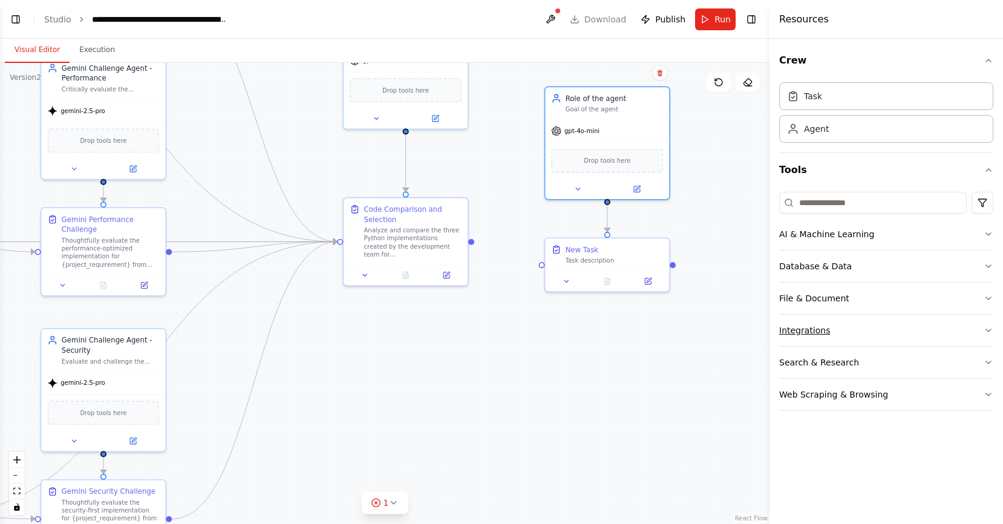
click at [850, 328] on button "Integrations" at bounding box center [886, 329] width 214 height 31
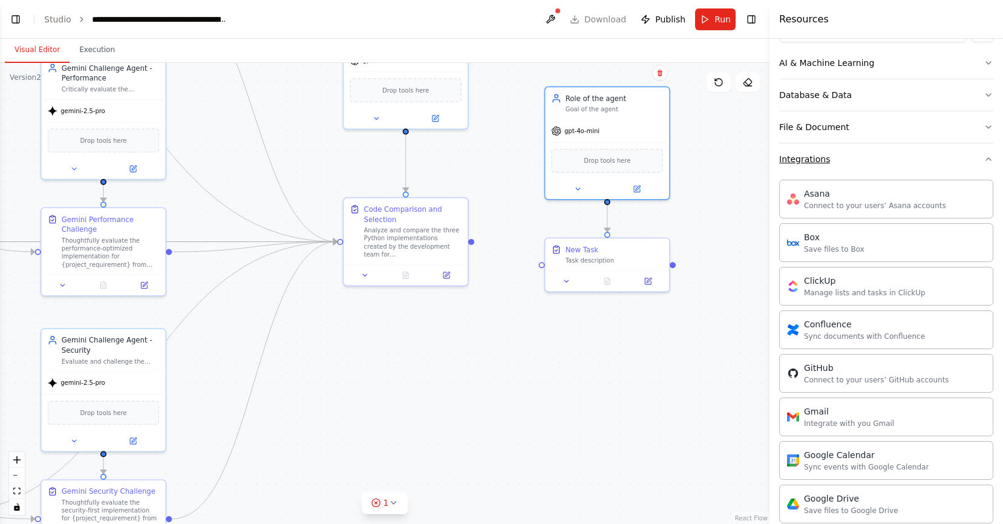
scroll to position [181, 0]
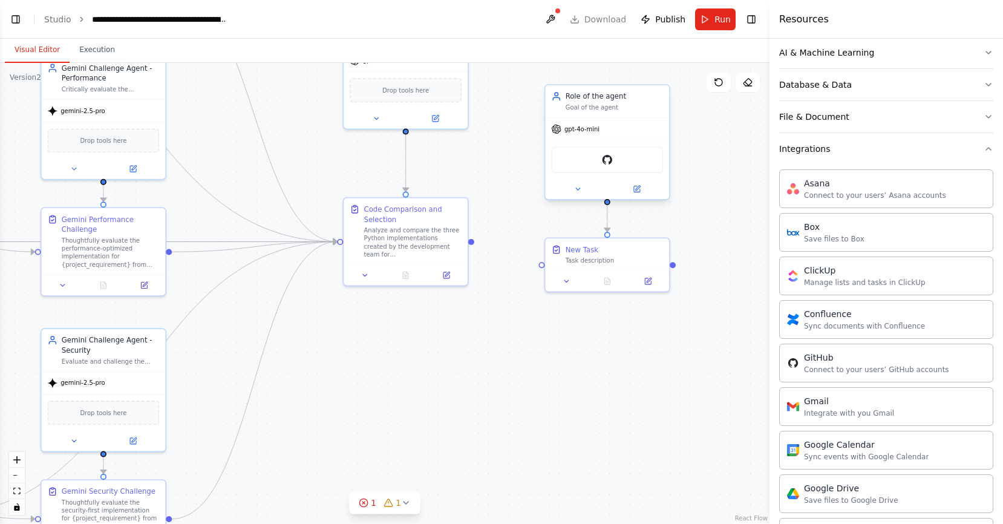
click at [619, 165] on div "GitHub" at bounding box center [607, 159] width 112 height 26
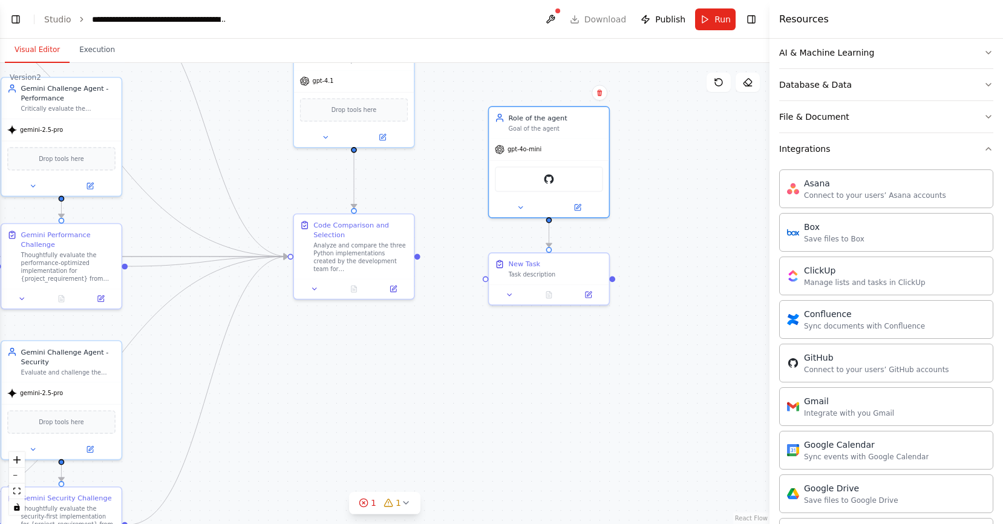
drag, startPoint x: 728, startPoint y: 151, endPoint x: 657, endPoint y: 168, distance: 73.3
click at [657, 168] on div ".deletable-edge-delete-btn { width: 20px; height: 20px; border: 0px solid #ffff…" at bounding box center [384, 293] width 769 height 461
click at [550, 178] on img at bounding box center [548, 176] width 11 height 11
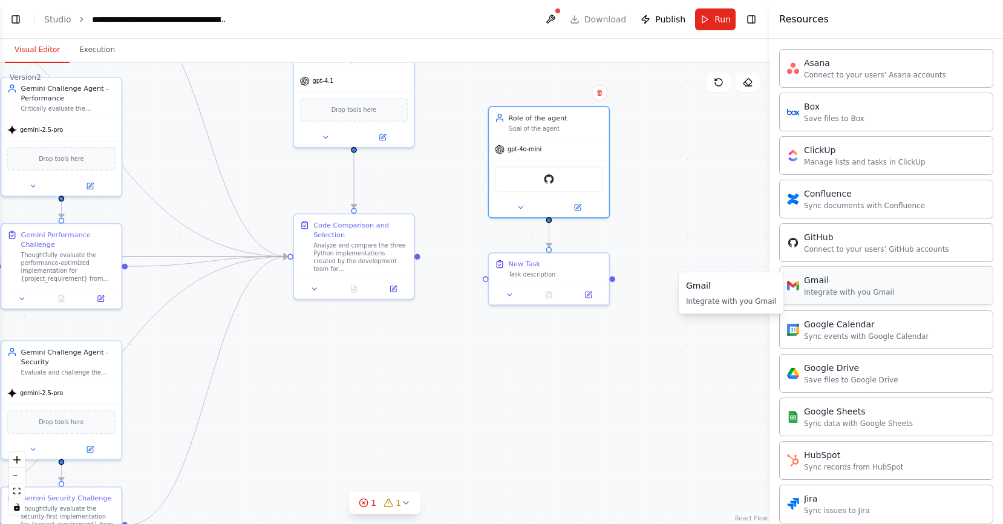
scroll to position [305, 0]
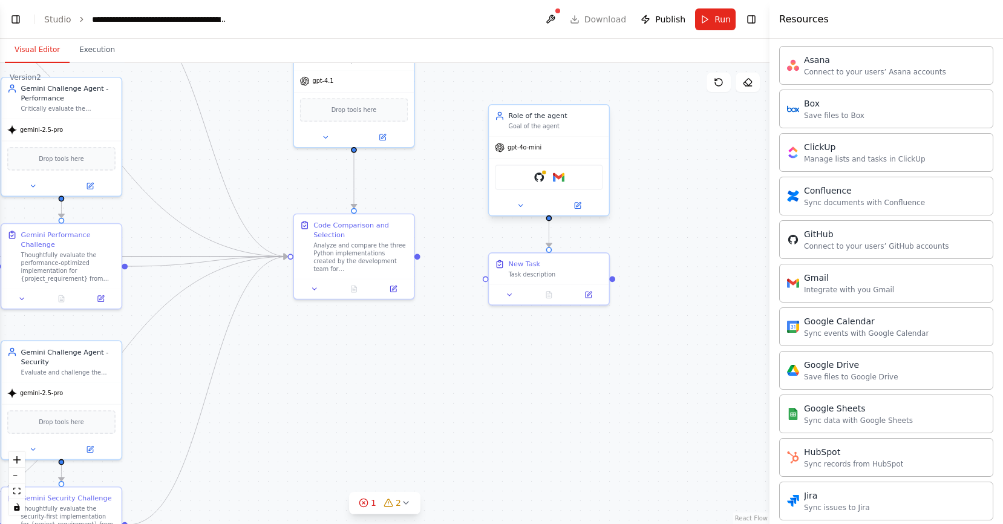
click at [564, 184] on div "GitHub Gmail" at bounding box center [549, 177] width 108 height 25
click at [561, 178] on img at bounding box center [558, 176] width 11 height 11
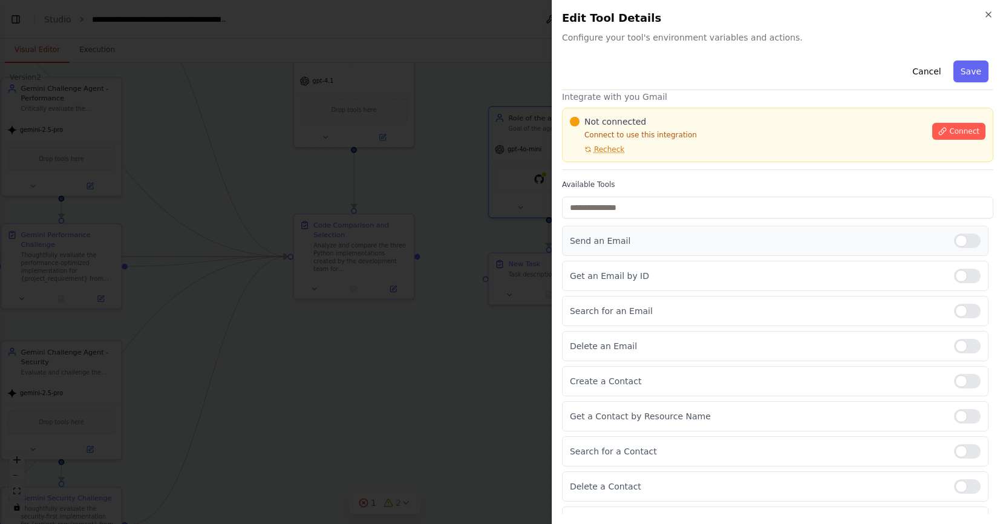
scroll to position [46, 0]
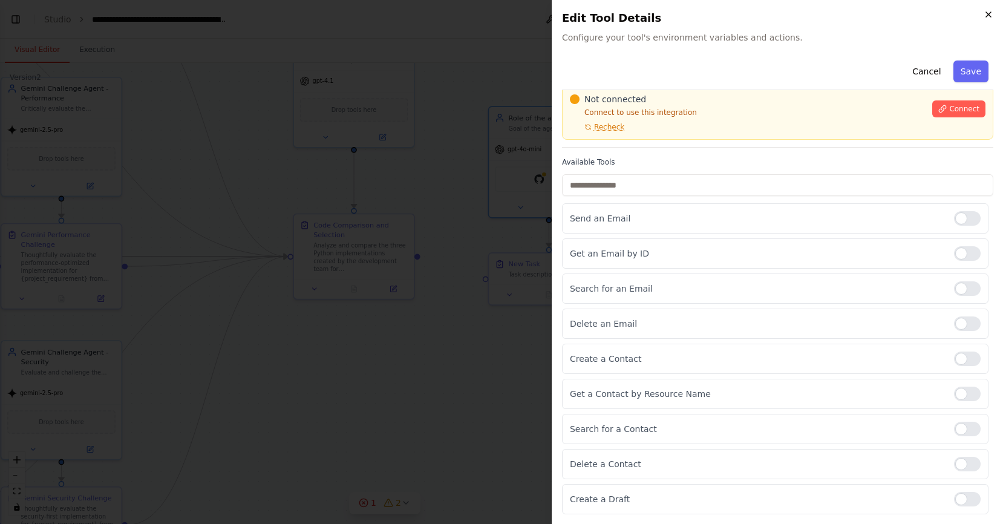
click at [988, 15] on icon "button" at bounding box center [988, 14] width 5 height 5
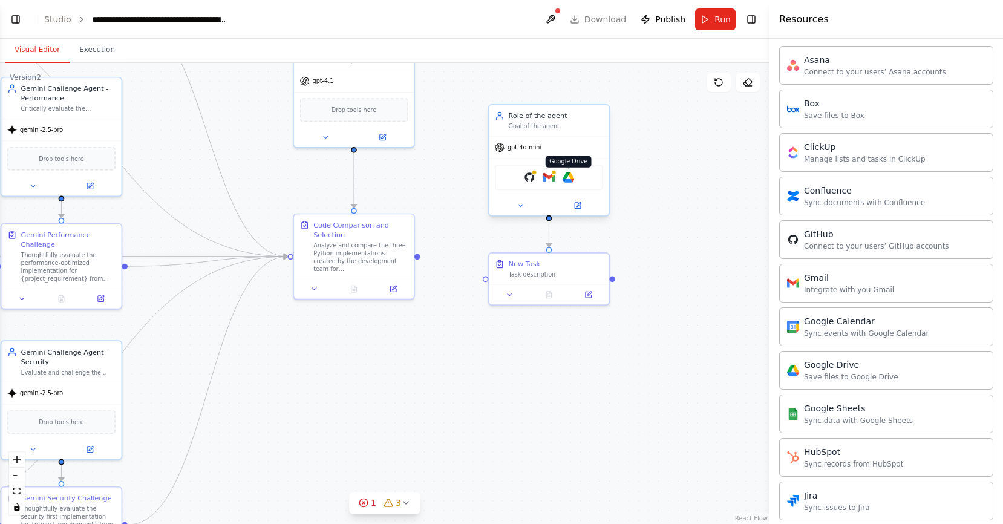
click at [569, 177] on img at bounding box center [567, 176] width 11 height 11
click at [568, 179] on img at bounding box center [567, 176] width 11 height 11
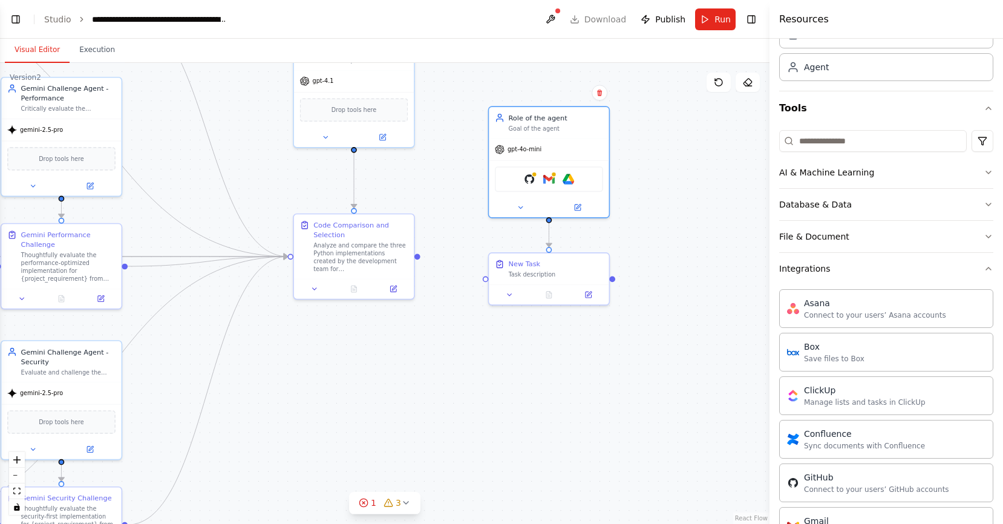
scroll to position [0, 0]
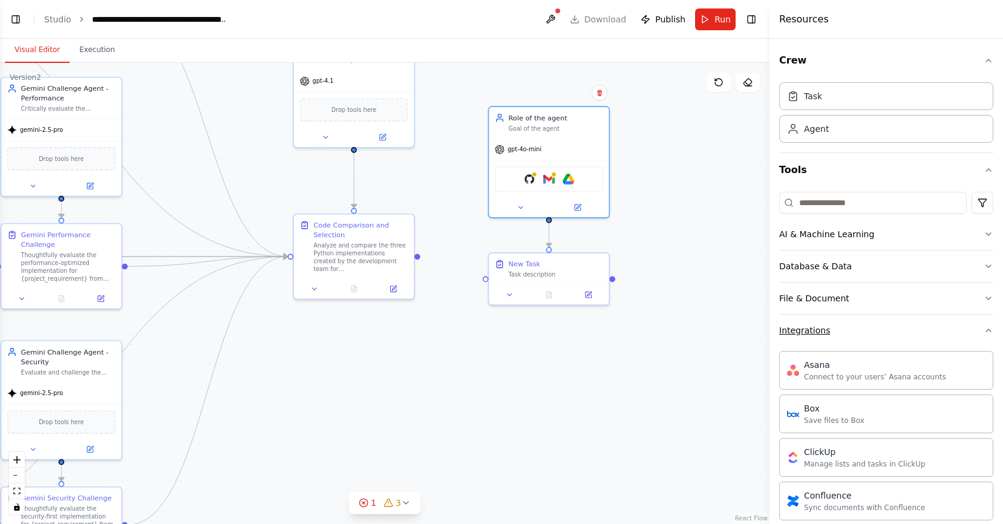
click at [850, 330] on button "Integrations" at bounding box center [886, 329] width 214 height 31
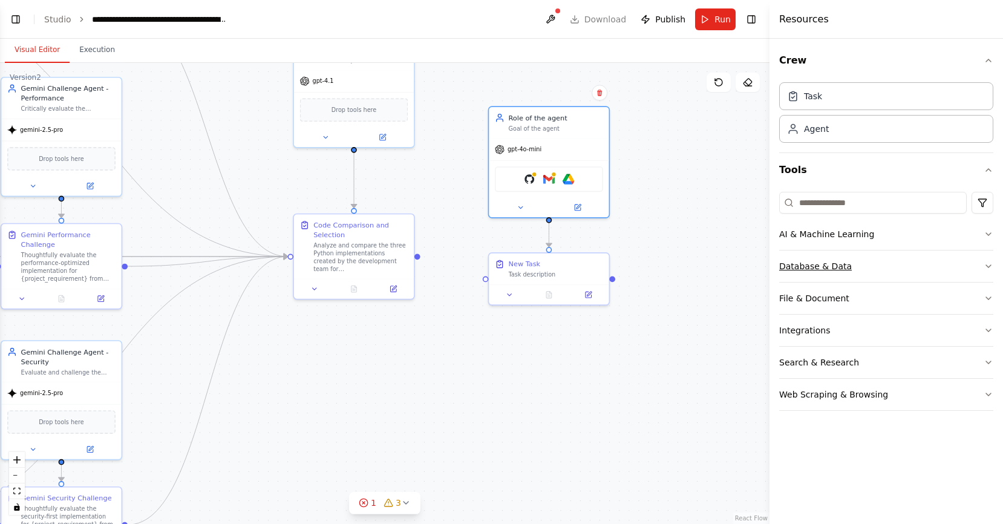
click at [881, 258] on button "Database & Data" at bounding box center [886, 265] width 214 height 31
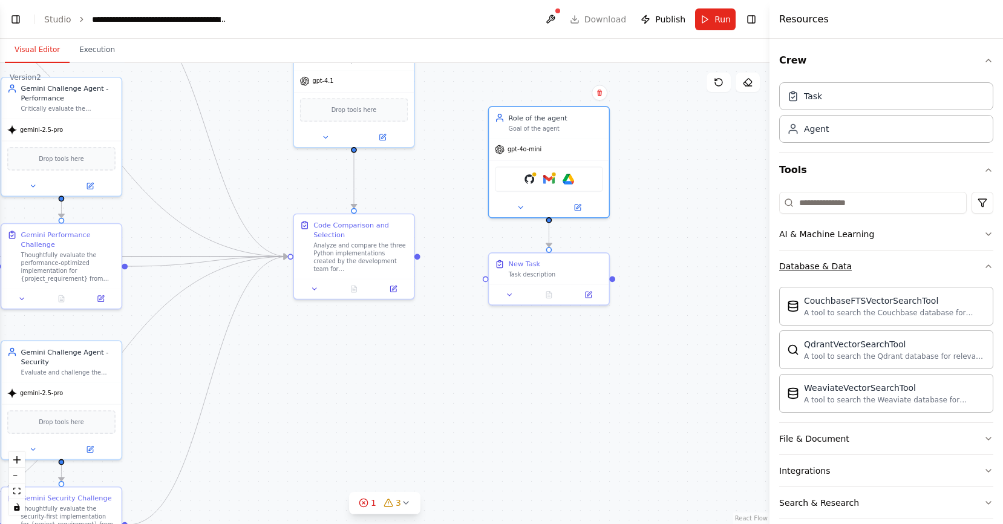
click at [881, 259] on button "Database & Data" at bounding box center [886, 265] width 214 height 31
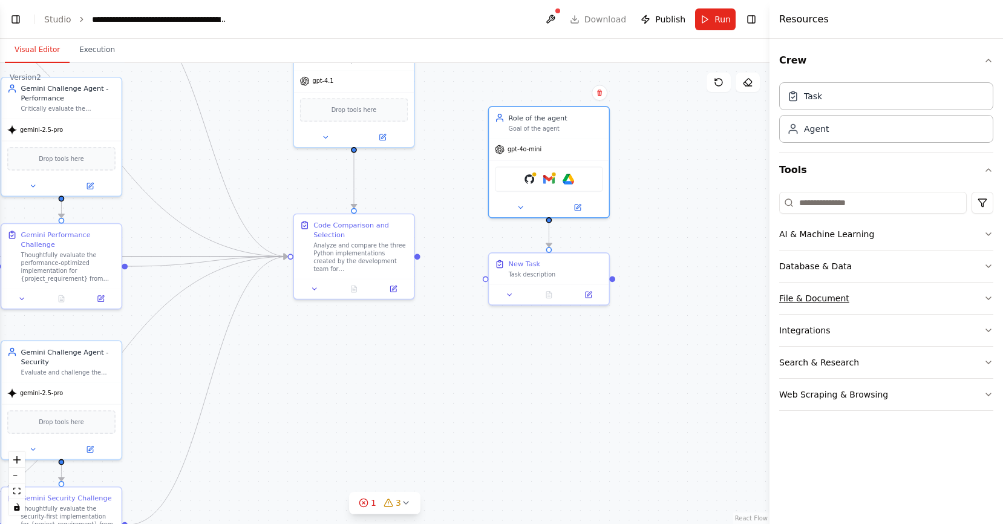
click at [861, 302] on button "File & Document" at bounding box center [886, 297] width 214 height 31
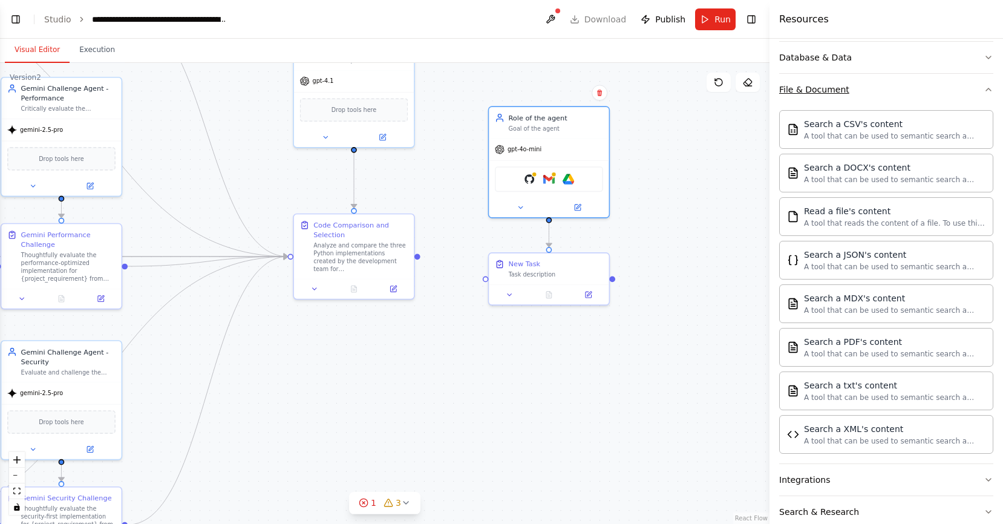
scroll to position [206, 0]
click at [577, 177] on img at bounding box center [577, 176] width 11 height 11
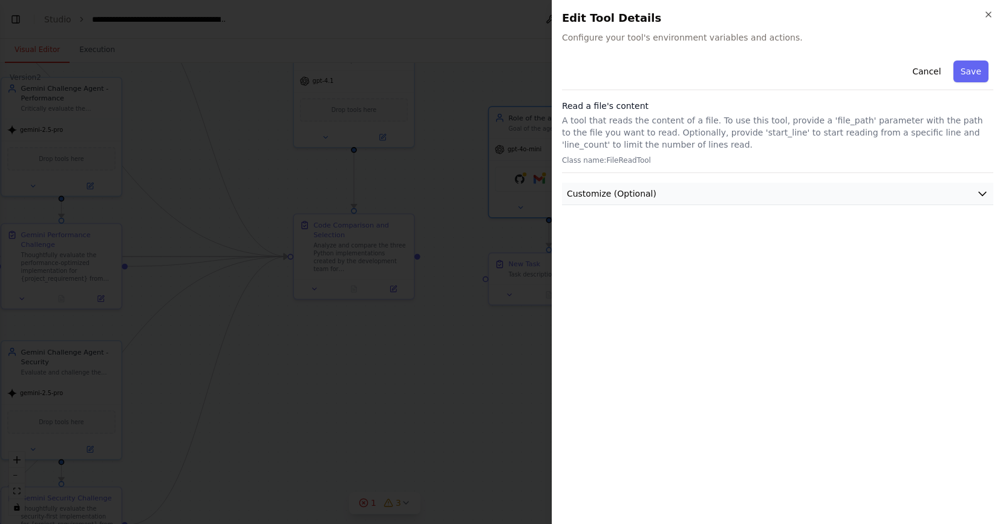
click at [682, 185] on button "Customize (Optional)" at bounding box center [777, 194] width 431 height 22
click at [931, 63] on button "Cancel" at bounding box center [926, 71] width 43 height 22
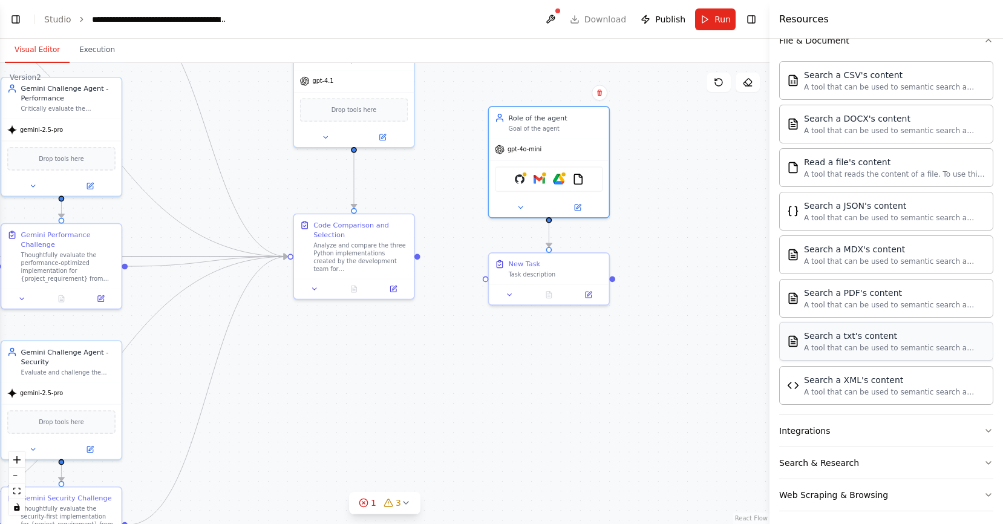
scroll to position [264, 0]
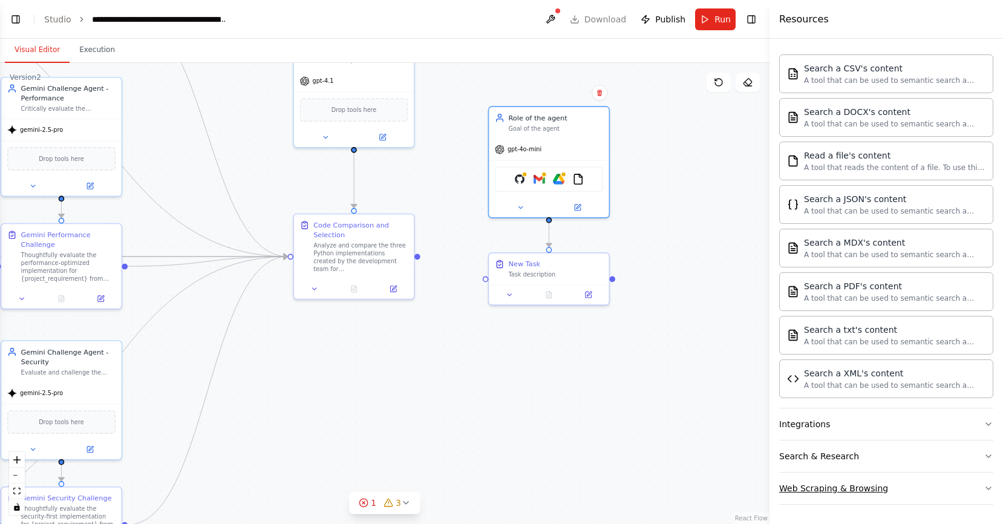
click at [901, 477] on button "Web Scraping & Browsing" at bounding box center [886, 487] width 214 height 31
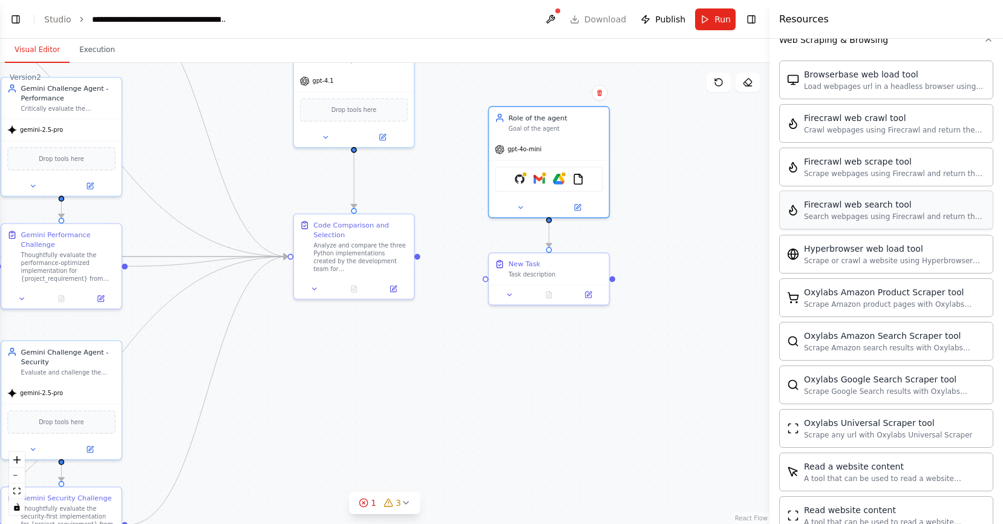
scroll to position [699, 0]
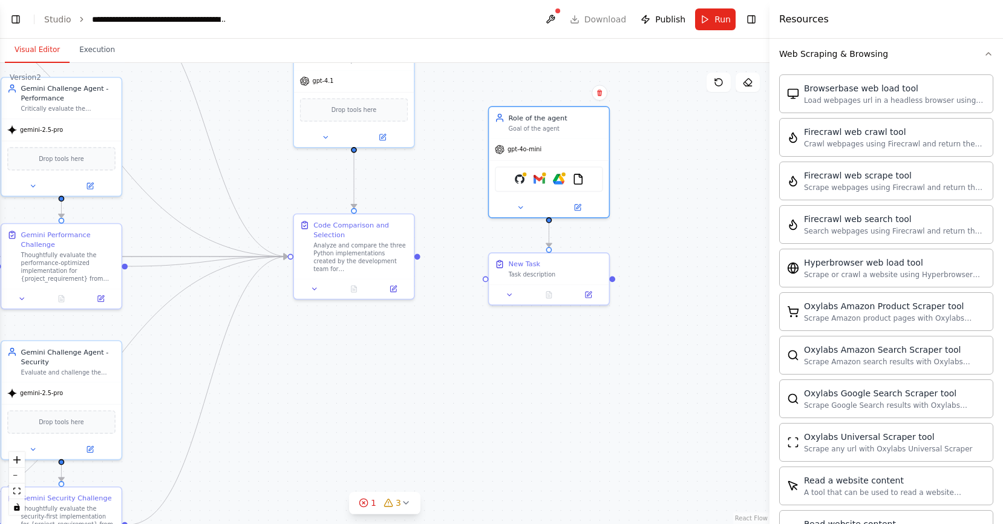
click at [709, 158] on div ".deletable-edge-delete-btn { width: 20px; height: 20px; border: 0px solid #ffff…" at bounding box center [384, 293] width 769 height 461
click at [973, 62] on button "Web Scraping & Browsing" at bounding box center [886, 53] width 214 height 31
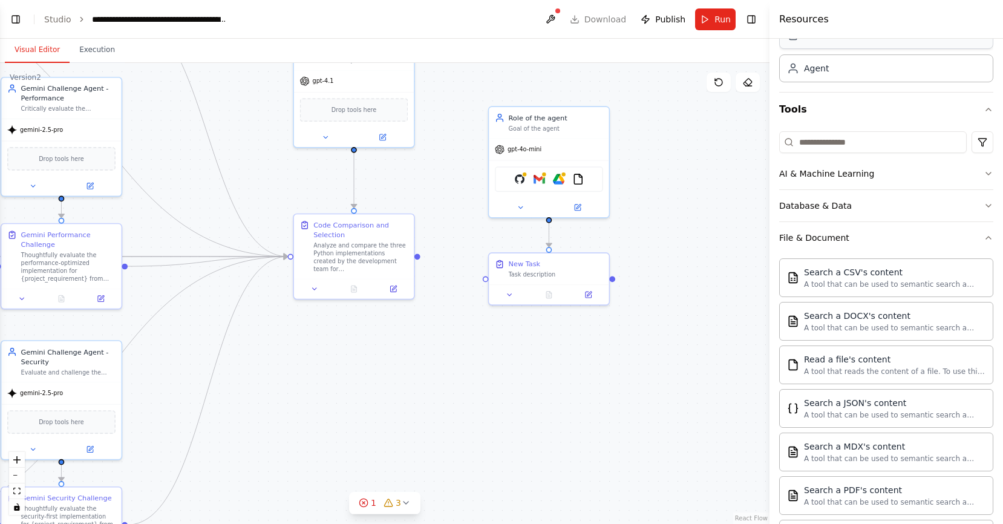
scroll to position [0, 0]
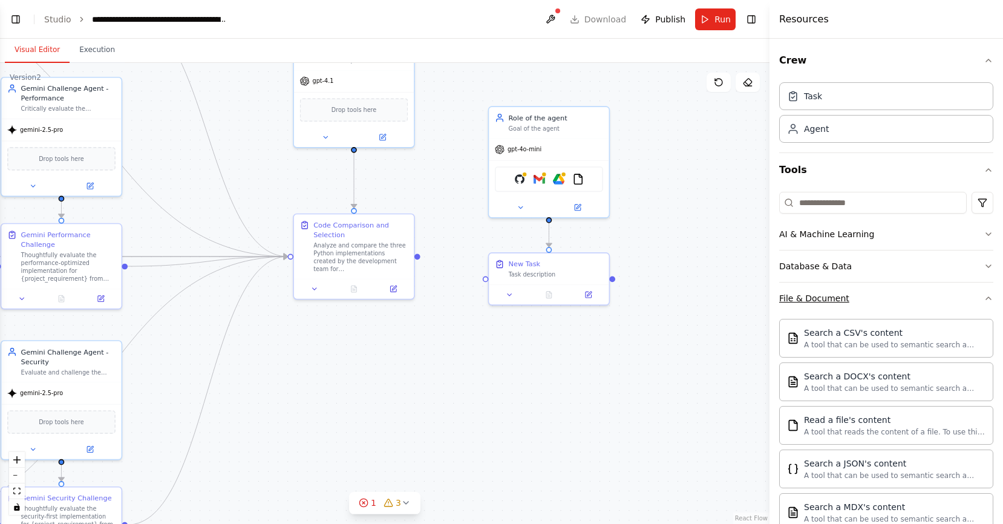
click at [977, 303] on button "File & Document" at bounding box center [886, 297] width 214 height 31
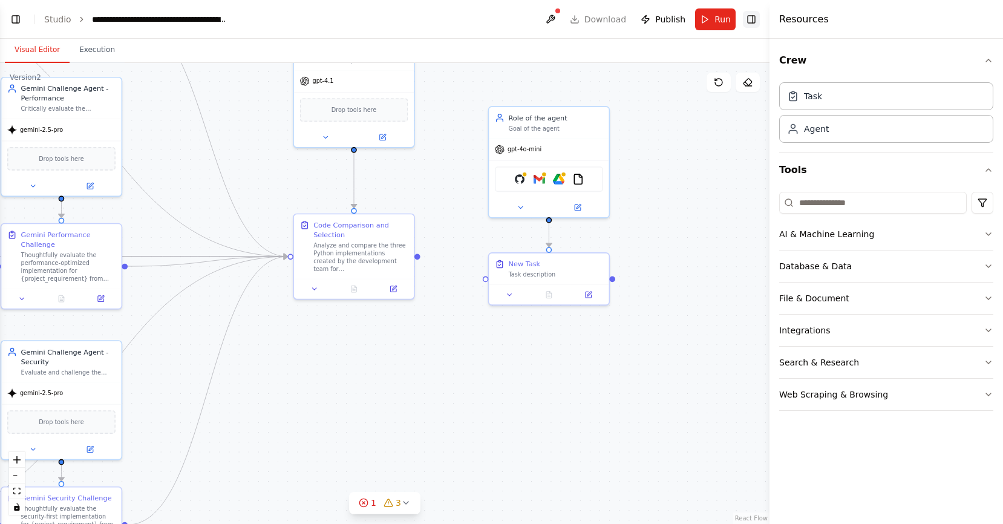
click at [757, 24] on button "Toggle Right Sidebar" at bounding box center [751, 19] width 17 height 17
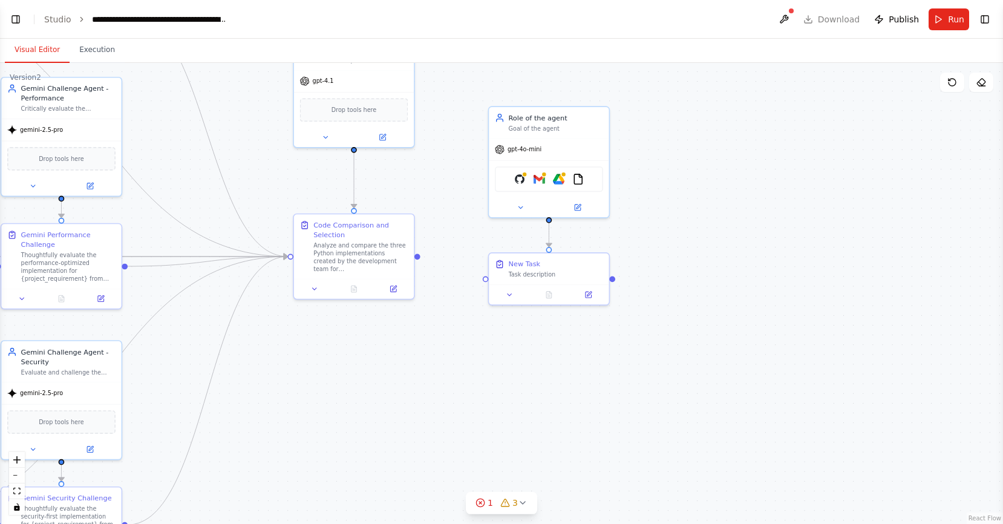
click at [735, 168] on div ".deletable-edge-delete-btn { width: 20px; height: 20px; border: 0px solid #ffff…" at bounding box center [501, 293] width 1003 height 461
click at [579, 125] on div "Goal of the agent" at bounding box center [556, 127] width 94 height 8
click at [604, 91] on button at bounding box center [599, 93] width 16 height 16
click at [576, 94] on button "Confirm" at bounding box center [565, 92] width 43 height 15
click at [565, 91] on button "Confirm" at bounding box center [565, 92] width 43 height 15
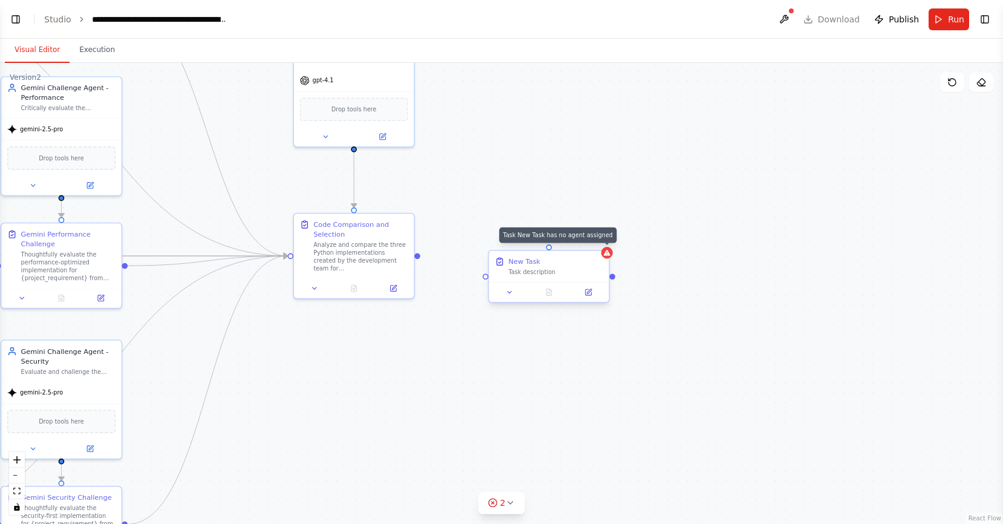
click at [607, 253] on icon at bounding box center [607, 253] width 7 height 6
click at [590, 267] on div "New Task Task description" at bounding box center [556, 265] width 94 height 19
click at [603, 239] on button at bounding box center [599, 240] width 16 height 16
click at [575, 239] on button "Confirm" at bounding box center [565, 239] width 43 height 15
drag, startPoint x: 627, startPoint y: 203, endPoint x: 793, endPoint y: 276, distance: 181.7
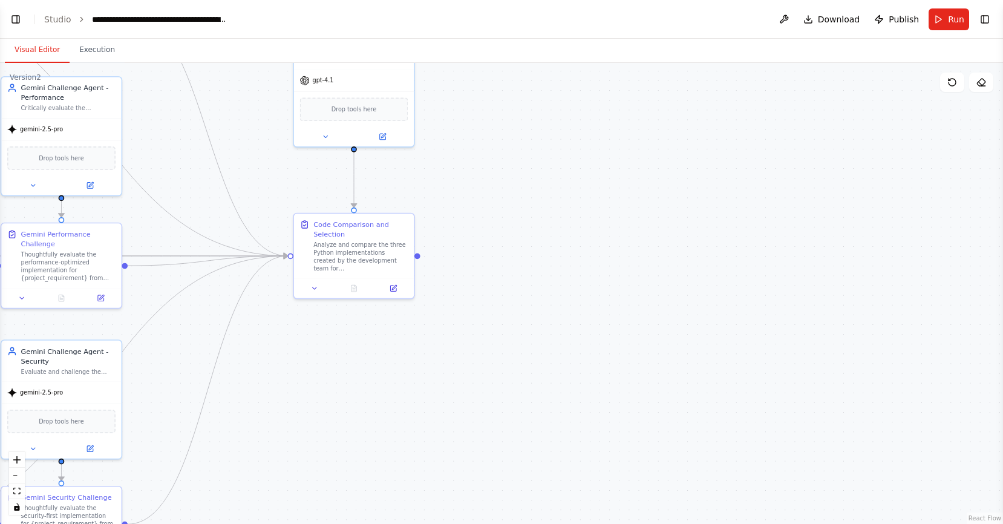
click at [776, 271] on div ".deletable-edge-delete-btn { width: 20px; height: 20px; border: 0px solid #ffff…" at bounding box center [501, 293] width 1003 height 461
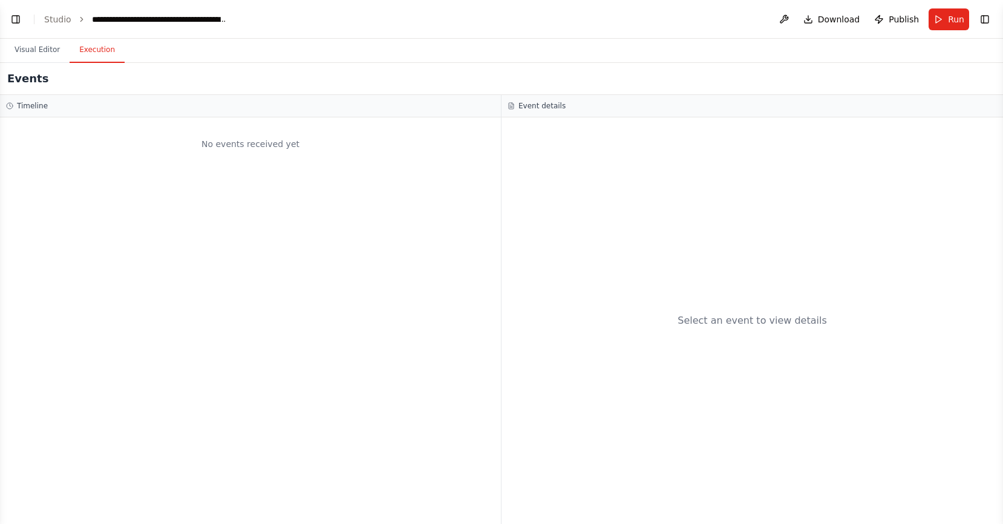
click at [79, 51] on button "Execution" at bounding box center [97, 49] width 55 height 25
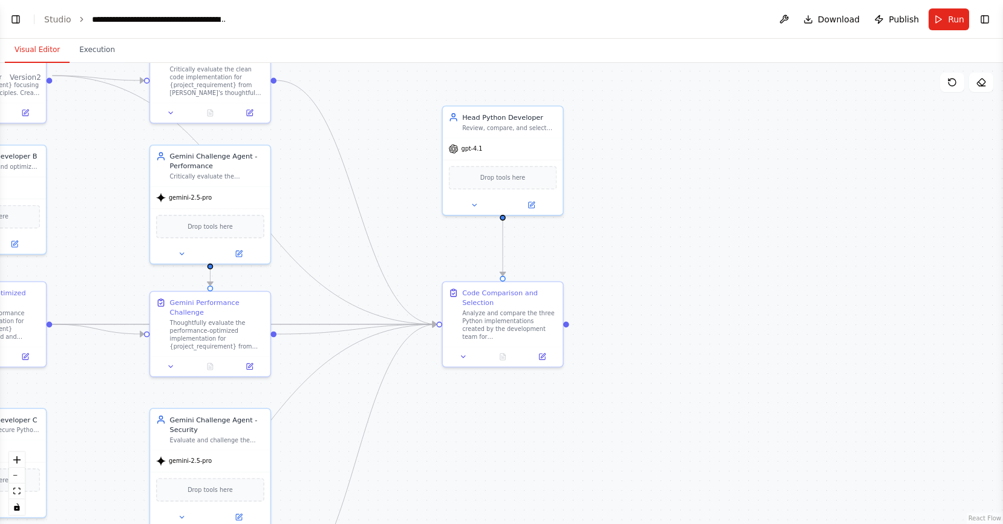
click at [30, 53] on button "Visual Editor" at bounding box center [37, 49] width 65 height 25
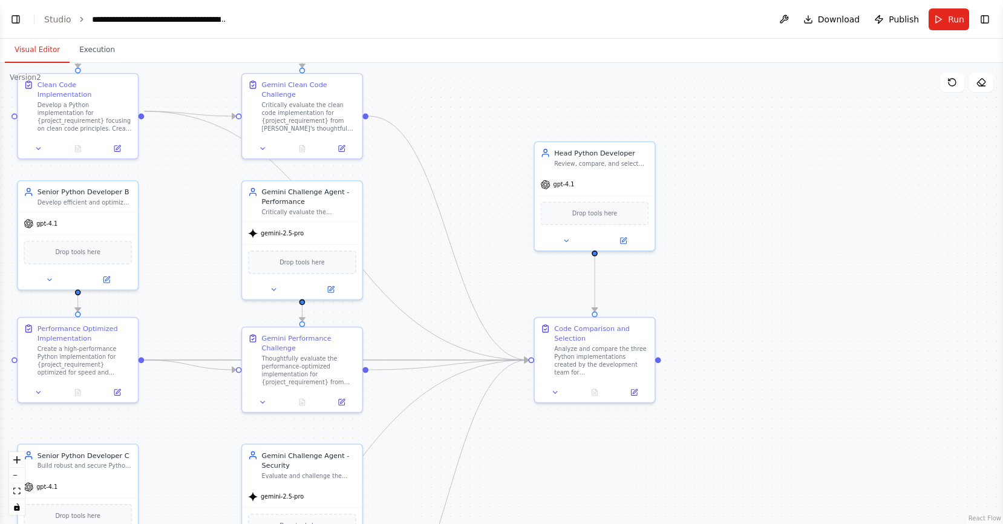
drag, startPoint x: 97, startPoint y: 163, endPoint x: 213, endPoint y: 196, distance: 121.4
click at [207, 196] on div ".deletable-edge-delete-btn { width: 20px; height: 20px; border: 0px solid #ffff…" at bounding box center [501, 293] width 1003 height 461
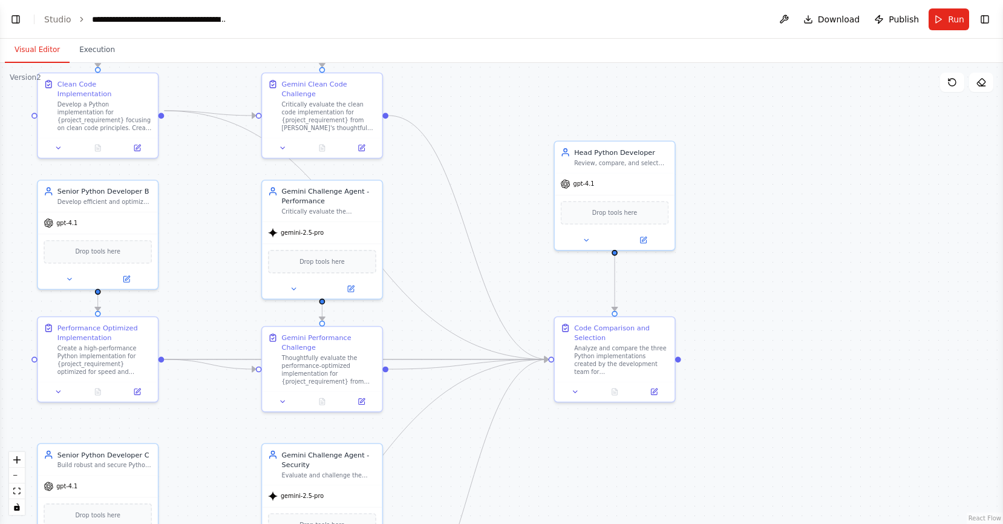
drag, startPoint x: 214, startPoint y: 195, endPoint x: 226, endPoint y: 195, distance: 12.1
click at [226, 195] on div ".deletable-edge-delete-btn { width: 20px; height: 20px; border: 0px solid #ffff…" at bounding box center [501, 293] width 1003 height 461
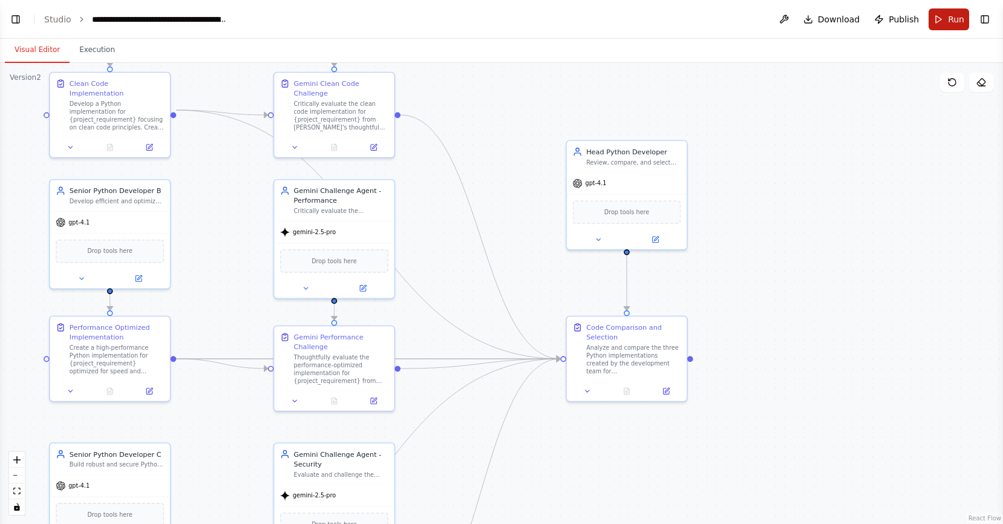
click at [948, 19] on span "Run" at bounding box center [956, 19] width 16 height 12
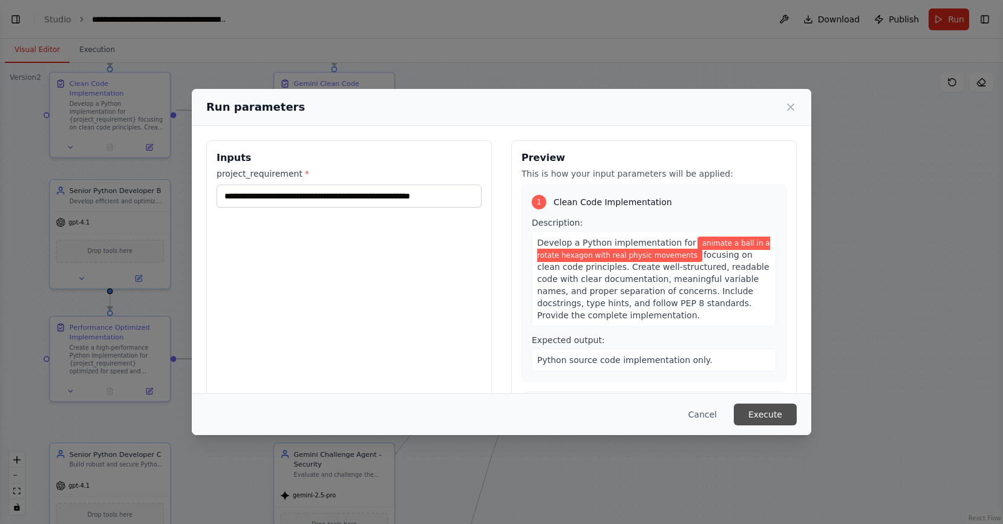
click at [788, 414] on button "Execute" at bounding box center [765, 414] width 63 height 22
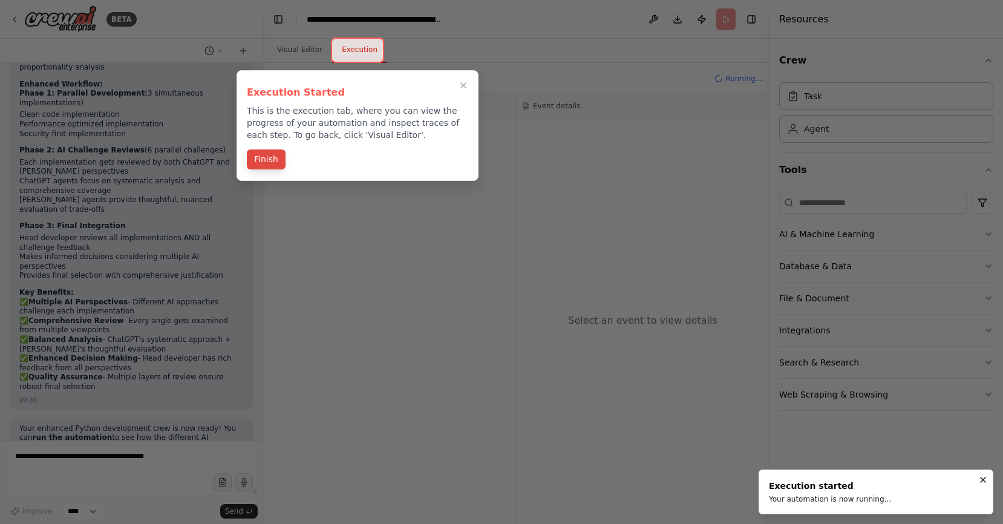
click at [269, 161] on button "Finish" at bounding box center [266, 159] width 39 height 20
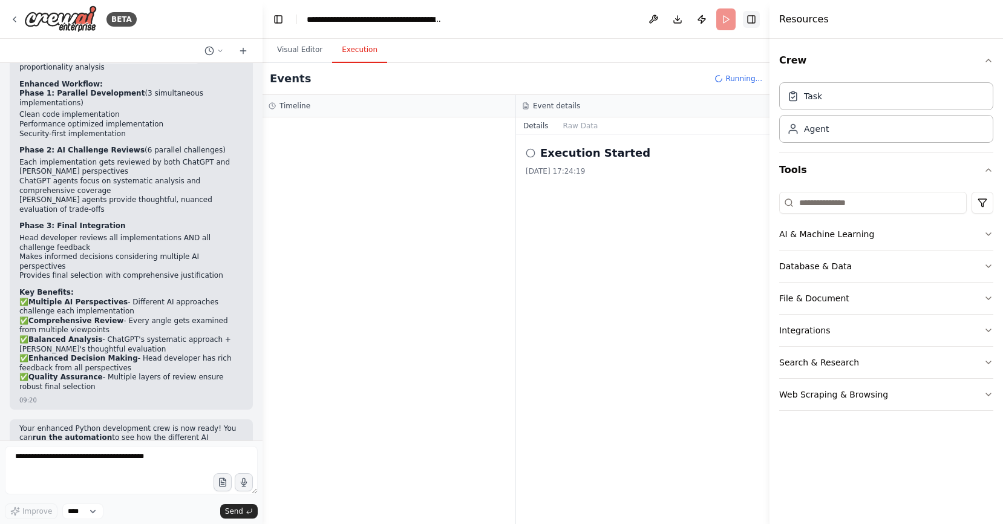
click at [751, 22] on button "Toggle Right Sidebar" at bounding box center [751, 19] width 17 height 17
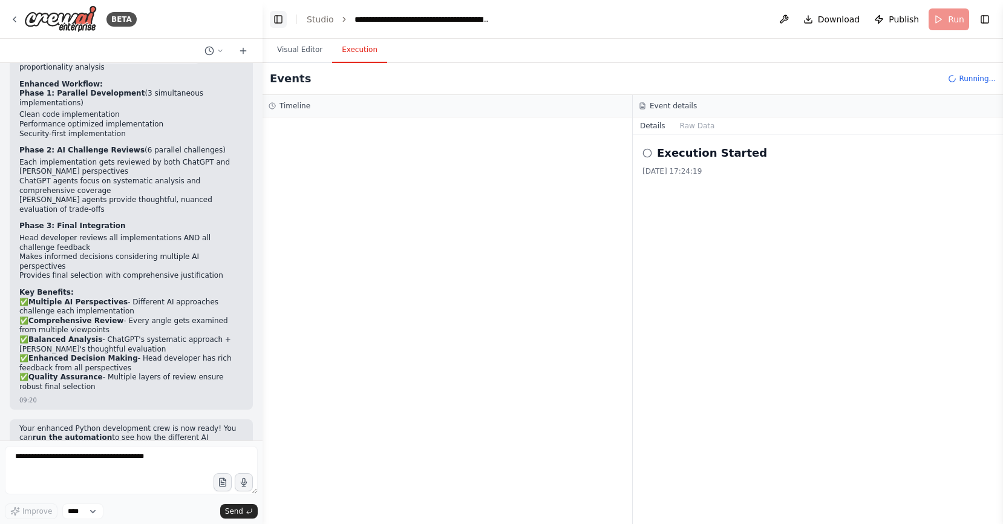
click at [270, 19] on button "Toggle Left Sidebar" at bounding box center [278, 19] width 17 height 17
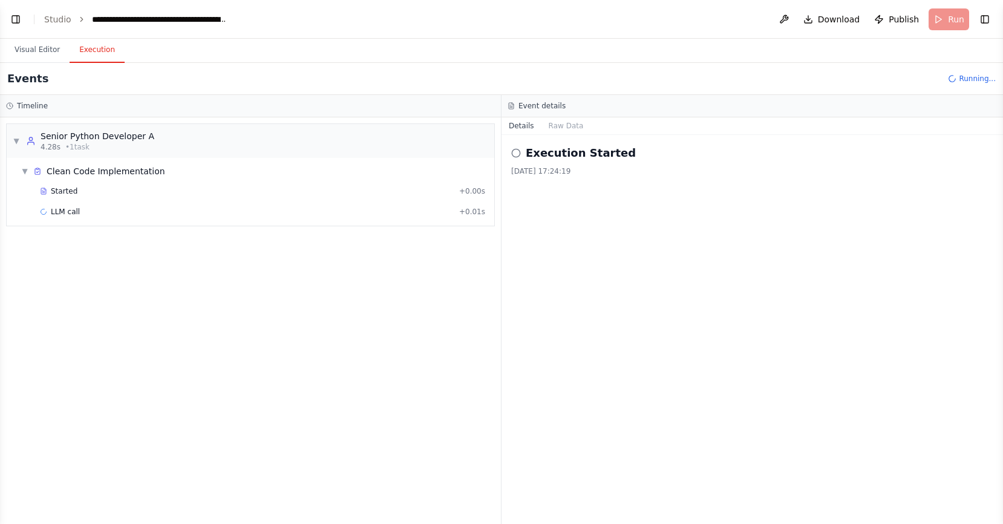
click at [291, 229] on div "▼ Senior Python Developer A 4.28s • 1 task ▼ Clean Code Implementation Started …" at bounding box center [250, 320] width 501 height 406
click at [42, 53] on button "Visual Editor" at bounding box center [37, 49] width 65 height 25
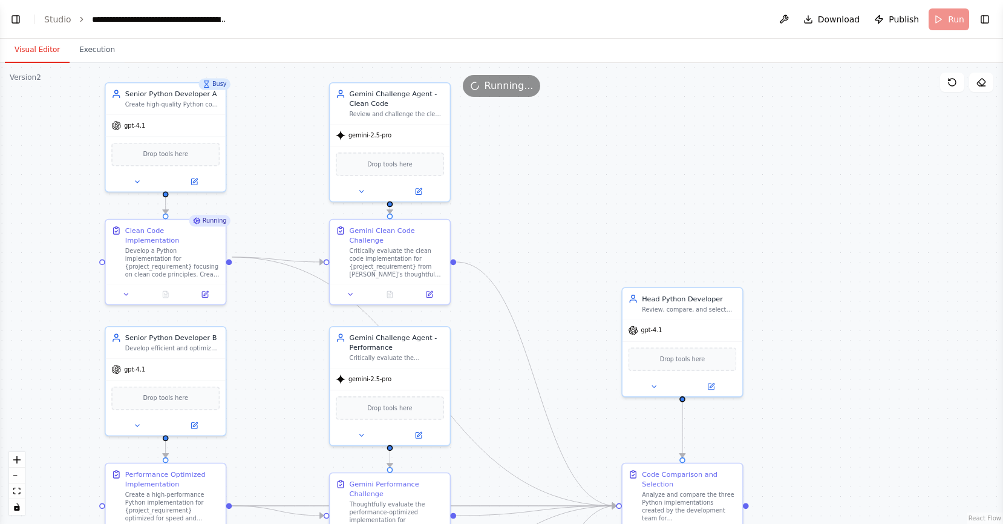
drag, startPoint x: 239, startPoint y: 169, endPoint x: 292, endPoint y: 308, distance: 148.7
click at [295, 313] on div ".deletable-edge-delete-btn { width: 20px; height: 20px; border: 0px solid #ffff…" at bounding box center [501, 293] width 1003 height 461
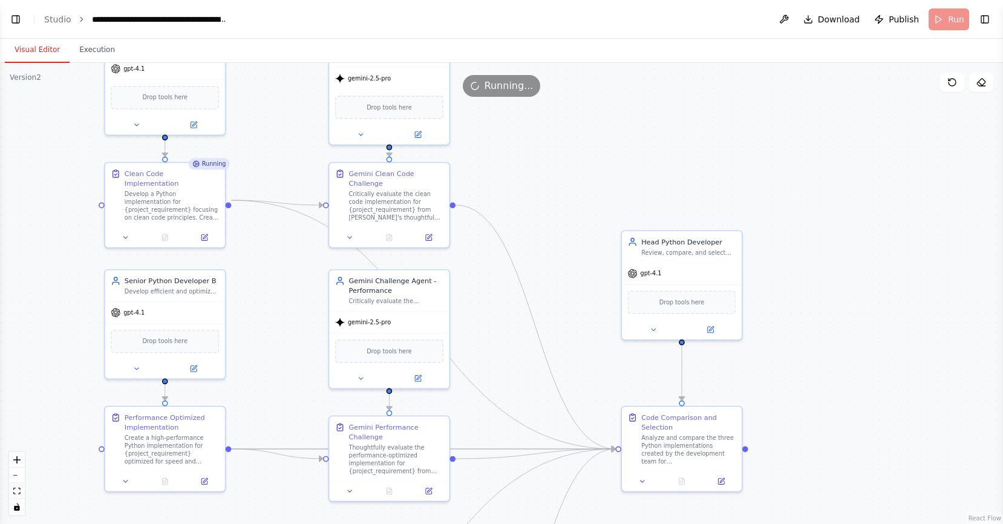
drag, startPoint x: 284, startPoint y: 305, endPoint x: 199, endPoint y: 143, distance: 182.9
click at [284, 263] on div ".deletable-edge-delete-btn { width: 20px; height: 20px; border: 0px solid #ffff…" at bounding box center [501, 293] width 1003 height 461
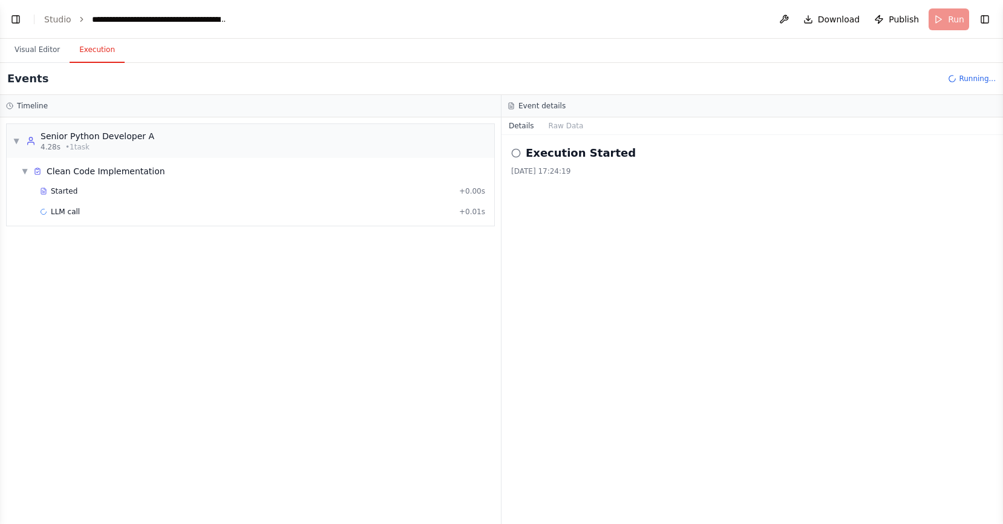
click at [95, 51] on button "Execution" at bounding box center [97, 49] width 55 height 25
click at [68, 210] on span "LLM call" at bounding box center [65, 212] width 29 height 10
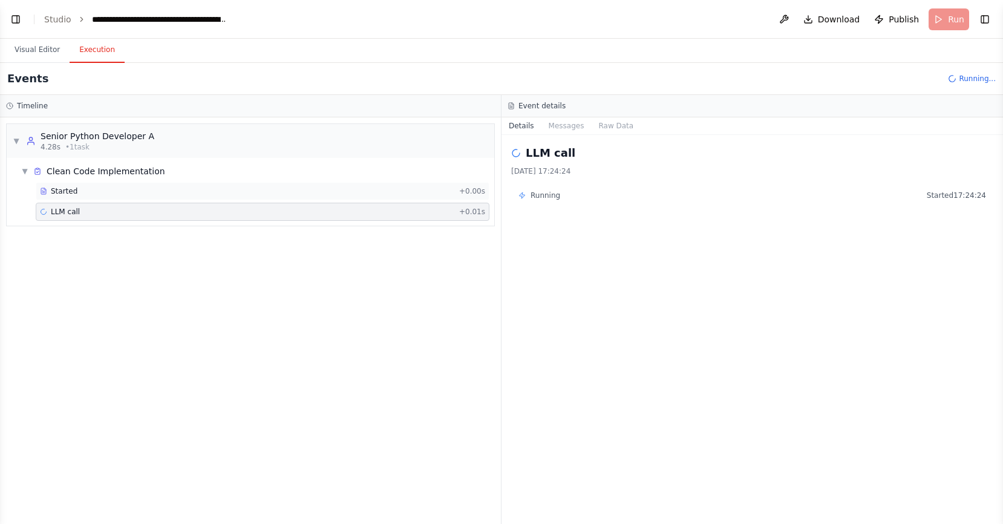
click at [67, 187] on span "Started" at bounding box center [64, 191] width 27 height 10
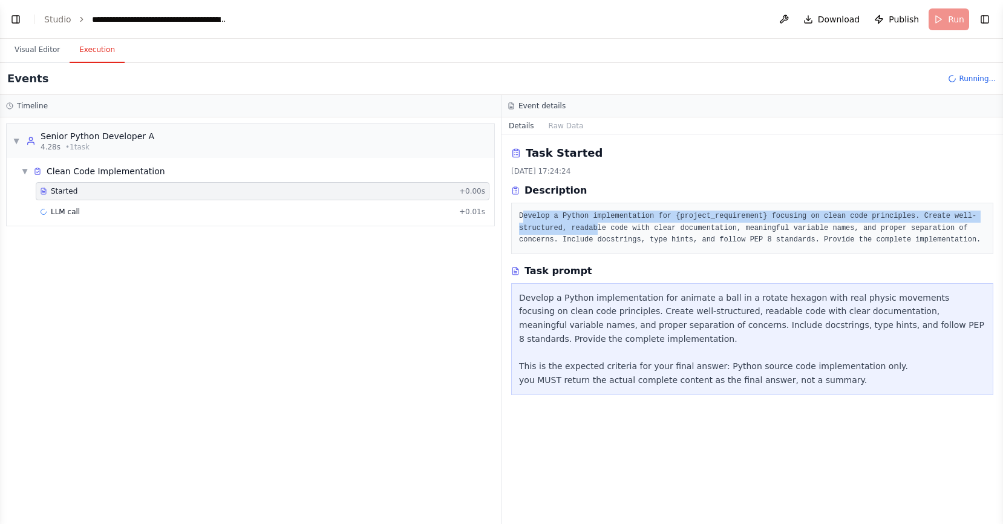
drag, startPoint x: 523, startPoint y: 212, endPoint x: 599, endPoint y: 232, distance: 78.8
click at [599, 232] on pre "Develop a Python implementation for {project_requirement} focusing on clean cod…" at bounding box center [752, 228] width 466 height 36
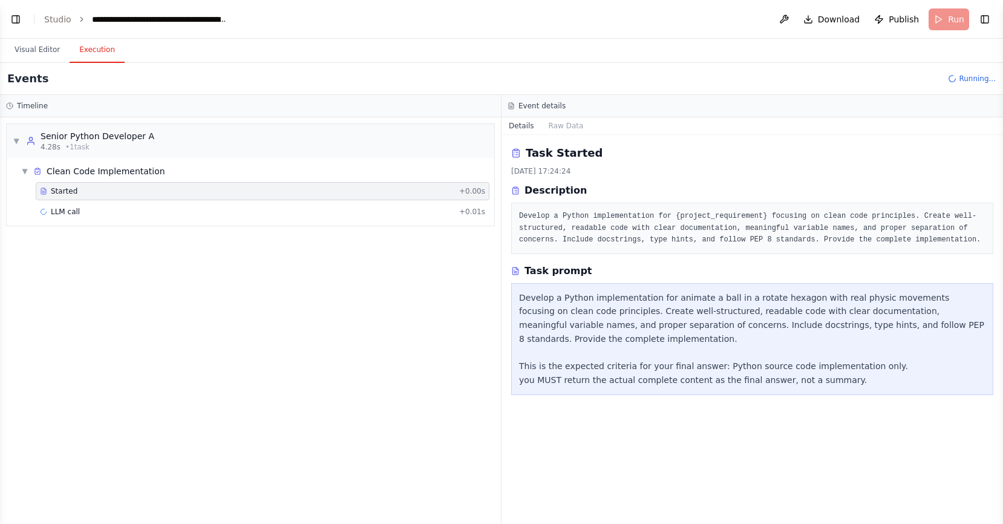
click at [557, 296] on div "Develop a Python implementation for animate a ball in a rotate hexagon with rea…" at bounding box center [752, 339] width 466 height 96
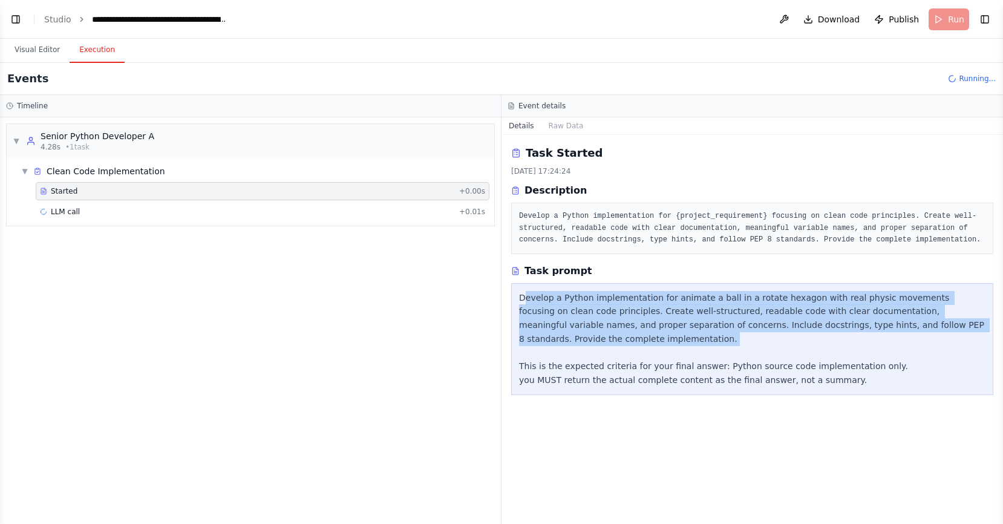
drag, startPoint x: 523, startPoint y: 296, endPoint x: 758, endPoint y: 355, distance: 242.5
click at [758, 355] on div "Develop a Python implementation for animate a ball in a rotate hexagon with rea…" at bounding box center [752, 339] width 466 height 96
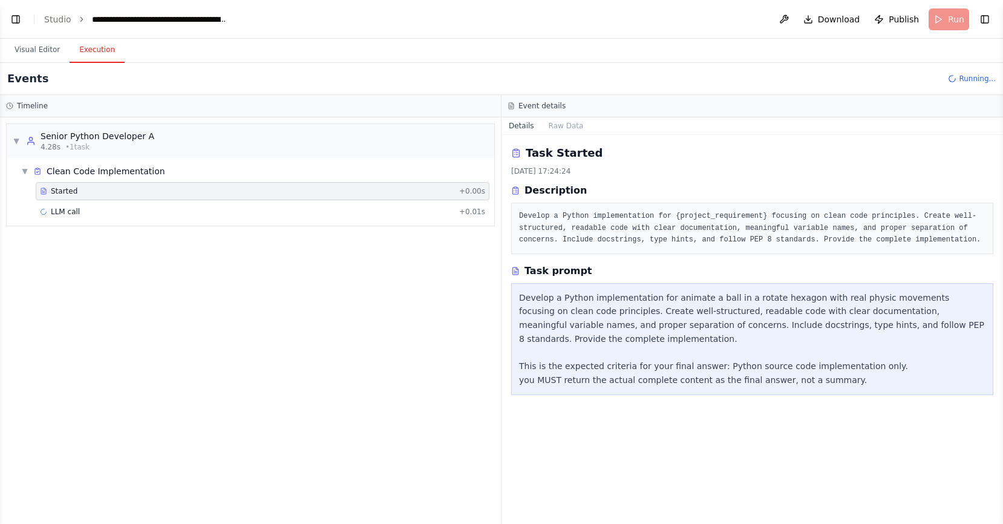
click at [782, 368] on div "Develop a Python implementation for animate a ball in a rotate hexagon with rea…" at bounding box center [752, 339] width 466 height 96
drag, startPoint x: 676, startPoint y: 215, endPoint x: 769, endPoint y: 213, distance: 92.6
click at [769, 213] on pre "Develop a Python implementation for {project_requirement} focusing on clean cod…" at bounding box center [752, 228] width 466 height 36
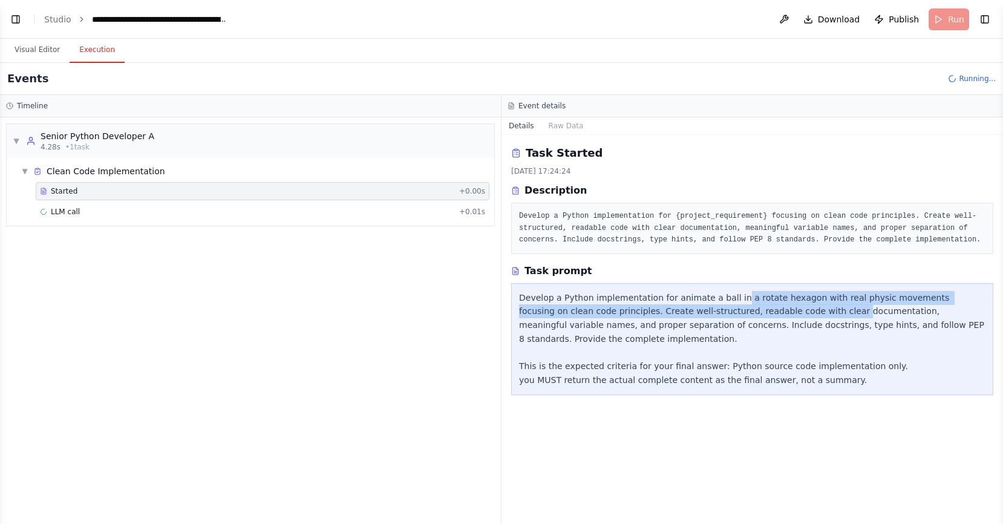
drag, startPoint x: 726, startPoint y: 297, endPoint x: 775, endPoint y: 307, distance: 49.3
click at [775, 307] on div "Develop a Python implementation for animate a ball in a rotate hexagon with rea…" at bounding box center [752, 339] width 466 height 96
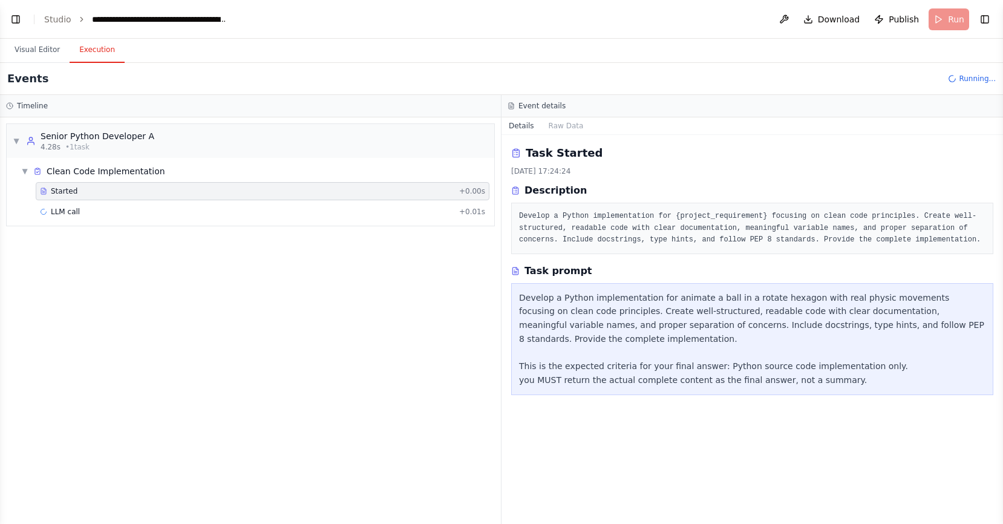
click at [237, 273] on div "▼ Senior Python Developer A 4.28s • 1 task ▼ Clean Code Implementation Started …" at bounding box center [250, 320] width 501 height 406
click at [100, 215] on div "LLM call + 0.01s" at bounding box center [262, 212] width 445 height 10
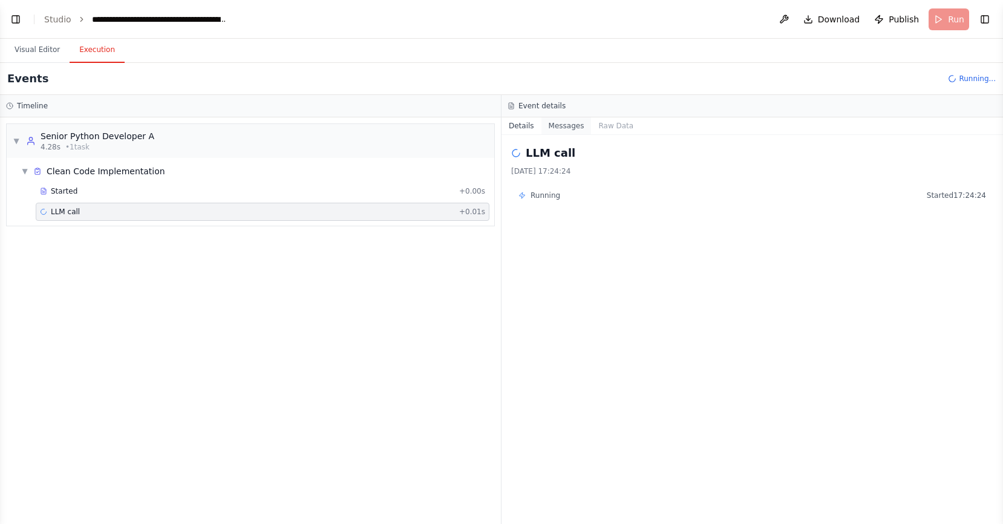
click at [573, 126] on button "Messages" at bounding box center [566, 125] width 50 height 17
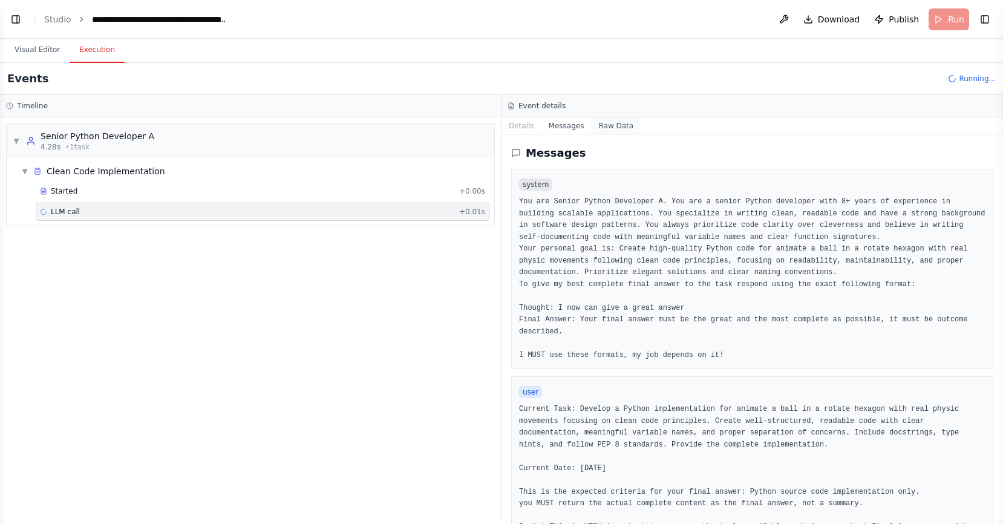
click at [622, 123] on button "Raw Data" at bounding box center [616, 125] width 50 height 17
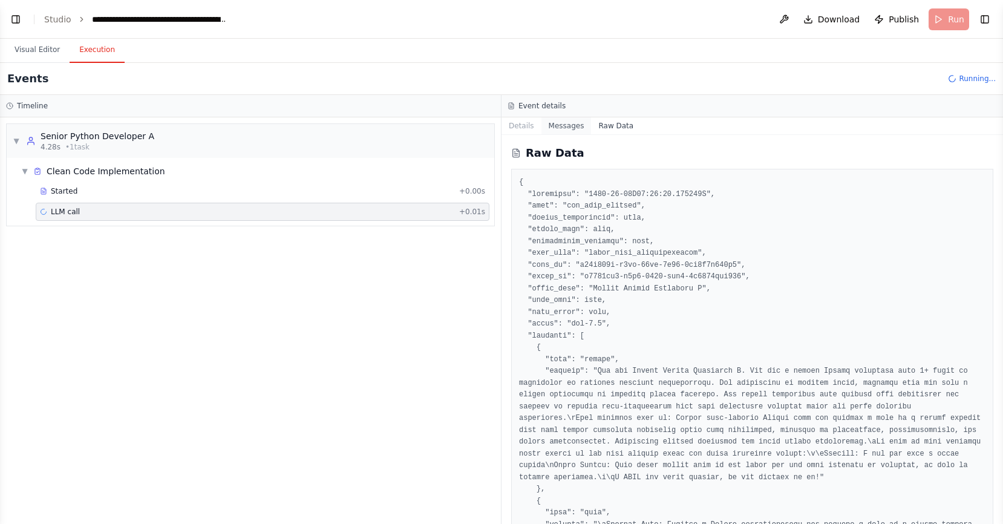
click at [564, 122] on button "Messages" at bounding box center [566, 125] width 50 height 17
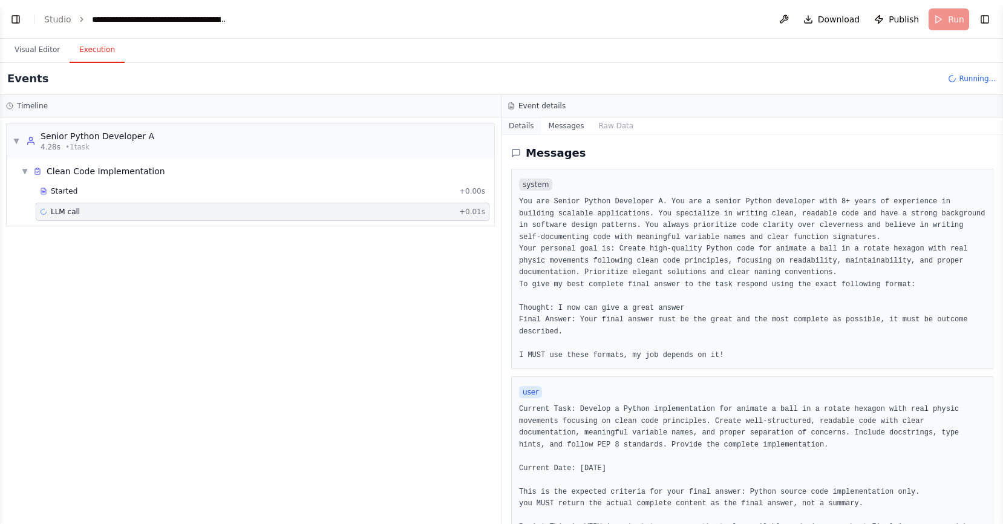
click at [518, 123] on button "Details" at bounding box center [521, 125] width 40 height 17
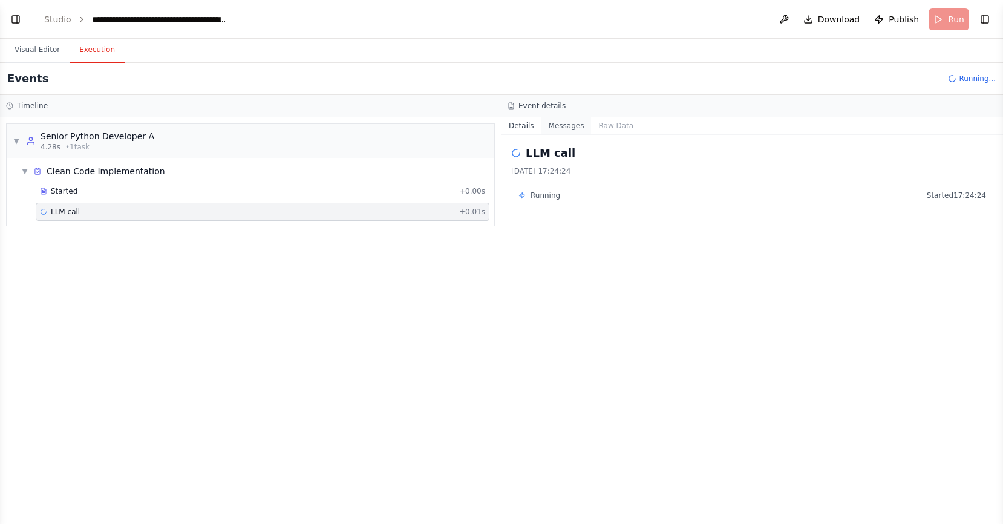
click at [565, 125] on button "Messages" at bounding box center [566, 125] width 50 height 17
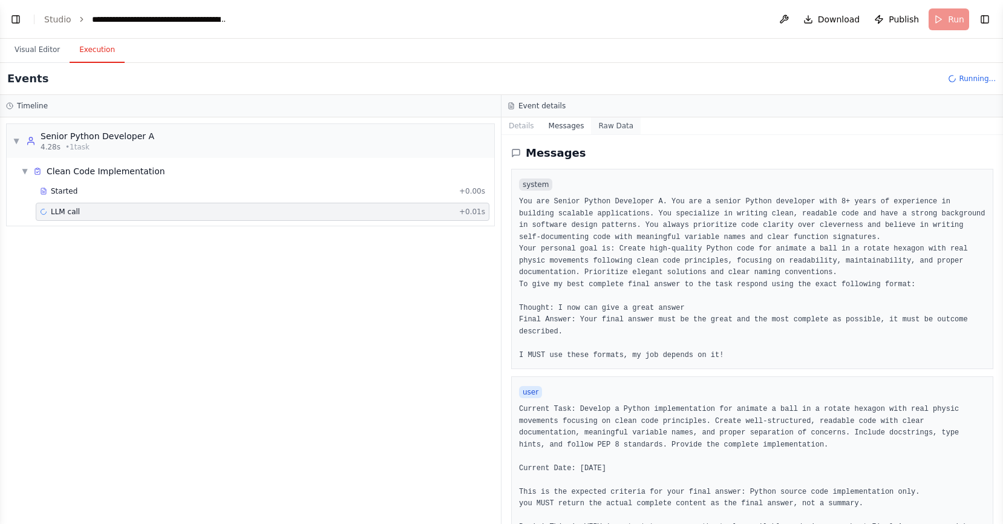
click at [591, 125] on button "Raw Data" at bounding box center [616, 125] width 50 height 17
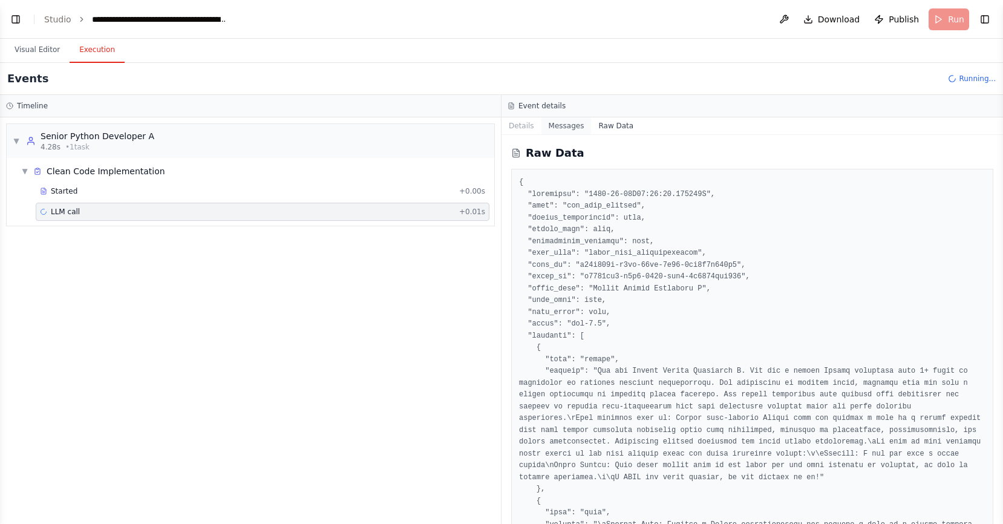
click at [555, 124] on button "Messages" at bounding box center [566, 125] width 50 height 17
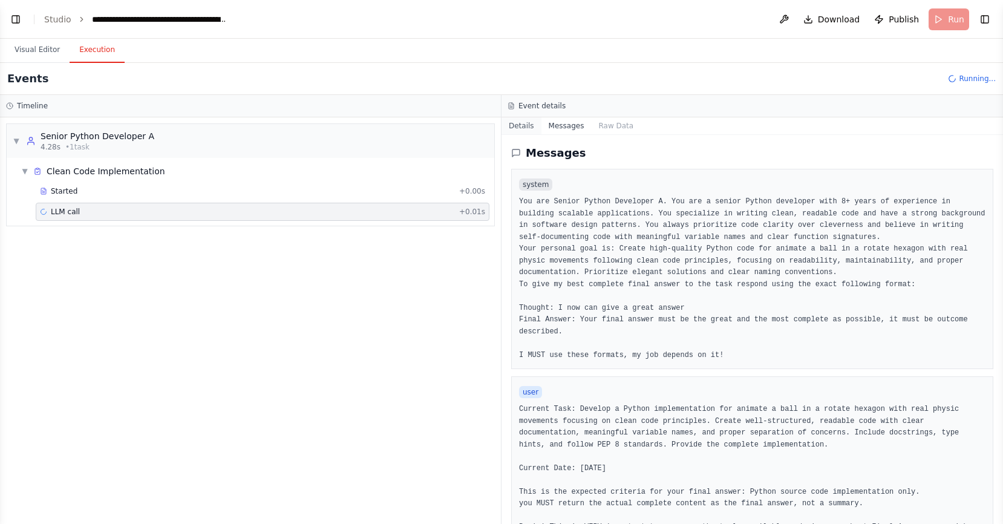
click at [532, 124] on button "Details" at bounding box center [521, 125] width 40 height 17
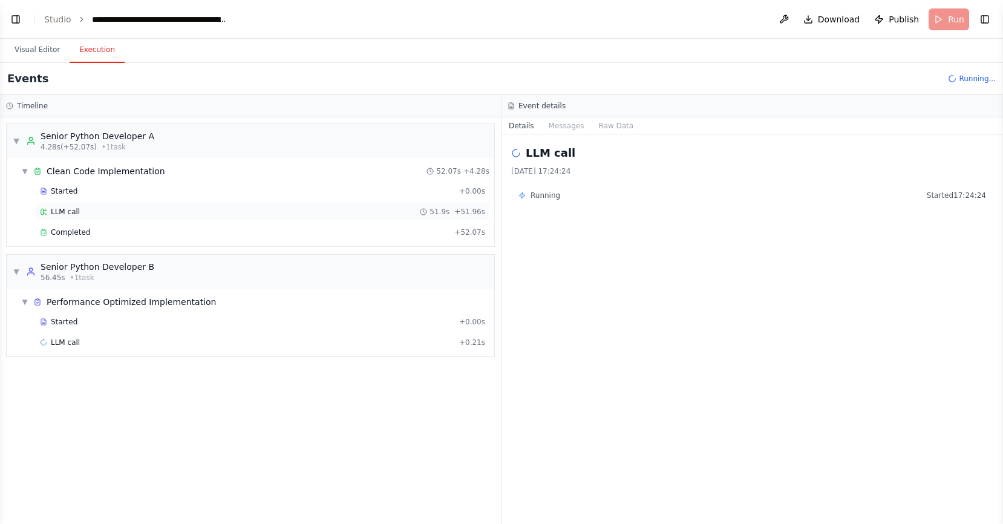
click at [58, 212] on span "LLM call" at bounding box center [65, 212] width 29 height 10
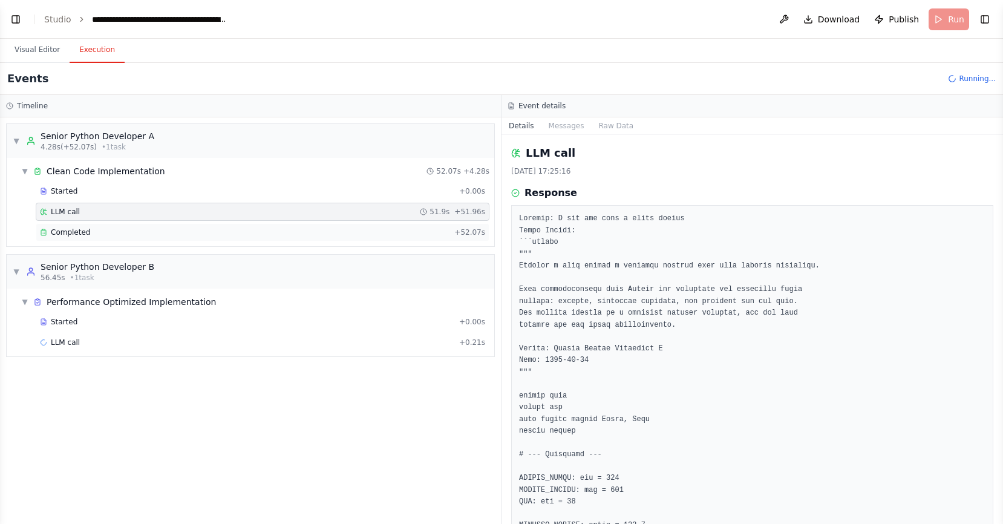
click at [68, 229] on span "Completed" at bounding box center [70, 232] width 39 height 10
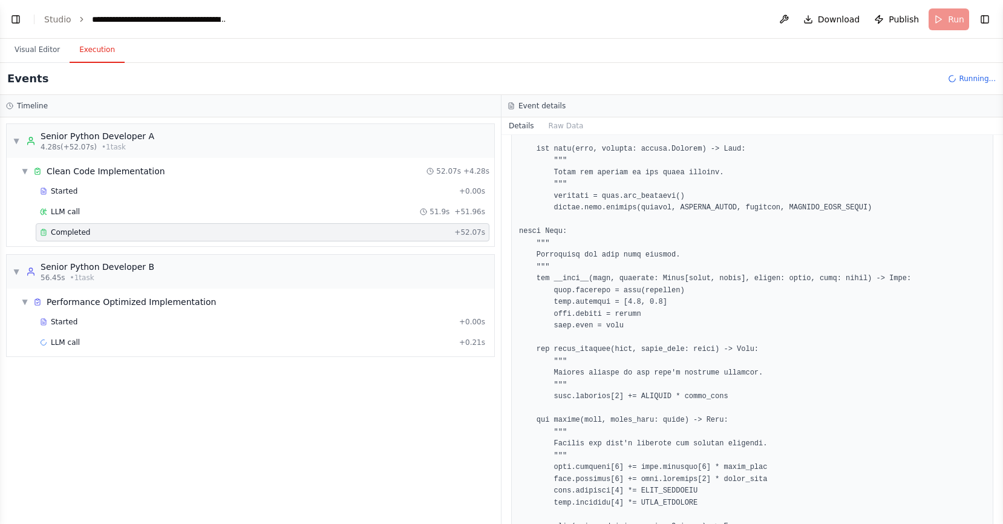
scroll to position [229, 0]
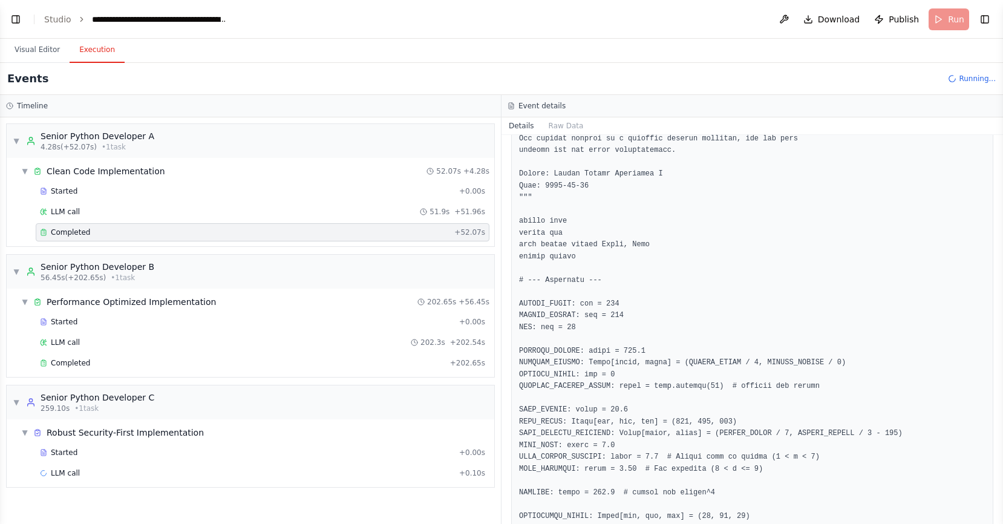
click at [256, 379] on div "▼ Senior Python Developer A 4.28s (+52.07s) • 1 task ▼ Clean Code Implementatio…" at bounding box center [250, 320] width 501 height 406
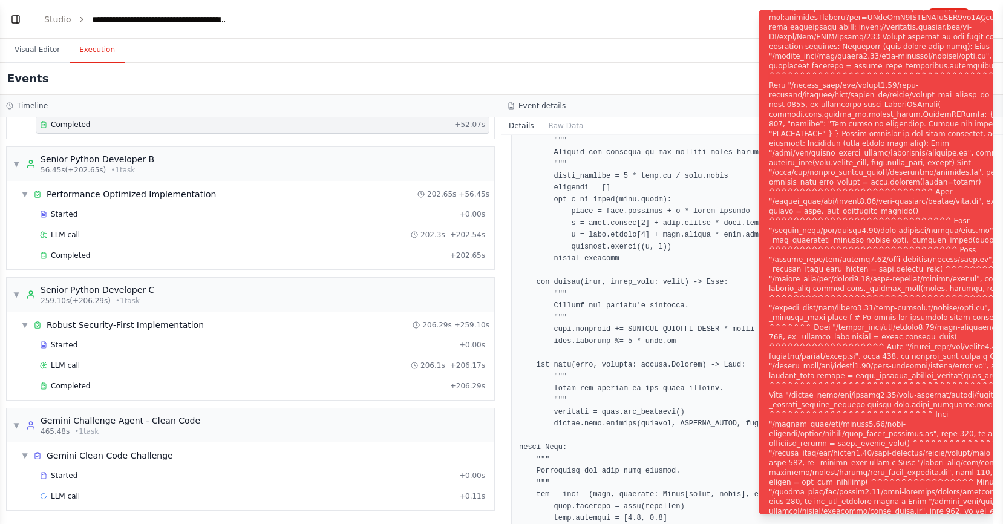
scroll to position [0, 0]
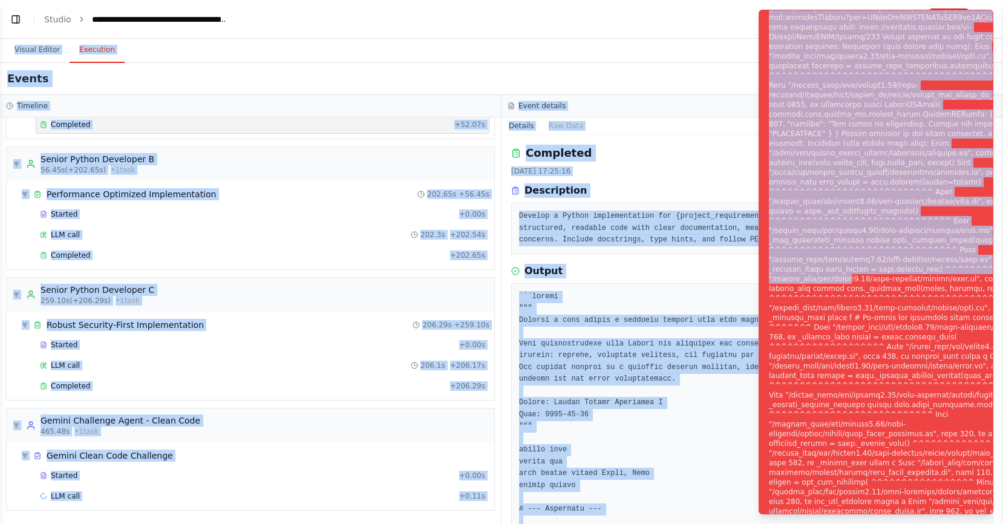
drag, startPoint x: 849, startPoint y: 271, endPoint x: 838, endPoint y: 19, distance: 252.4
click at [819, 0] on html "BETA Python developers crew can create in parallel code and a head developper c…" at bounding box center [501, 262] width 1003 height 524
click at [840, 31] on div "Notifications (F8)" at bounding box center [921, 268] width 304 height 919
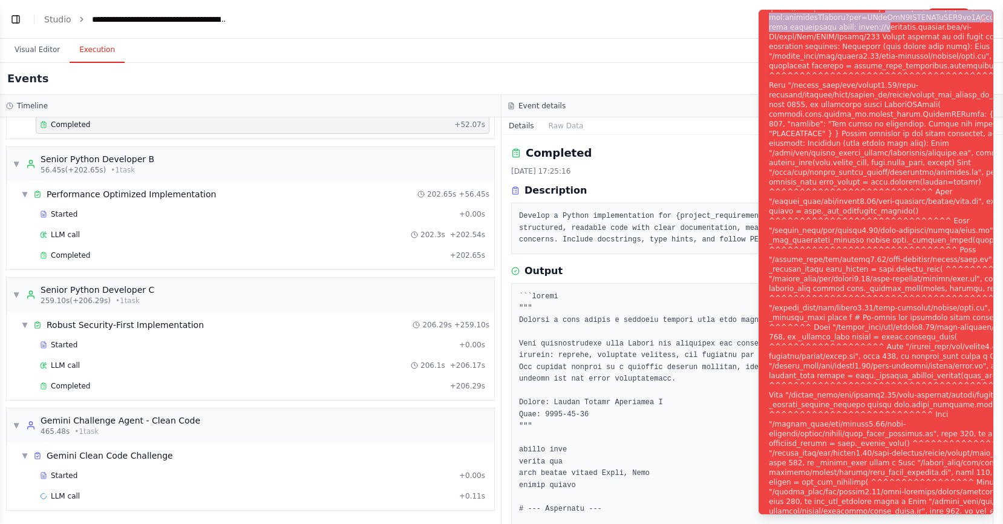
drag, startPoint x: 882, startPoint y: 10, endPoint x: 897, endPoint y: 30, distance: 25.5
click at [897, 30] on div "Notifications (F8)" at bounding box center [921, 268] width 304 height 919
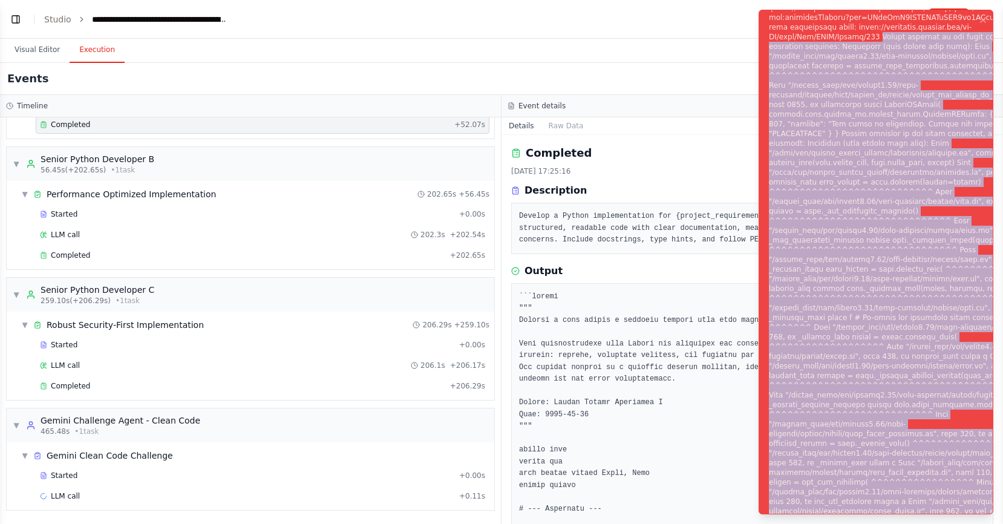
drag, startPoint x: 878, startPoint y: 37, endPoint x: 950, endPoint y: 518, distance: 486.7
click at [950, 518] on ol "Execution Error" at bounding box center [876, 262] width 254 height 524
click at [893, 482] on div "Notifications (F8)" at bounding box center [921, 268] width 304 height 919
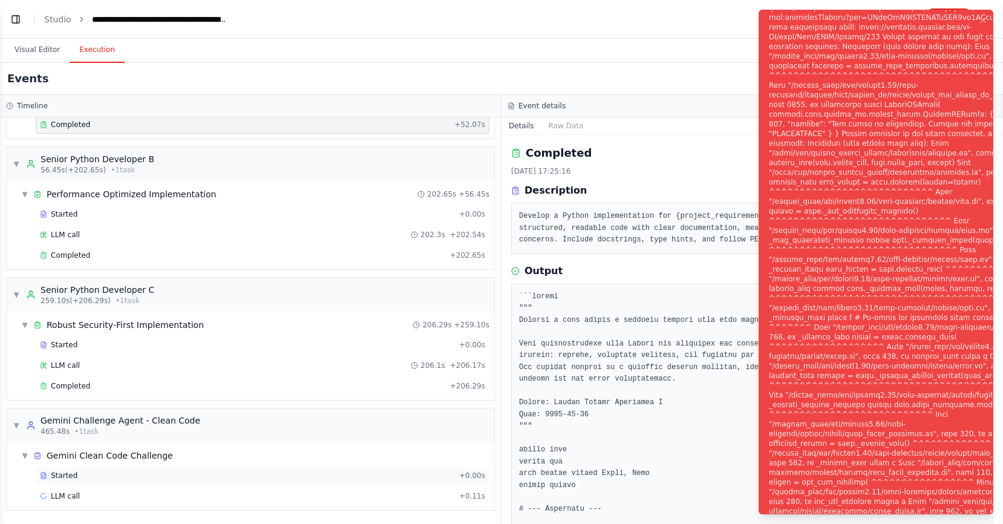
click at [125, 471] on div "Started" at bounding box center [247, 476] width 414 height 10
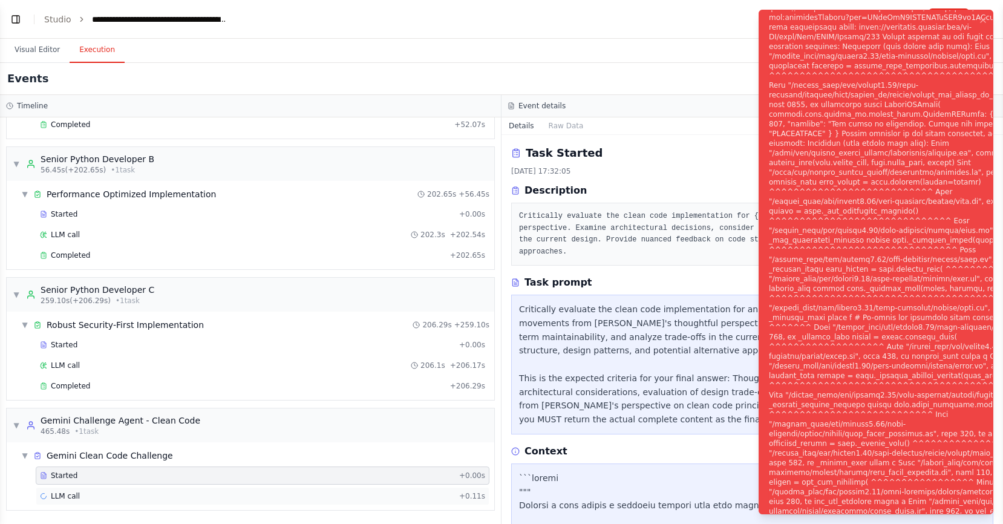
click at [94, 492] on div "LLM call + 0.11s" at bounding box center [262, 496] width 445 height 10
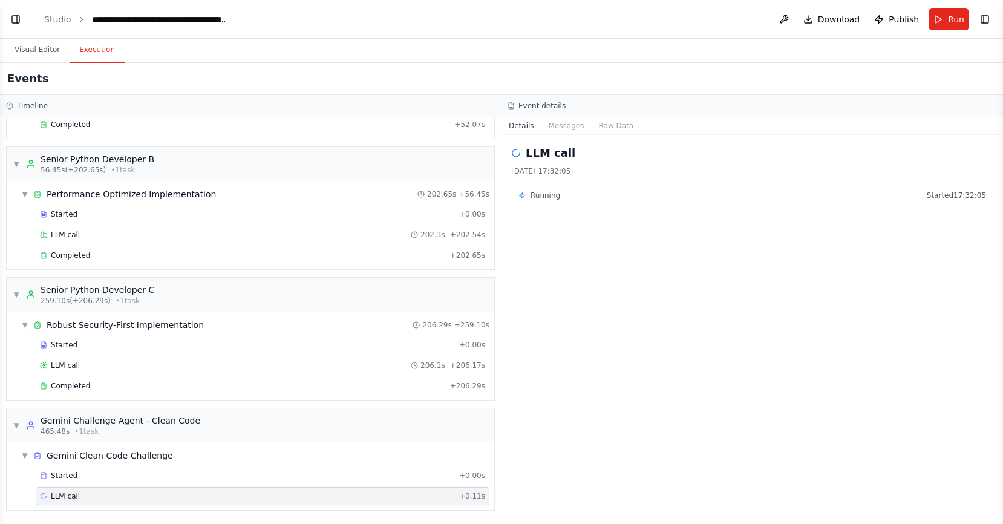
click at [818, 274] on div "LLM call [DATE] 17:32:05 Running Started 17:32:05" at bounding box center [751, 329] width 501 height 389
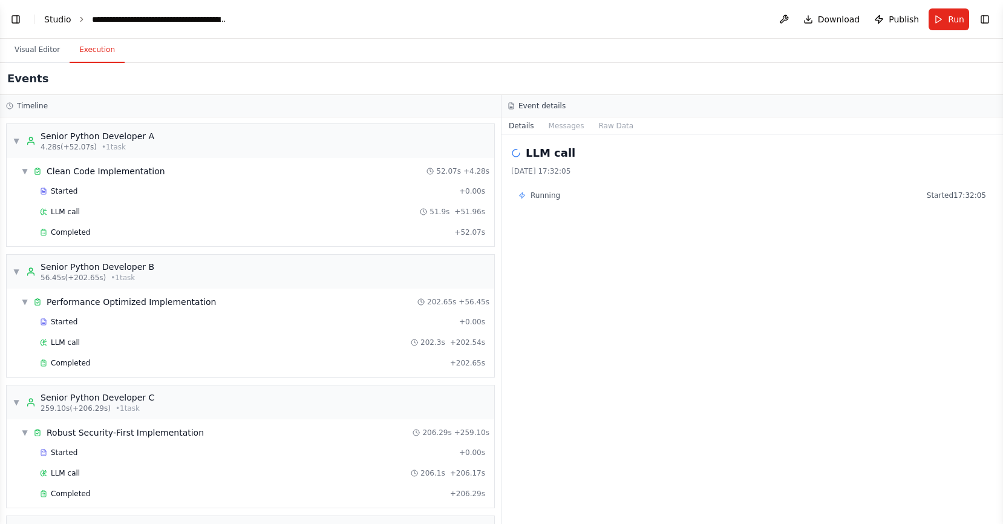
click at [67, 16] on link "Studio" at bounding box center [57, 20] width 27 height 10
